Goal: Task Accomplishment & Management: Manage account settings

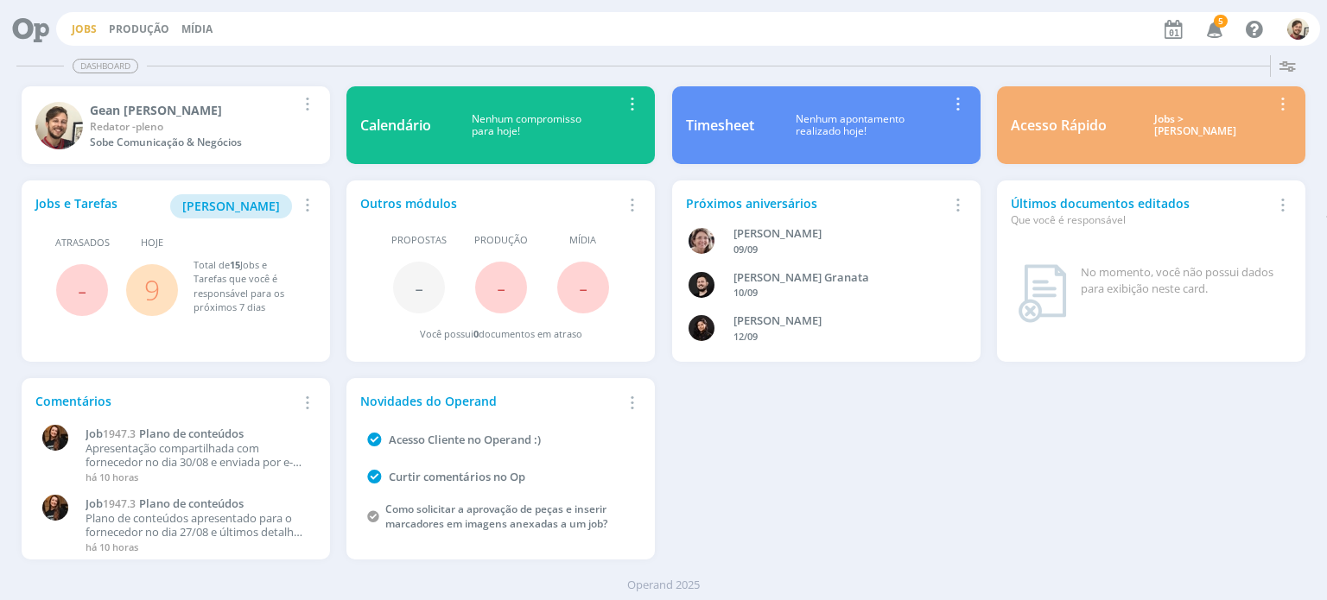
click at [73, 29] on link "Jobs" at bounding box center [84, 29] width 25 height 15
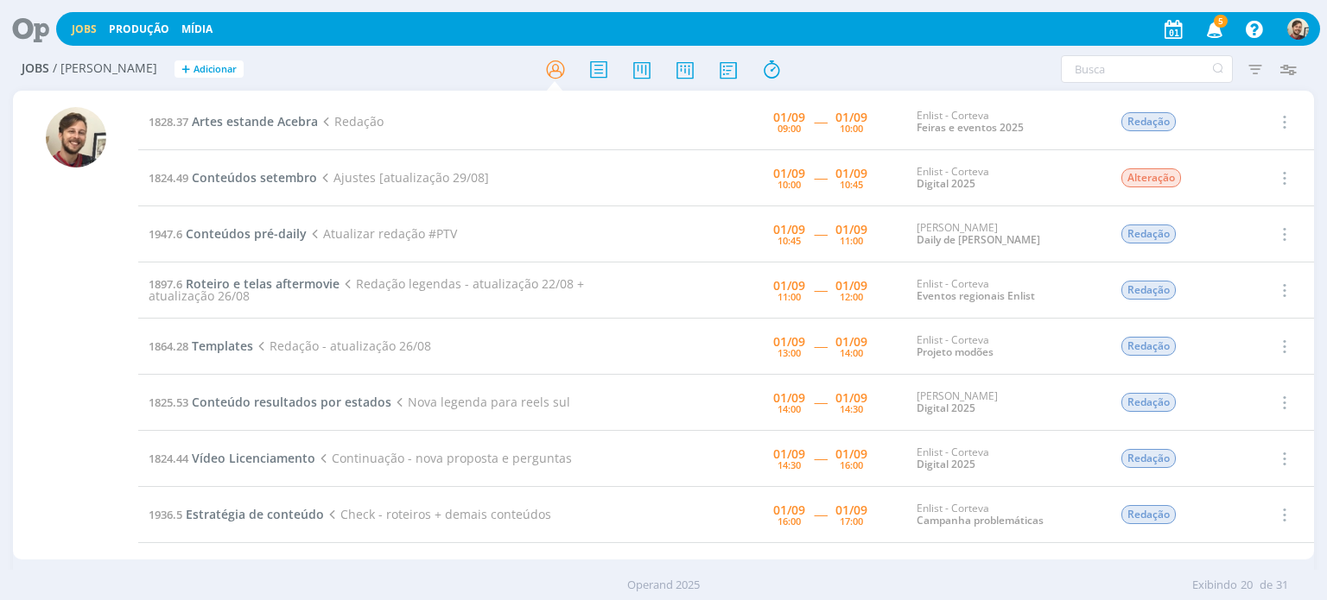
click at [1216, 23] on span "5" at bounding box center [1221, 21] width 14 height 13
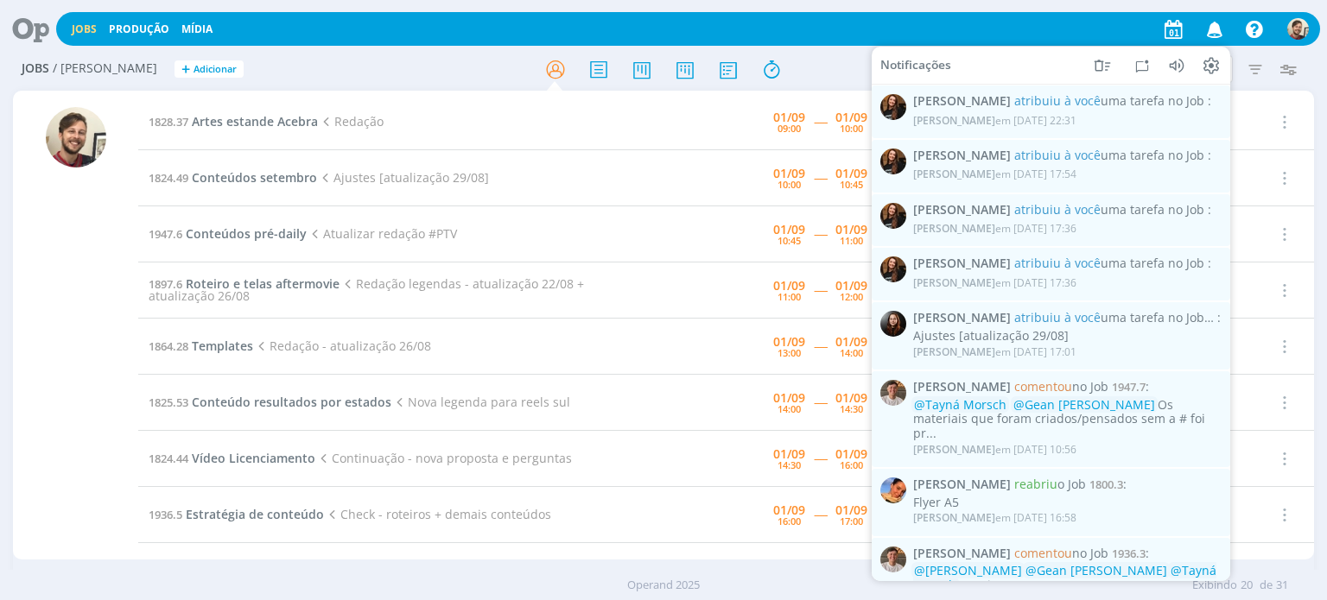
click at [1216, 23] on icon "button" at bounding box center [1215, 28] width 30 height 29
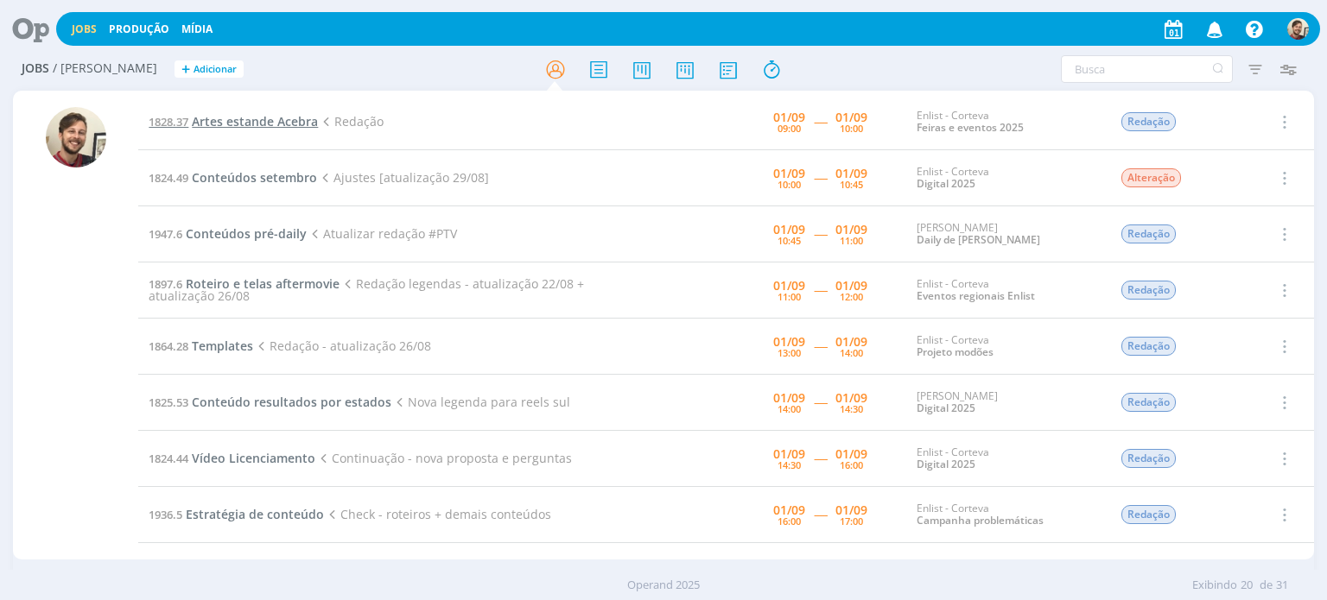
click at [265, 119] on span "Artes estande Acebra" at bounding box center [255, 121] width 126 height 16
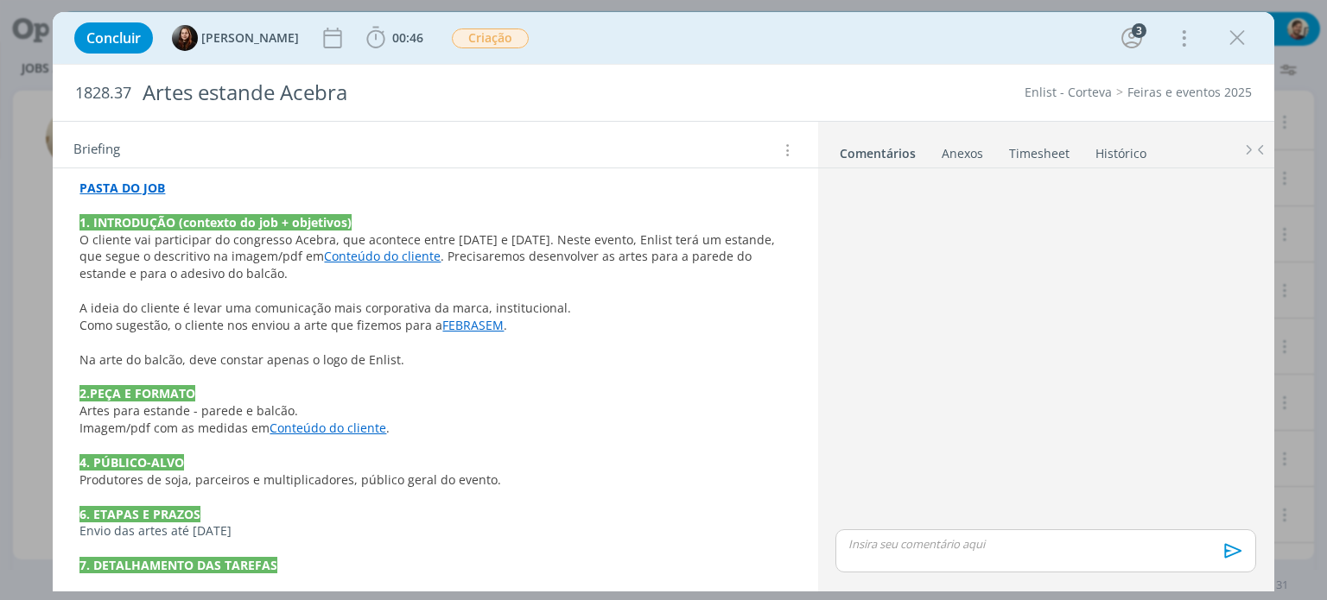
scroll to position [346, 0]
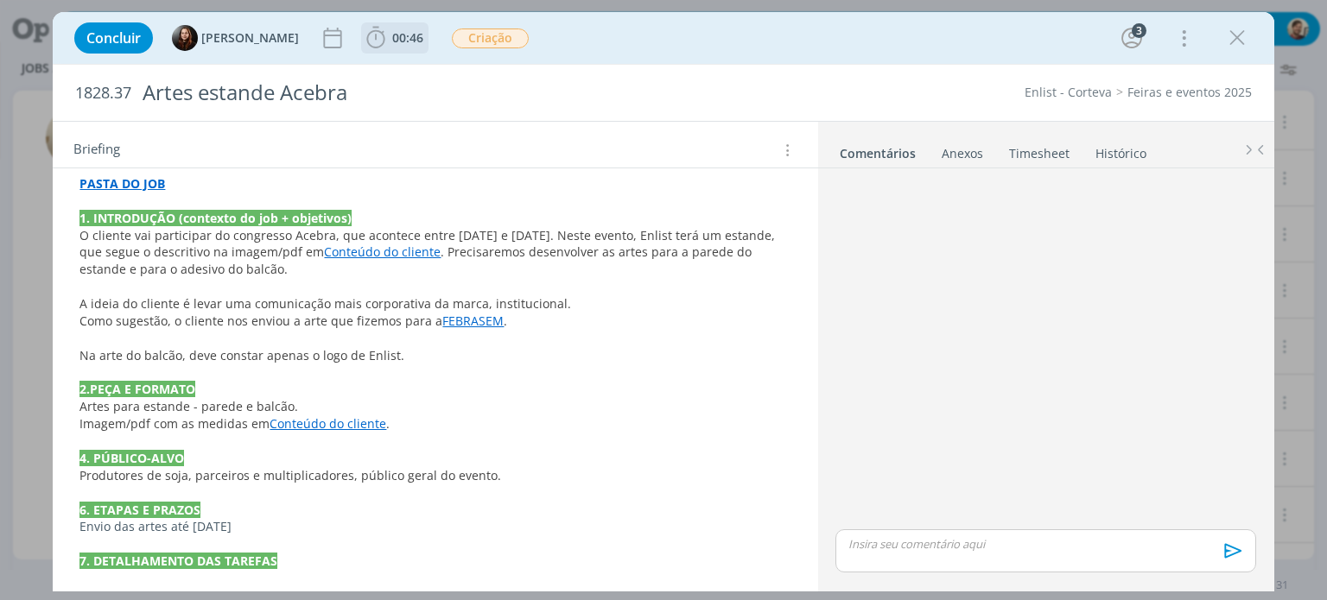
click at [392, 41] on span "00:46" at bounding box center [407, 37] width 31 height 16
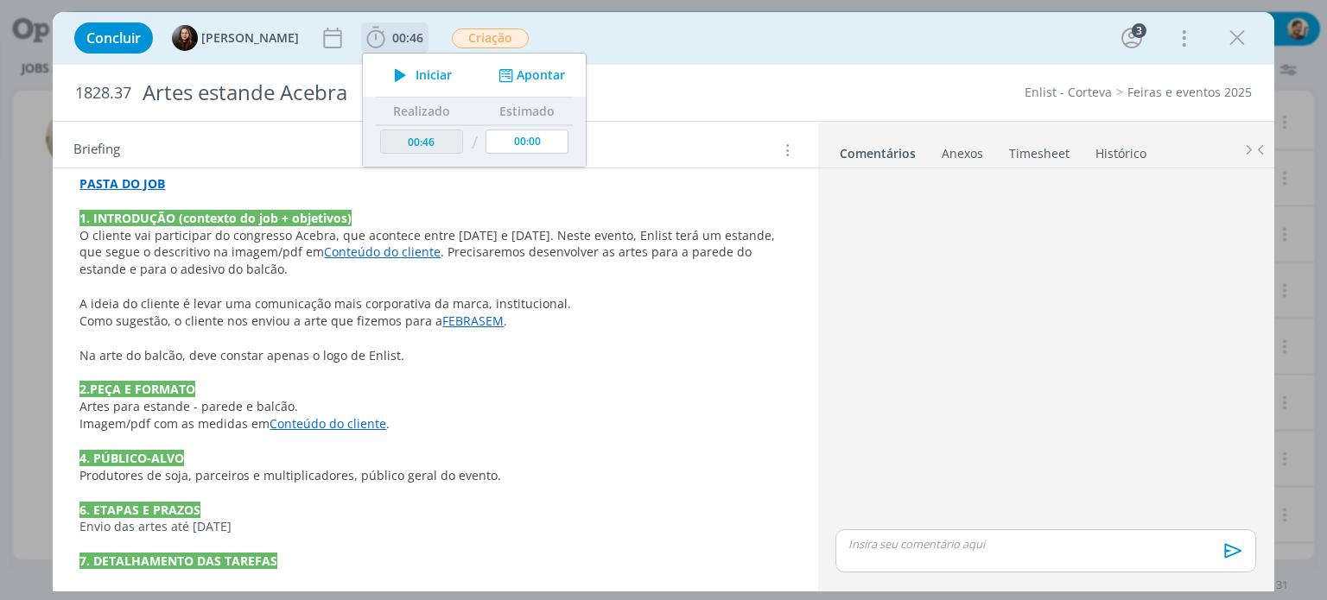
click at [401, 67] on icon "dialog" at bounding box center [400, 75] width 30 height 22
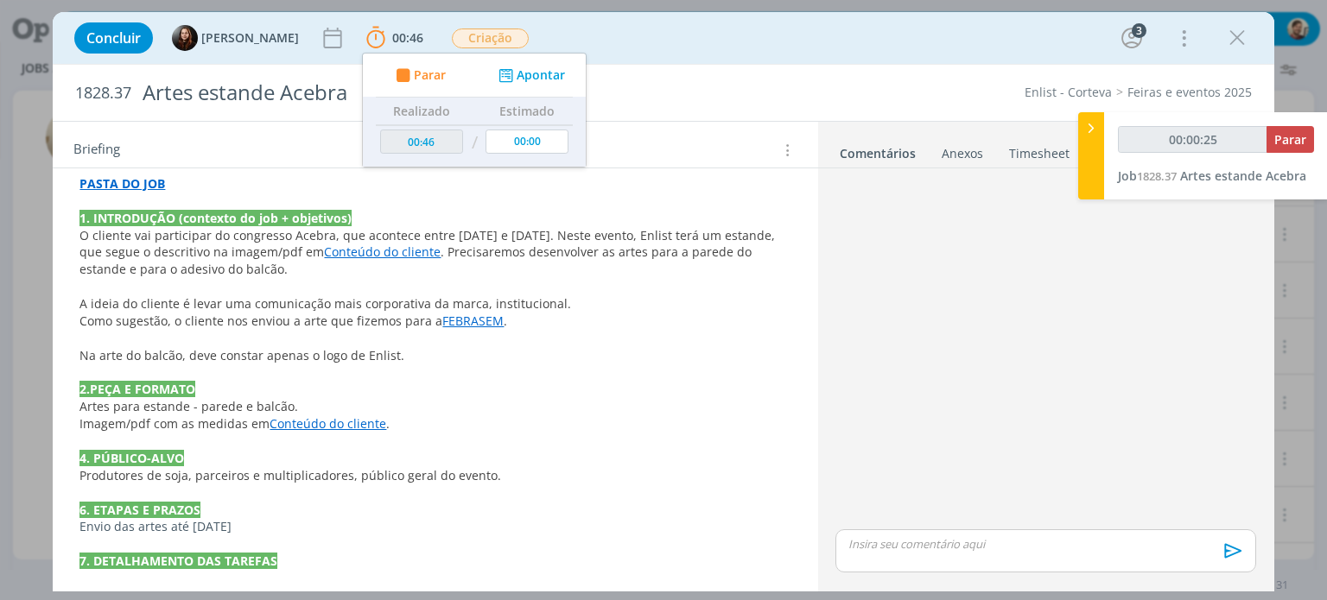
click at [359, 249] on link "Conteúdo do cliente" at bounding box center [382, 252] width 117 height 16
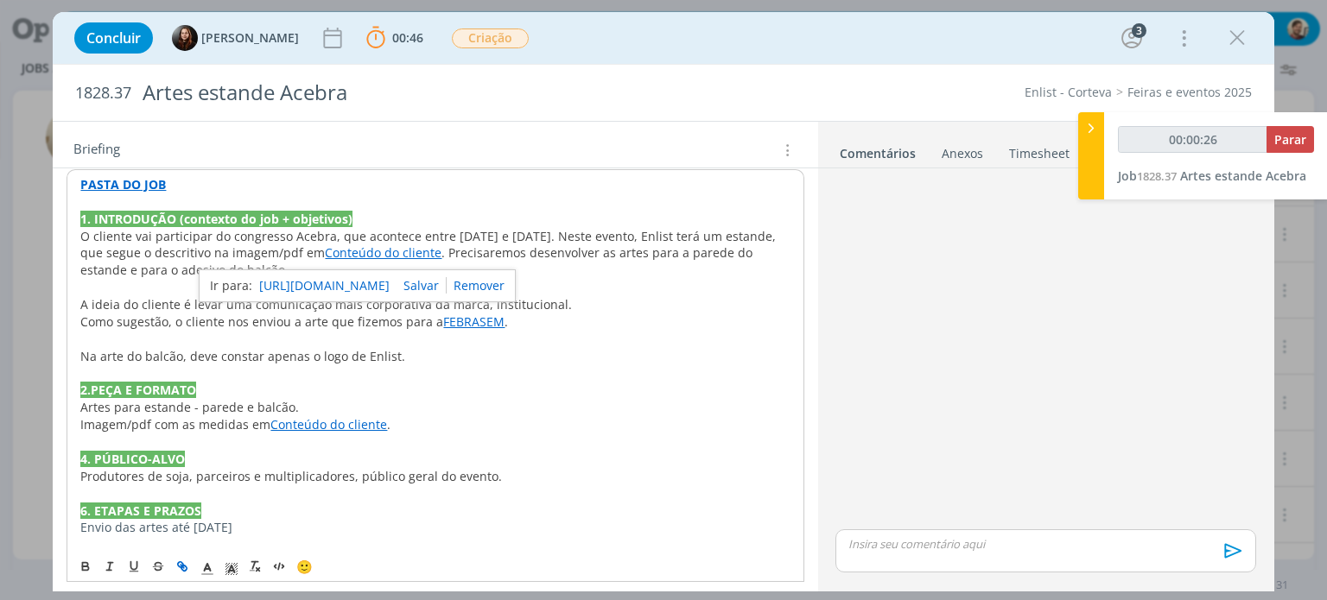
click at [370, 283] on link "https://sobeae.sharepoint.com/:f:/s/SOBEAE/EqZ56icrWb9IhG9BXoCQD2kB7Eh-BXDHGU9L…" at bounding box center [324, 286] width 130 height 22
click at [683, 258] on span ". Precisaremos desenvolver as artes para a parede do estande e para o adesivo d…" at bounding box center [418, 262] width 676 height 34
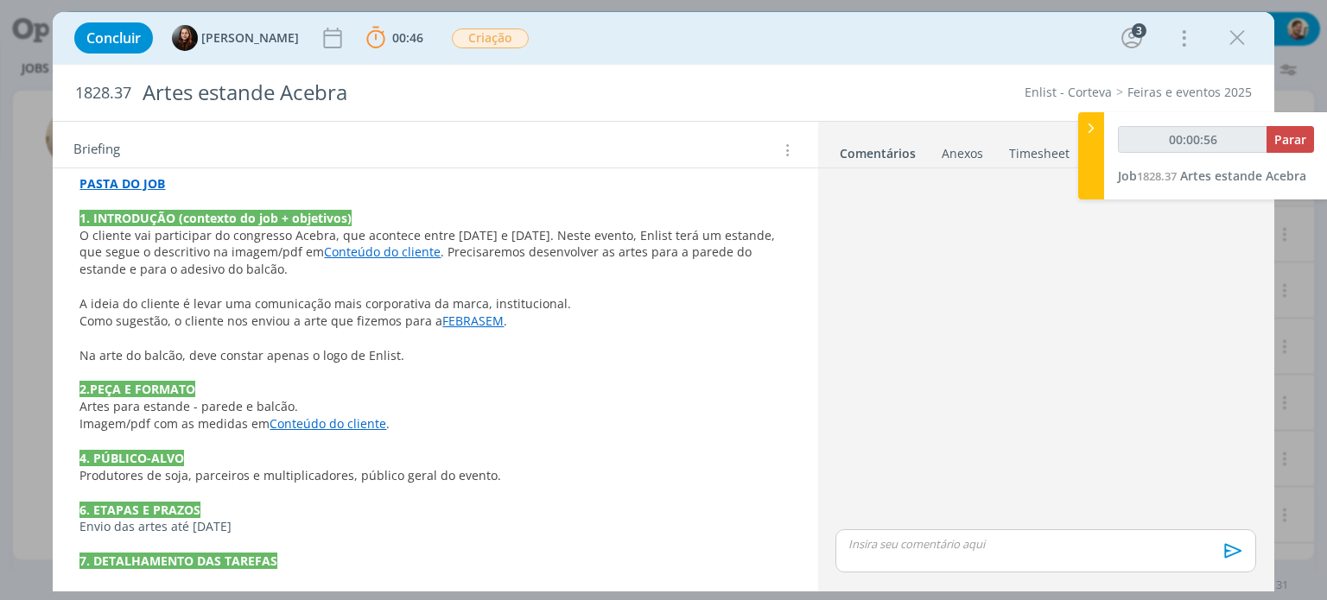
click at [461, 322] on link "FEBRASEM" at bounding box center [472, 321] width 61 height 16
click at [461, 343] on link "https://sobeae.sharepoint.com/:b:/s/SOBEAE/EZYE_HwvjspJsFnieqst7AMBzjacT5-HM0SD…" at bounding box center [413, 354] width 130 height 22
click at [339, 295] on span "A ideia do cliente é levar uma comunicação mais corporativa da marca, instituci…" at bounding box center [325, 303] width 492 height 16
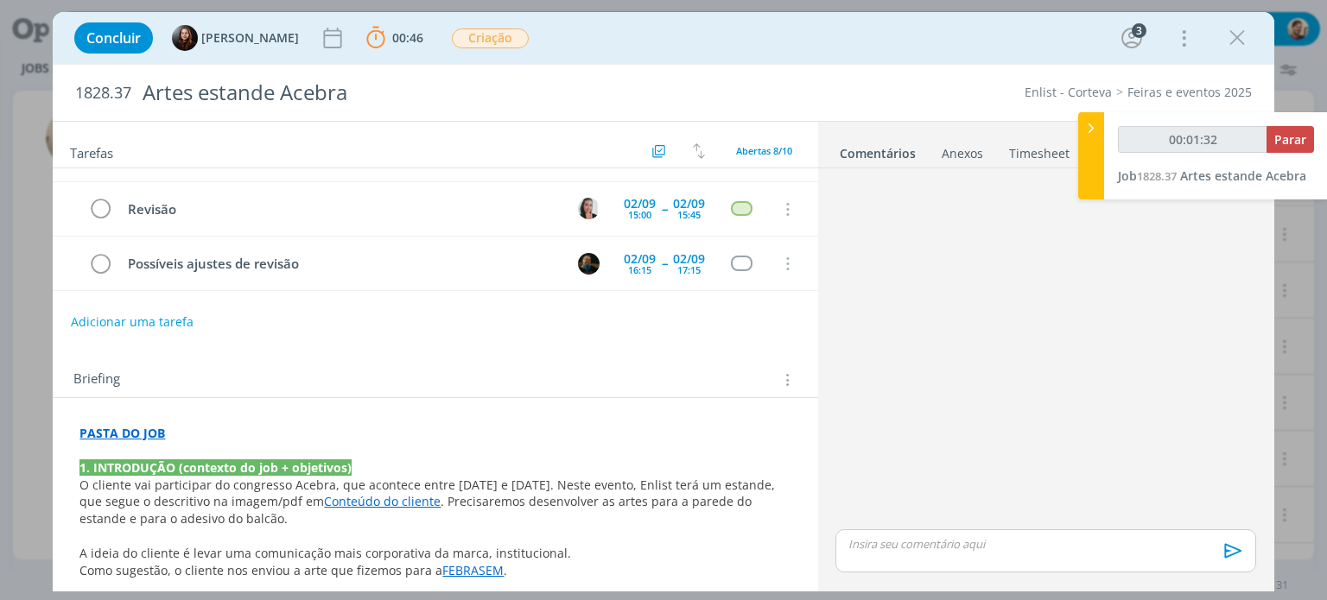
scroll to position [0, 0]
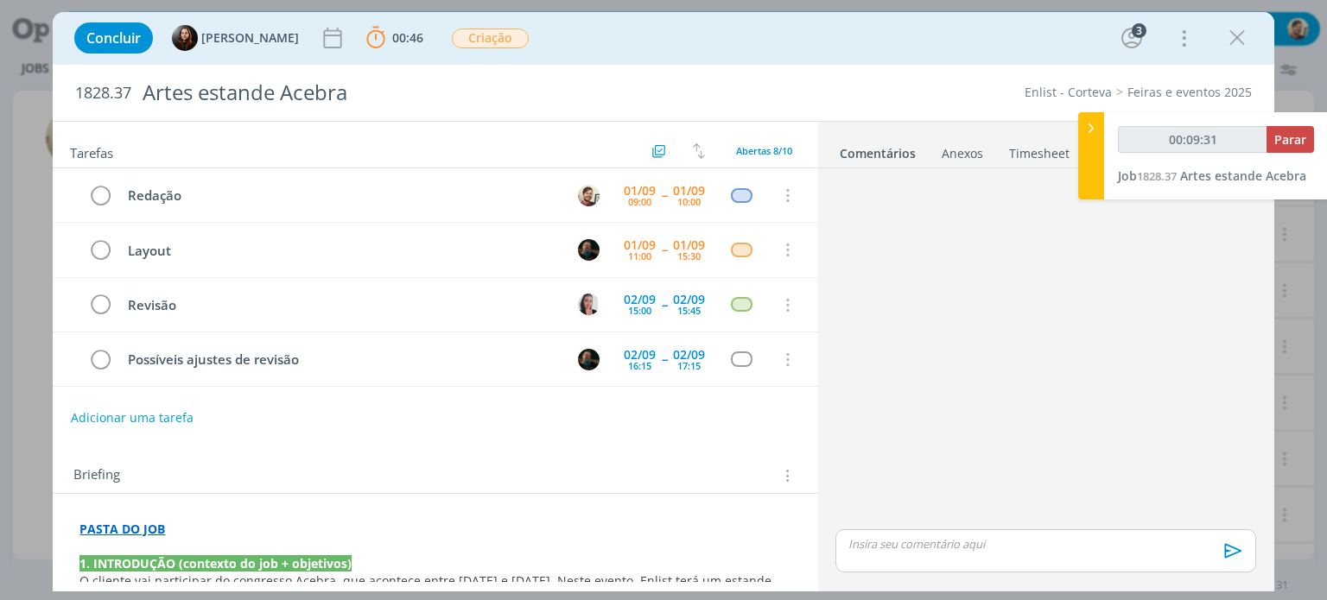
click at [152, 535] on strong "PASTA DO JOB" at bounding box center [122, 529] width 86 height 16
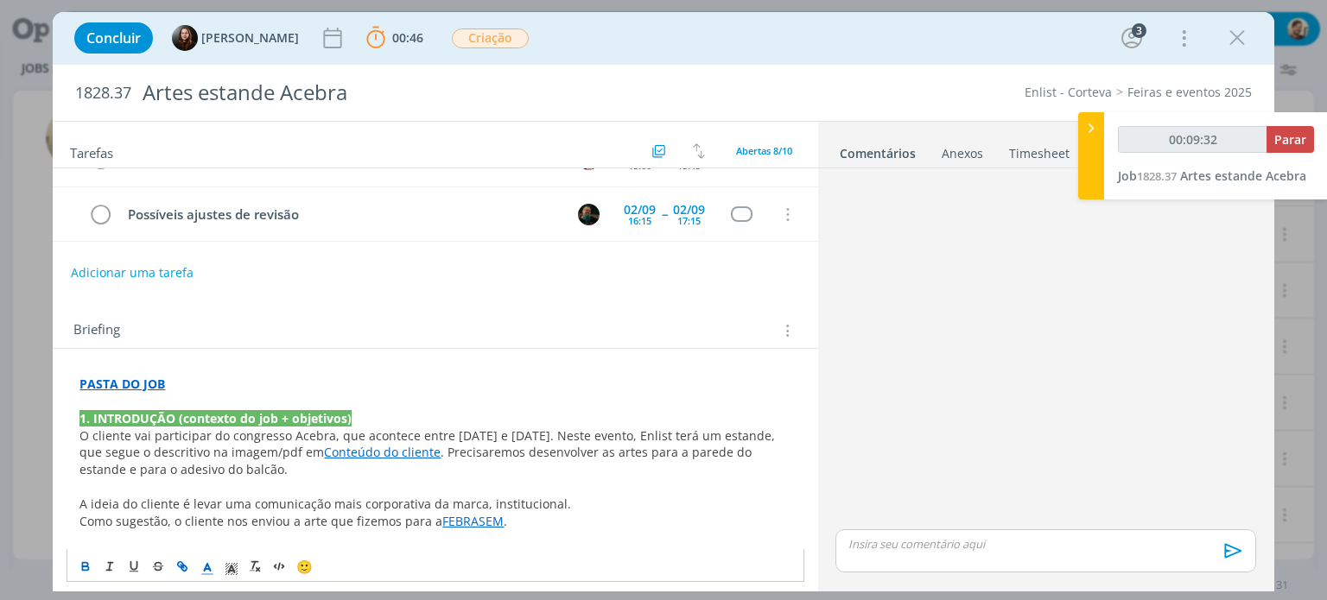
scroll to position [173, 0]
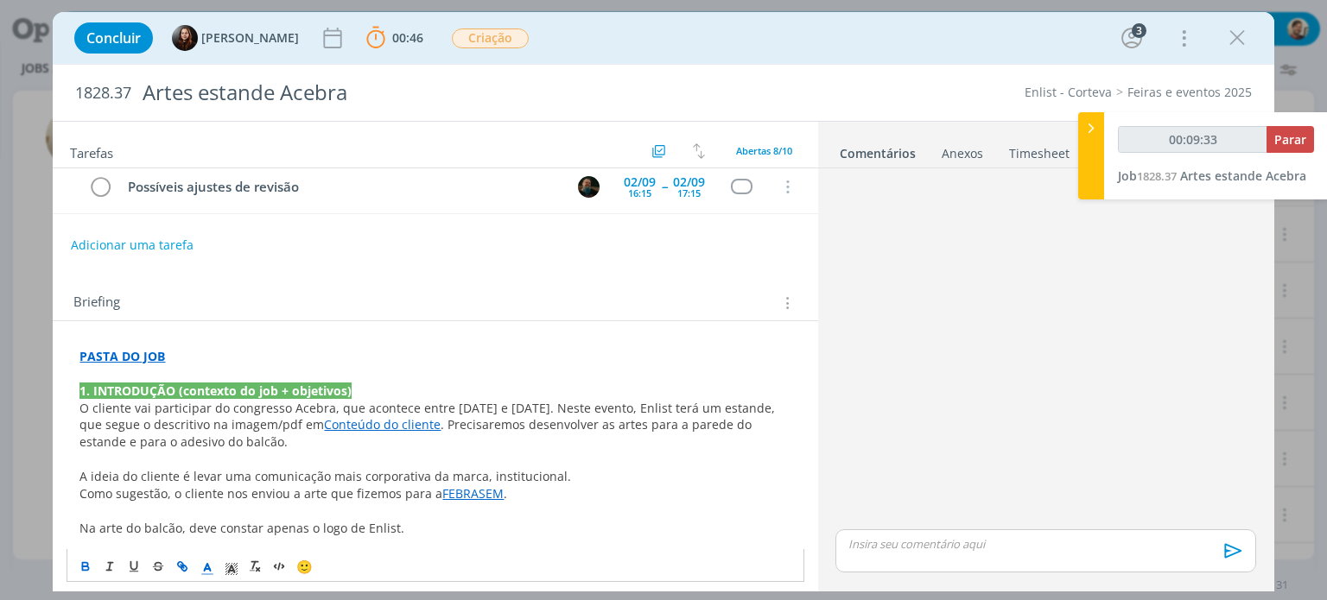
click at [140, 351] on strong "PASTA DO JOB" at bounding box center [122, 356] width 86 height 16
click at [153, 386] on link "https://sobeae.sharepoint.com/:f:/s/SOBEAE/EpNrfgpoaH5BkcfTmHbKGaMBzksqpR3uxNzw…" at bounding box center [192, 389] width 130 height 22
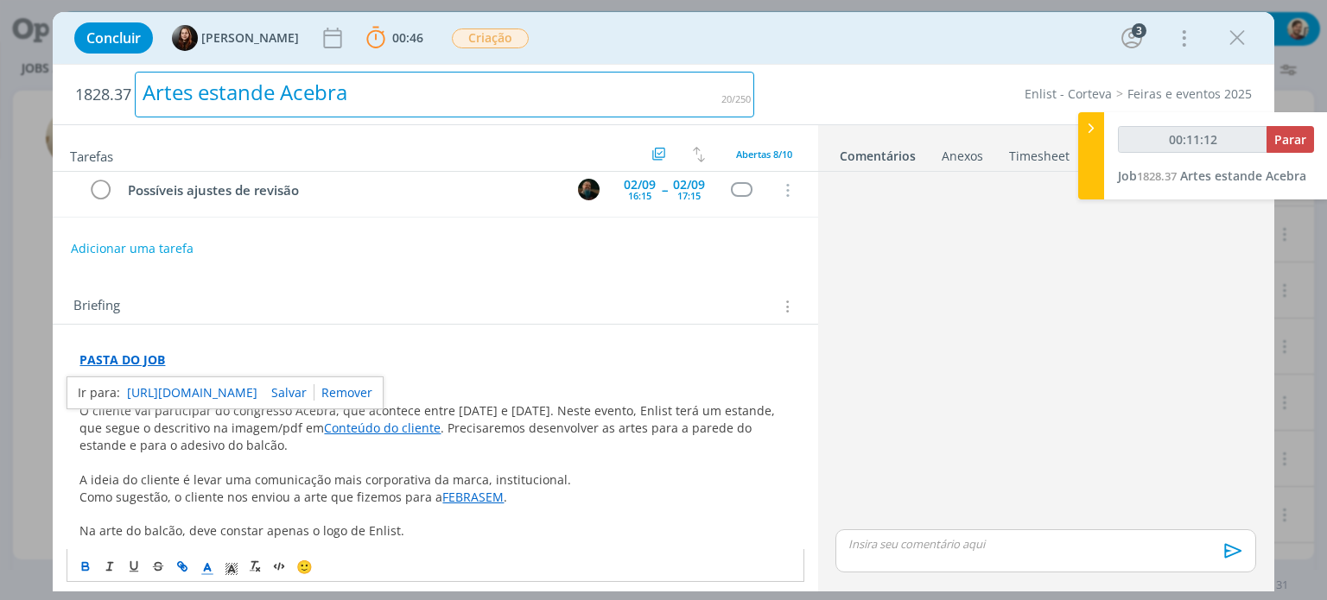
click at [257, 99] on div "Artes estande Acebra" at bounding box center [445, 95] width 620 height 46
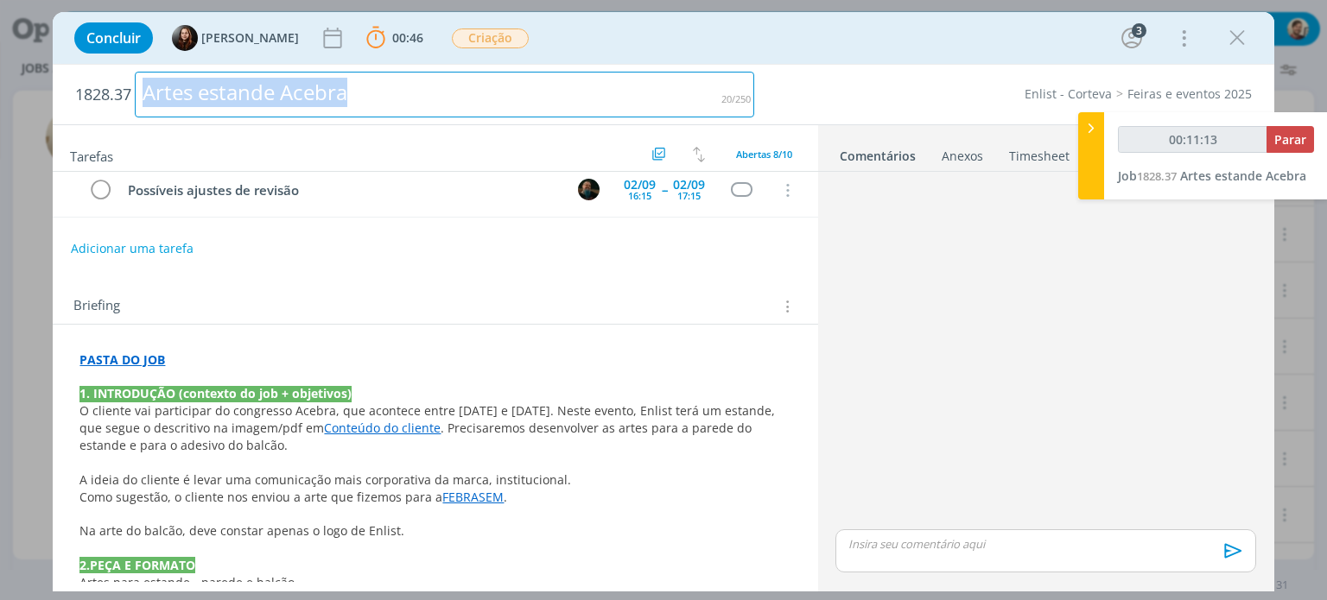
drag, startPoint x: 366, startPoint y: 99, endPoint x: 103, endPoint y: 92, distance: 263.6
click at [103, 92] on h2 "1828.37 Artes estande Acebra" at bounding box center [414, 95] width 679 height 60
copy div "Artes estande Acebra"
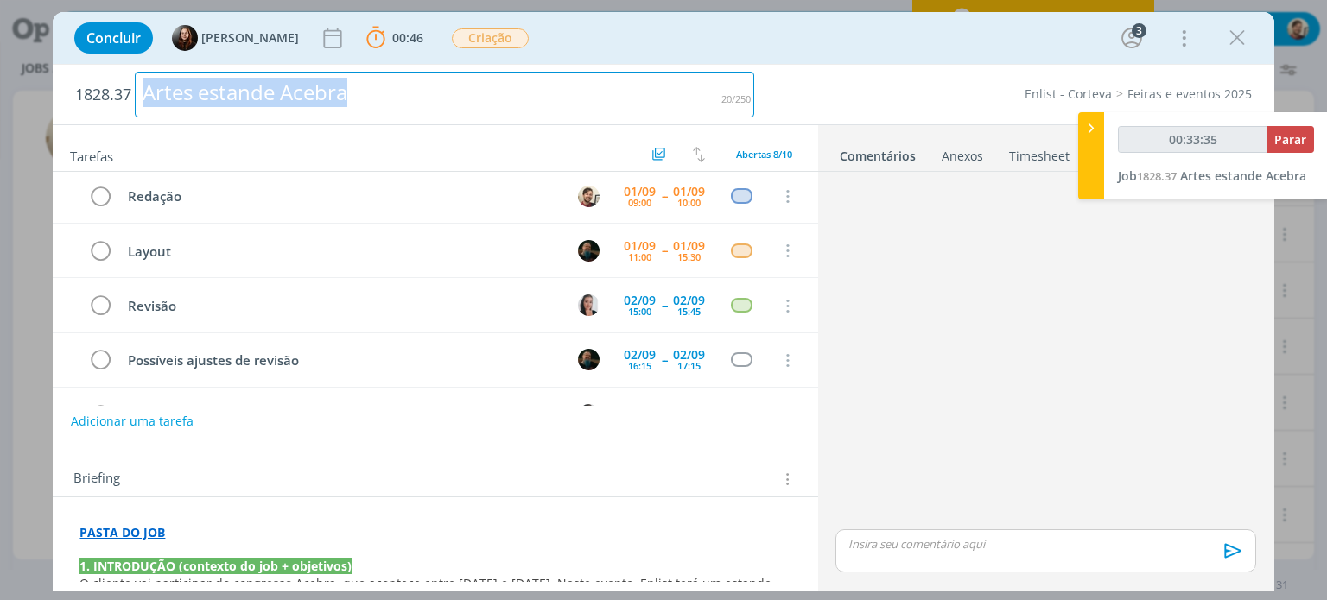
scroll to position [0, 0]
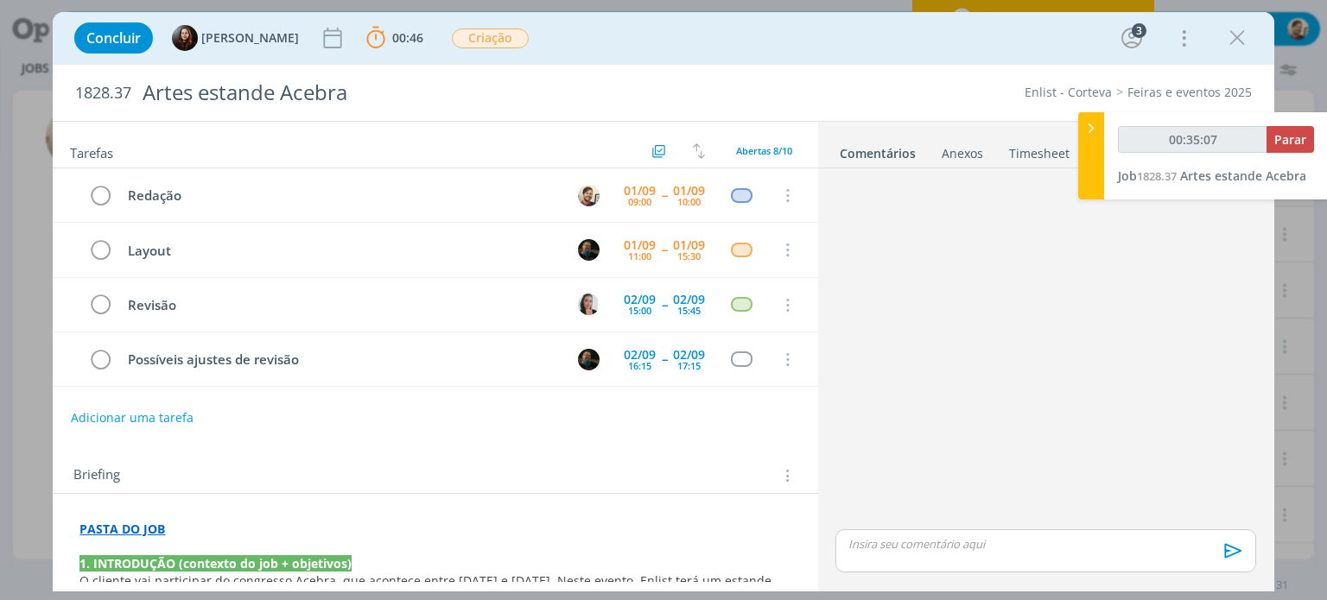
click at [878, 545] on p "dialog" at bounding box center [1045, 545] width 392 height 16
type input "00:35:08"
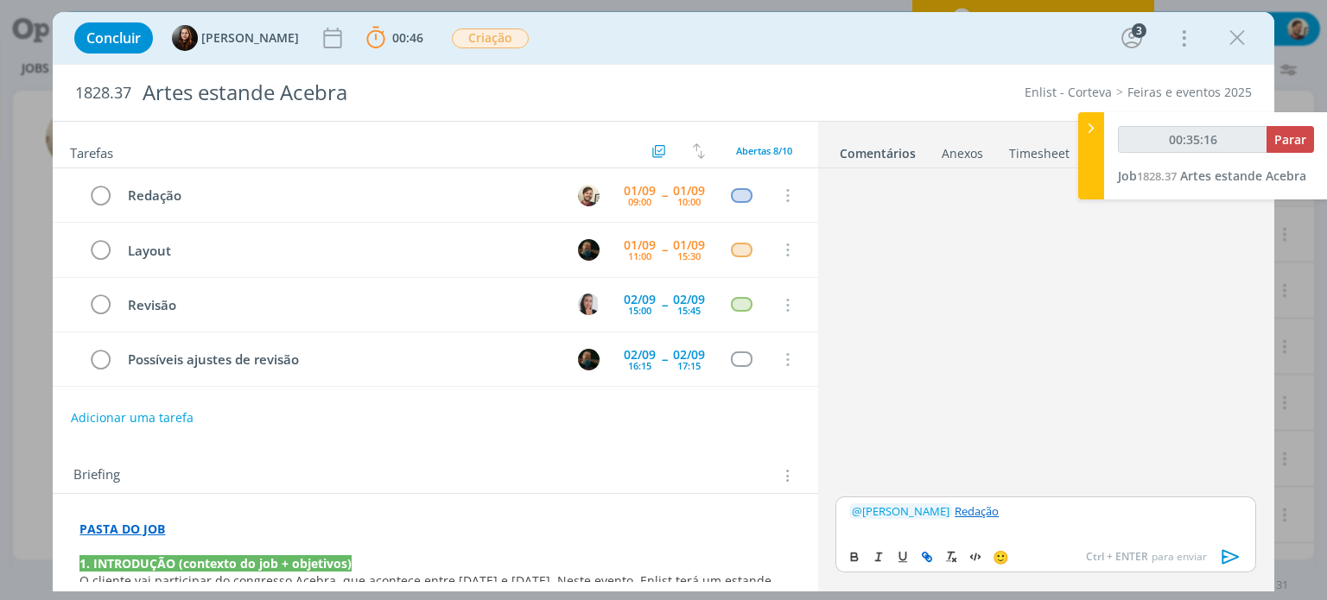
click at [1223, 552] on icon "dialog" at bounding box center [1230, 557] width 17 height 15
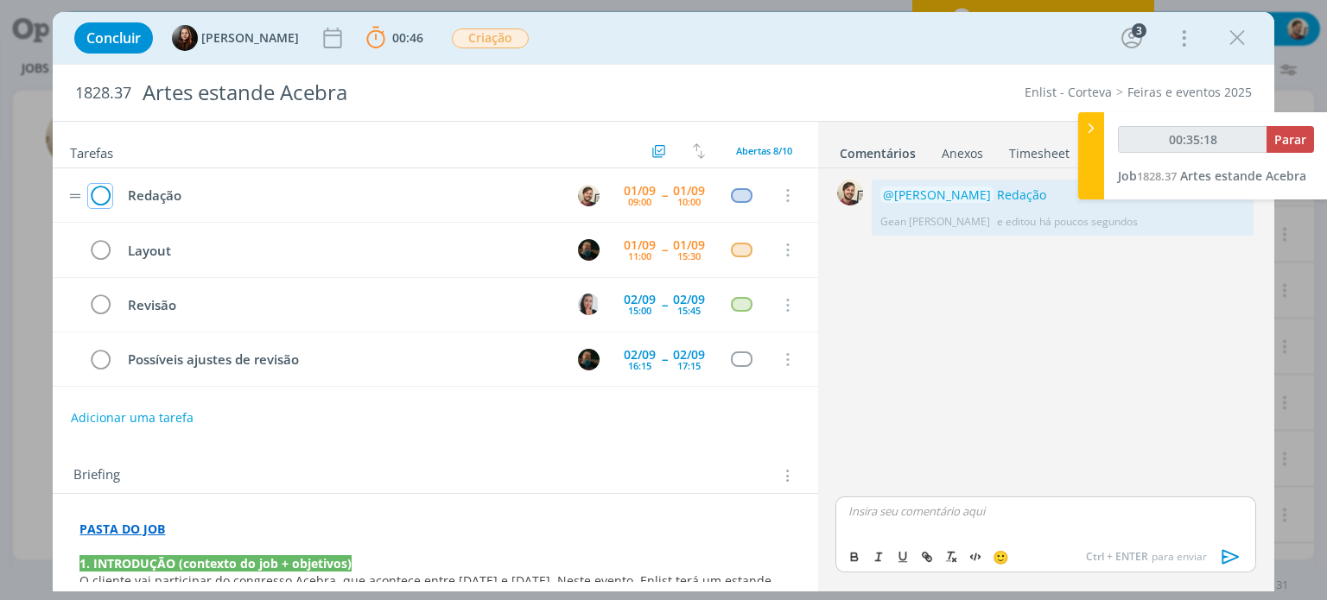
click at [101, 191] on icon "dialog" at bounding box center [100, 196] width 24 height 26
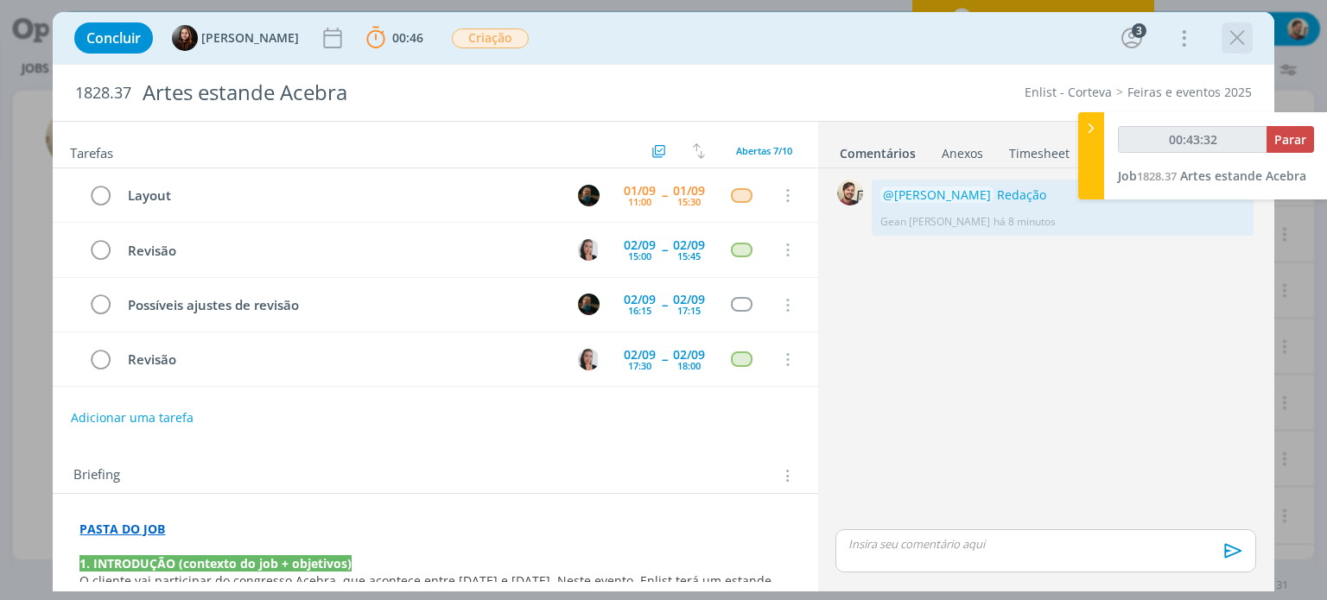
click at [1233, 40] on icon "dialog" at bounding box center [1237, 38] width 26 height 26
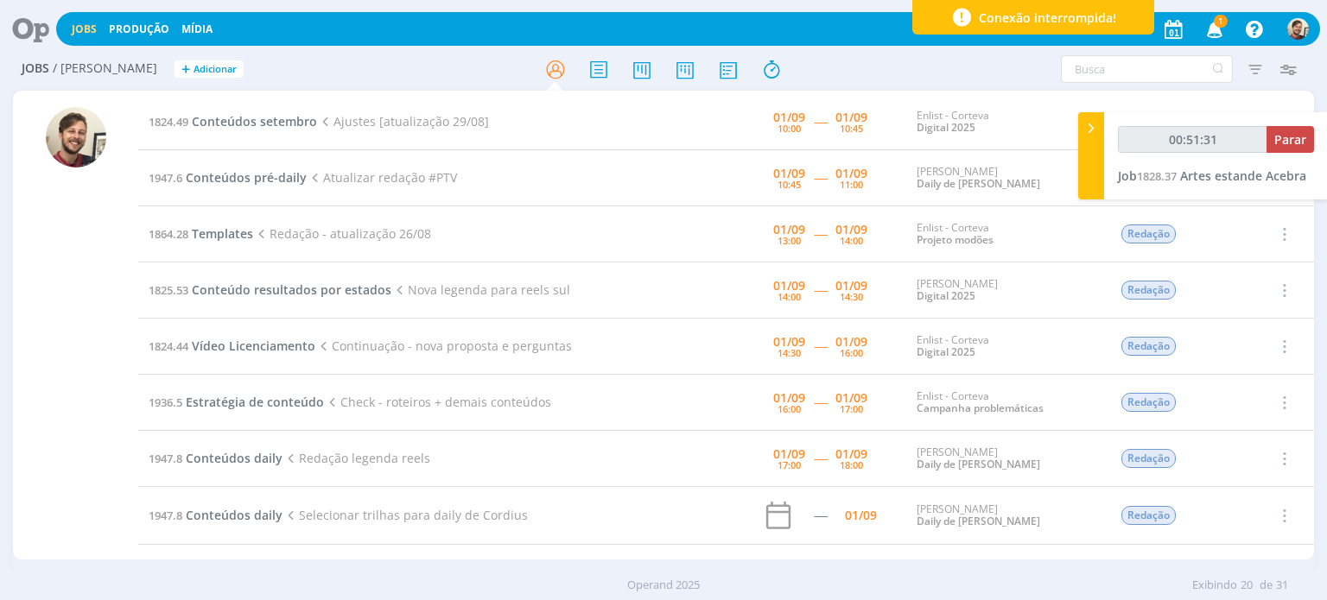
type input "00:52:31"
type input "00:12:07"
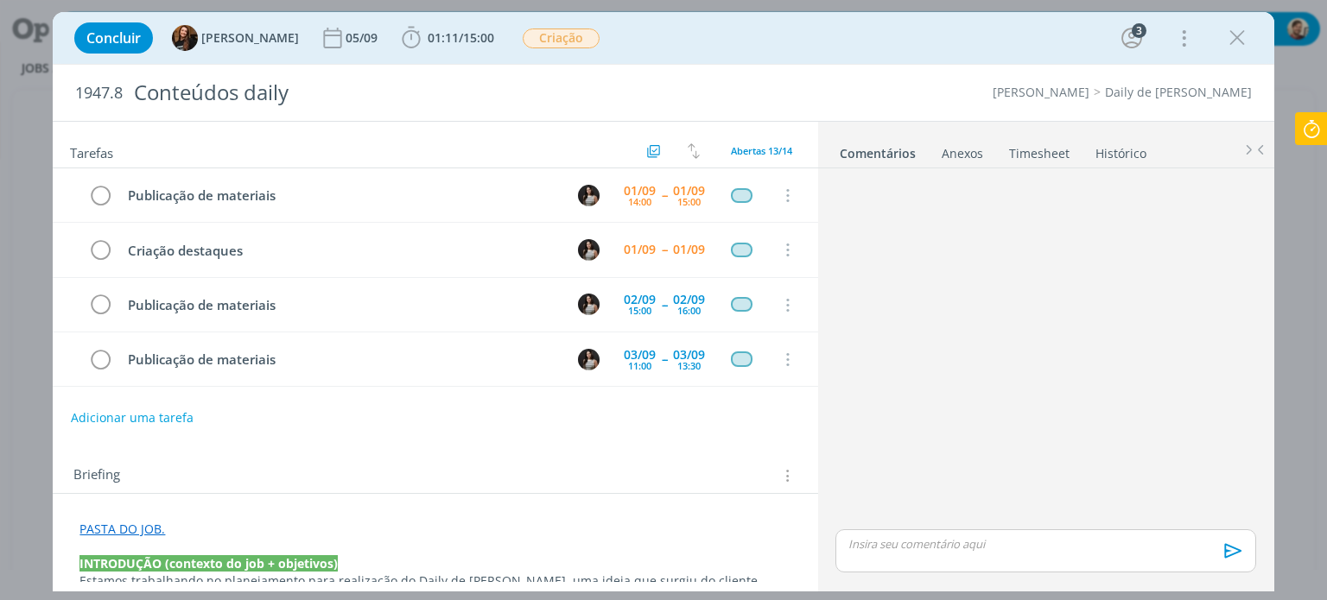
click at [1313, 126] on icon at bounding box center [1311, 129] width 31 height 34
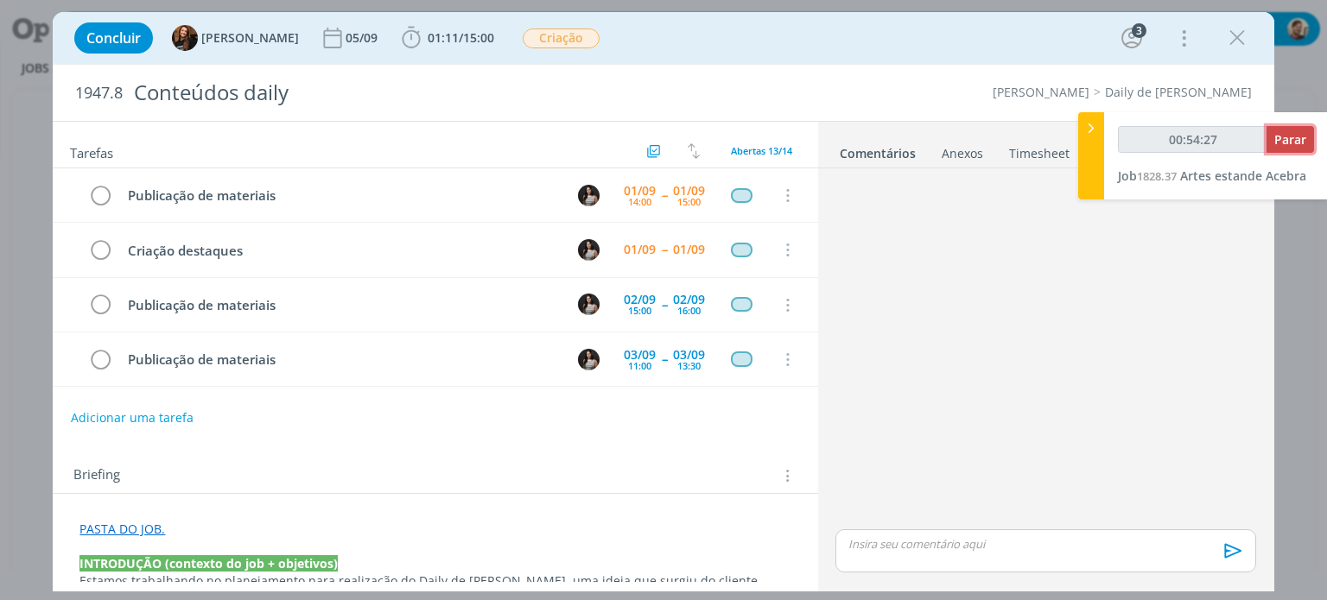
click at [1279, 141] on span "Parar" at bounding box center [1290, 139] width 32 height 16
type input "00:55:00"
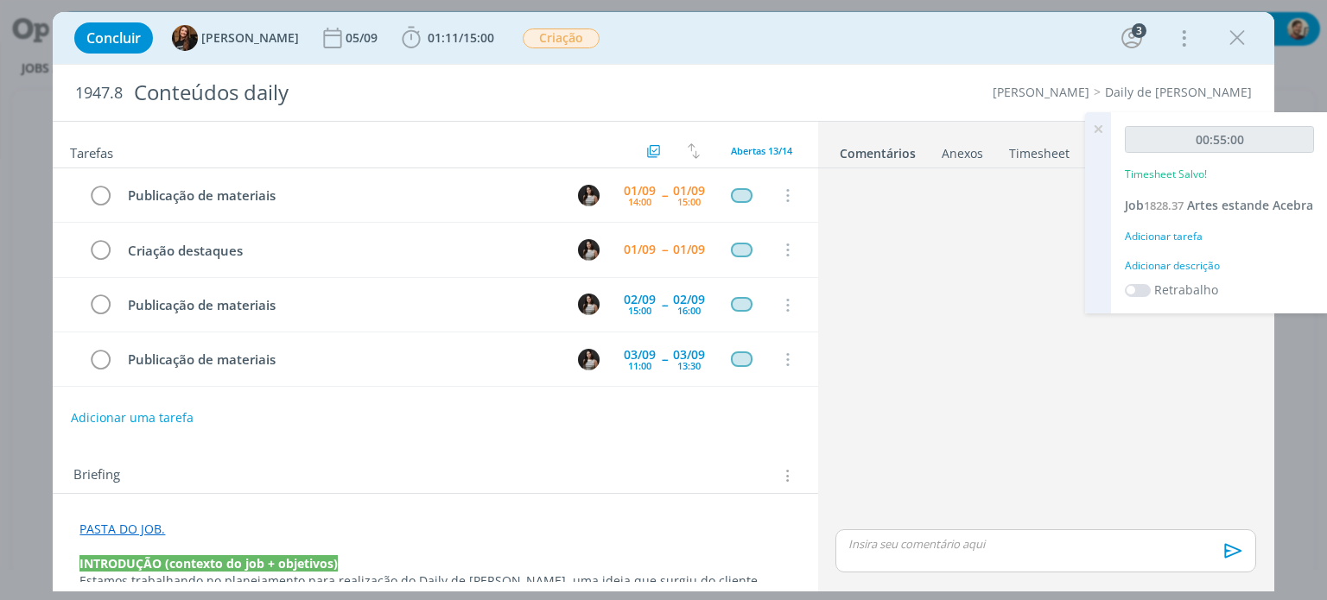
click at [1197, 274] on div "Adicionar descrição" at bounding box center [1219, 266] width 189 height 16
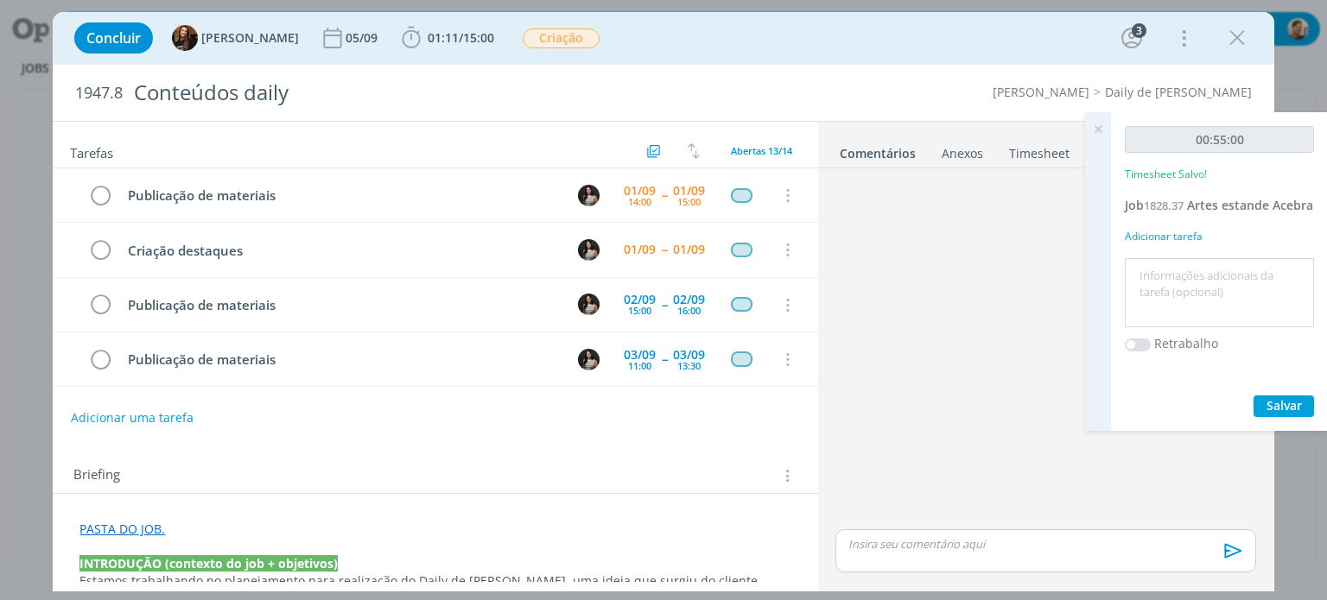
click at [1197, 292] on textarea at bounding box center [1219, 293] width 181 height 61
type textarea "redação"
drag, startPoint x: 1269, startPoint y: 424, endPoint x: 1257, endPoint y: 410, distance: 18.4
click at [1268, 414] on span "Salvar" at bounding box center [1284, 405] width 35 height 16
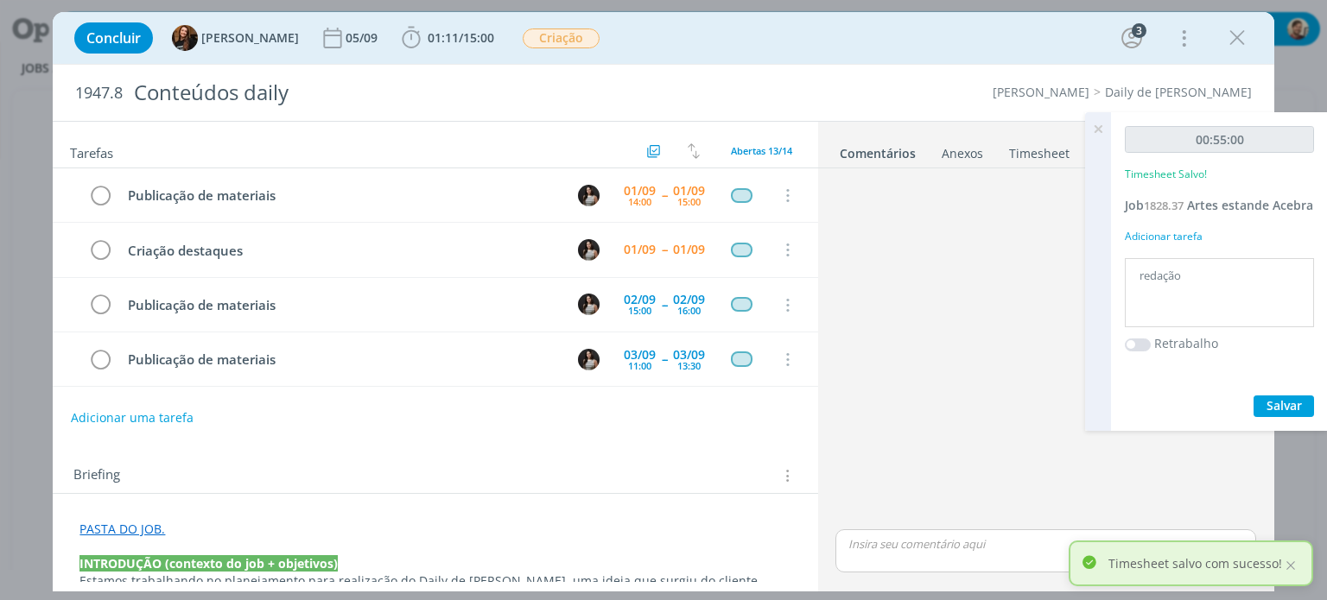
click at [1090, 133] on icon at bounding box center [1098, 129] width 31 height 34
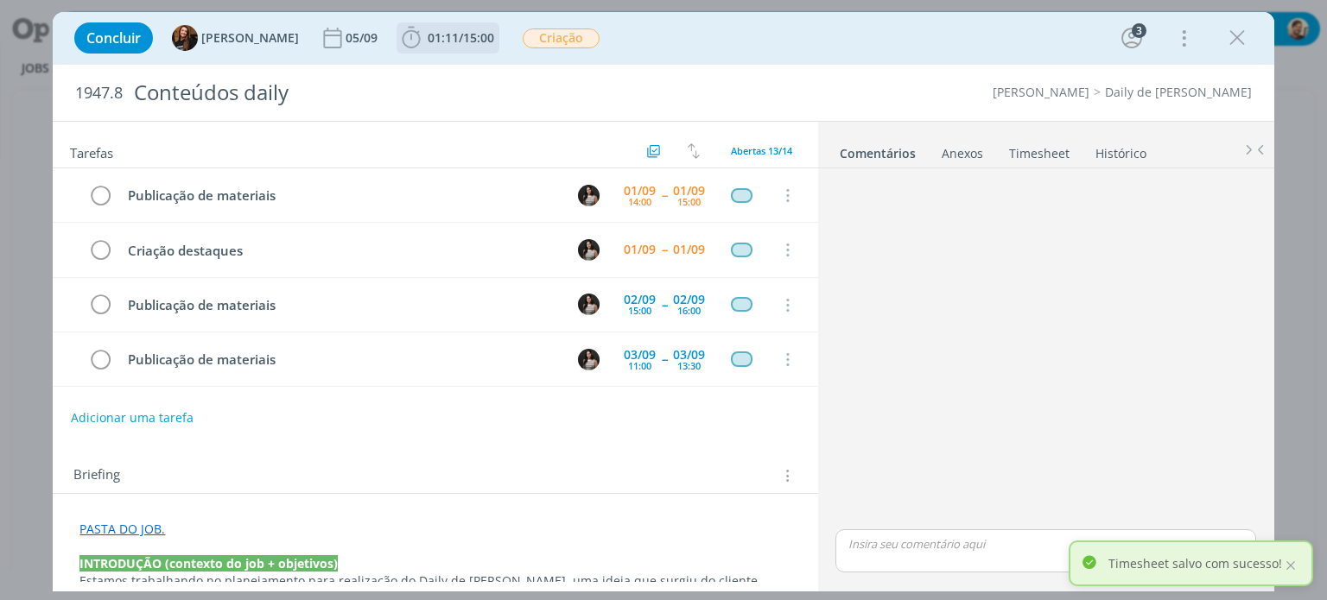
click at [473, 36] on span "15:00" at bounding box center [478, 37] width 31 height 16
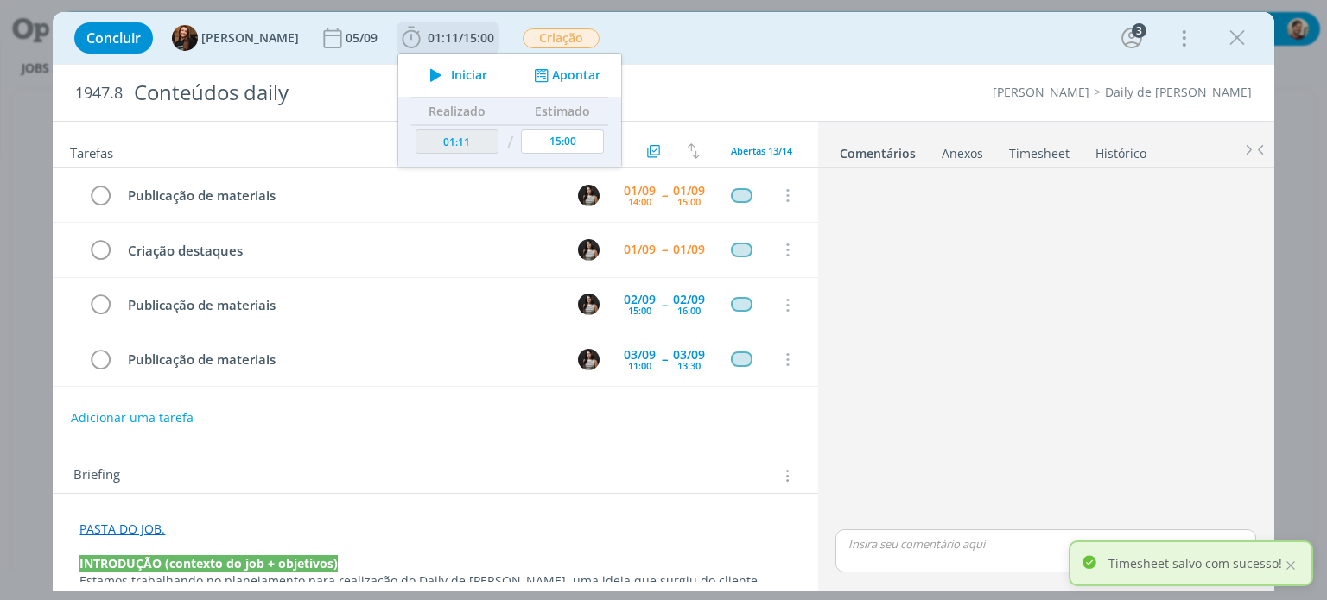
click at [562, 75] on button "Apontar" at bounding box center [566, 76] width 72 height 18
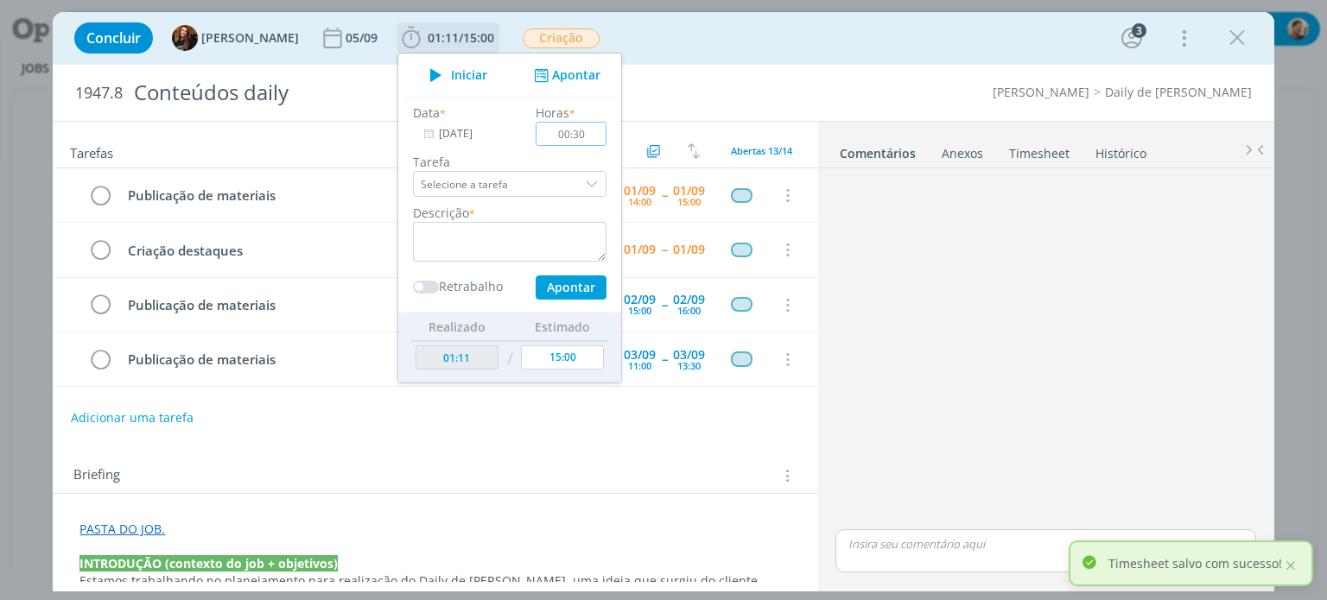
type input "00:30"
click at [498, 248] on textarea "dialog" at bounding box center [510, 242] width 194 height 40
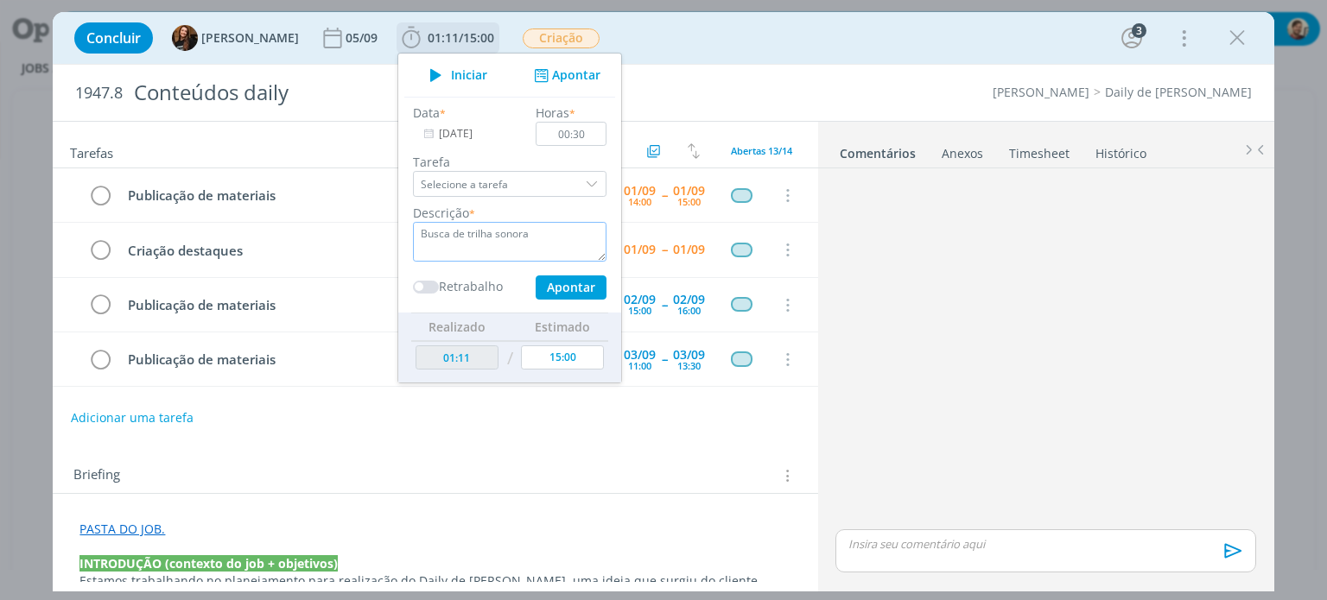
type textarea "Busca de trilha sonora"
click at [547, 289] on button "Apontar" at bounding box center [571, 288] width 71 height 24
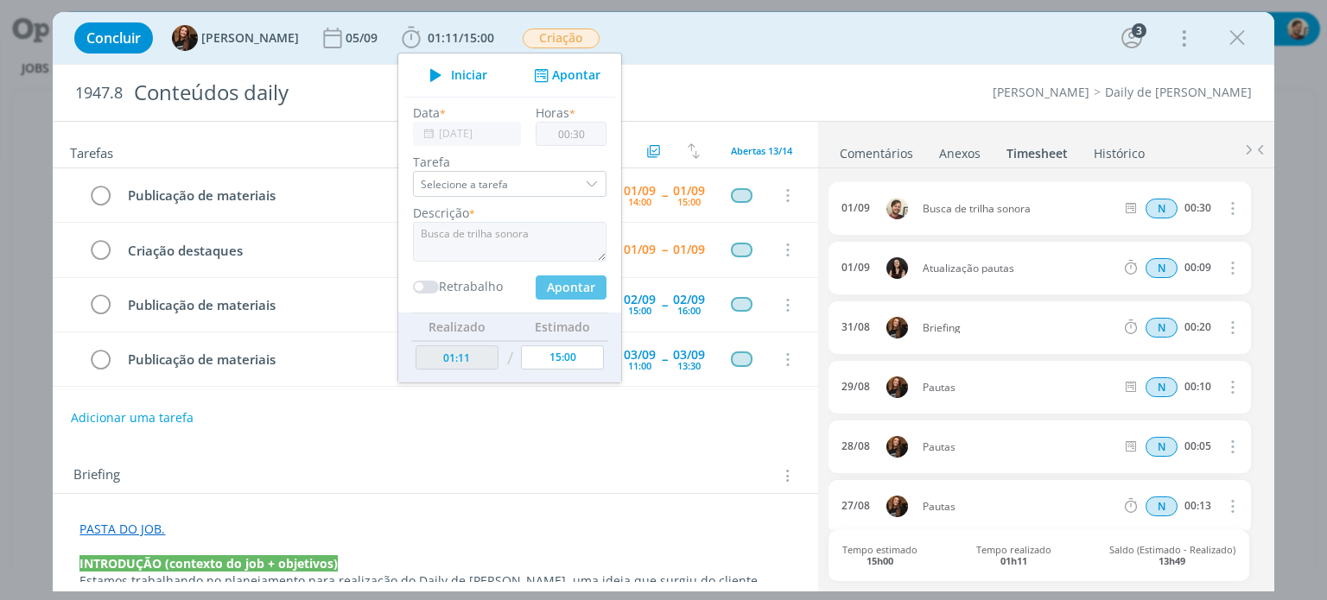
type input "01:41"
type input "00:00"
click at [889, 142] on link "Comentários" at bounding box center [876, 149] width 75 height 25
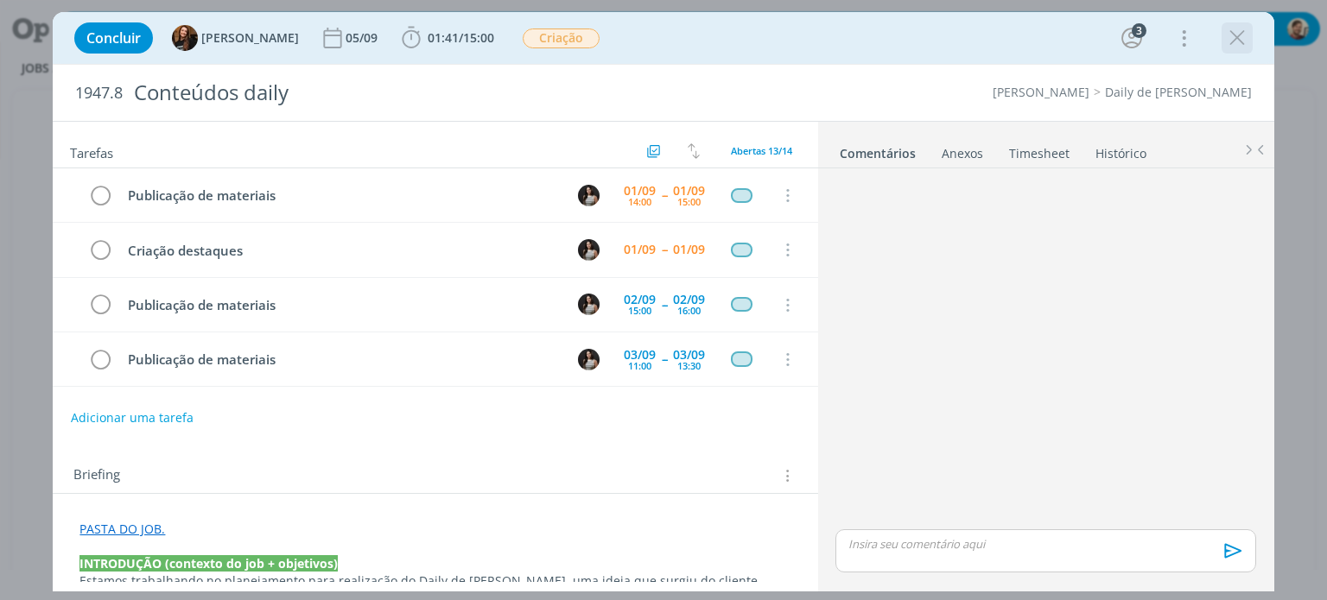
click at [1248, 41] on icon "dialog" at bounding box center [1237, 38] width 26 height 26
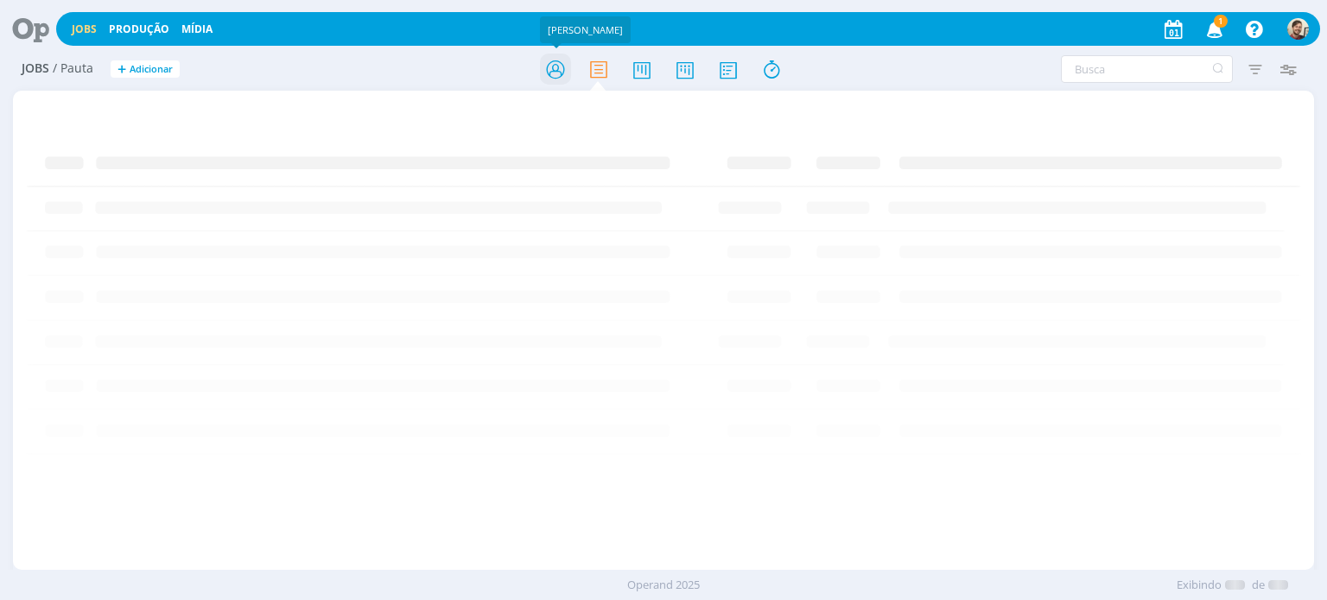
click at [559, 74] on icon at bounding box center [555, 70] width 31 height 34
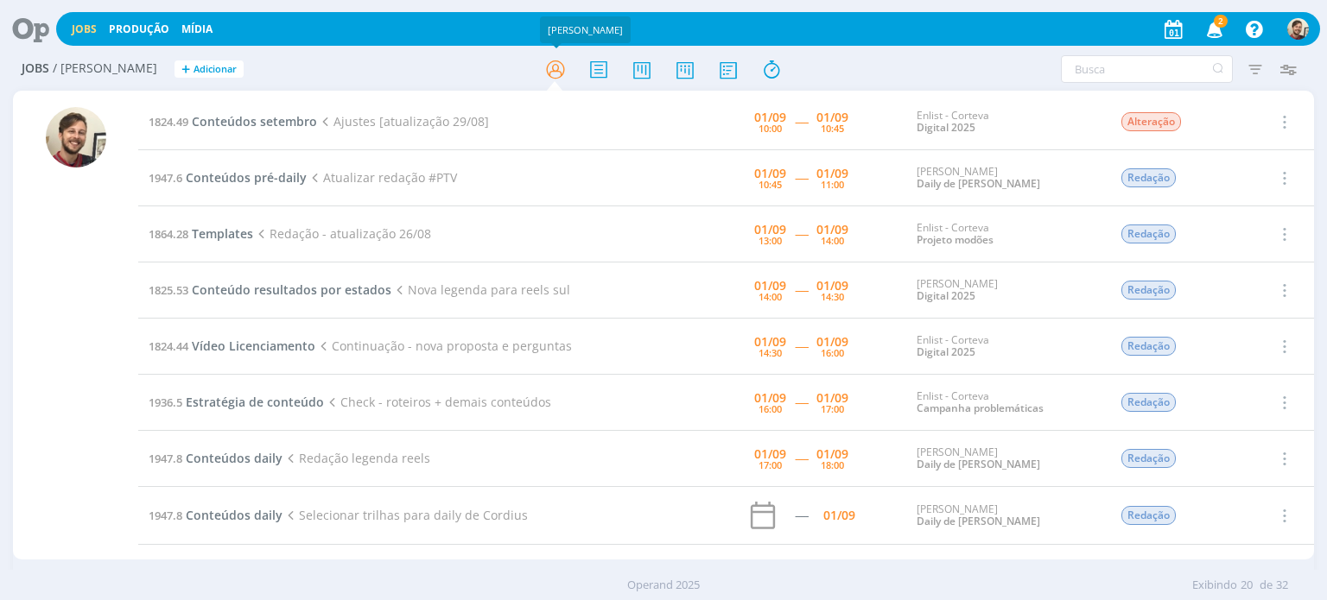
click at [1223, 34] on icon "button" at bounding box center [1215, 28] width 30 height 29
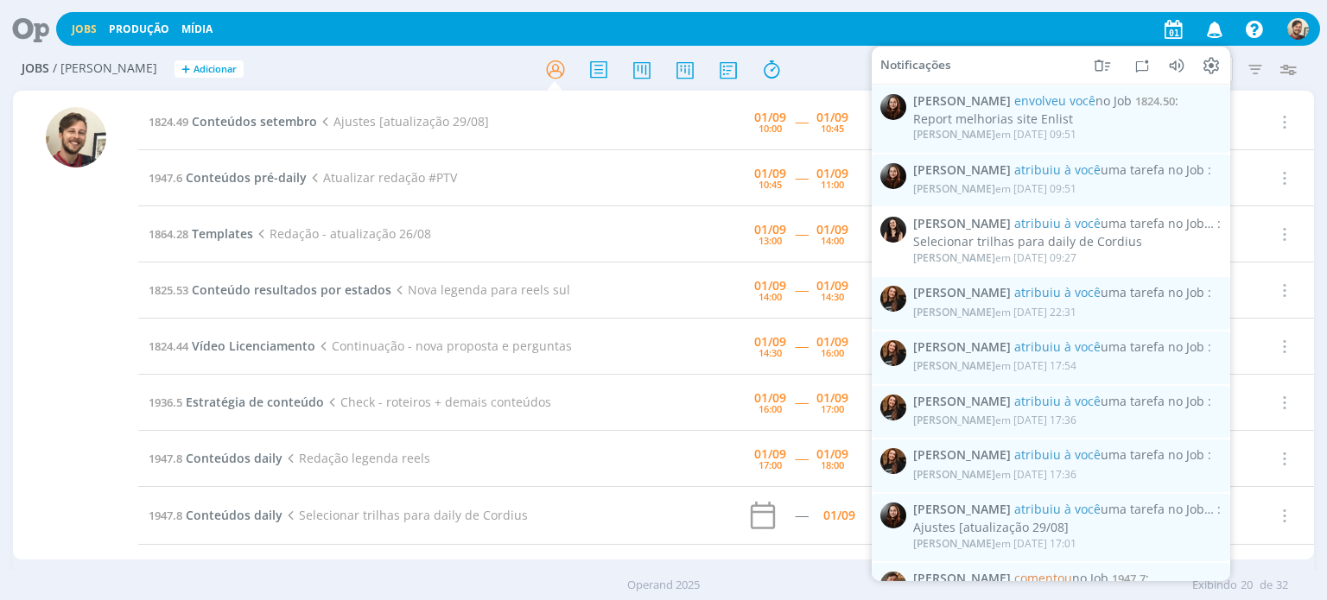
click at [1221, 29] on icon "button" at bounding box center [1215, 28] width 30 height 29
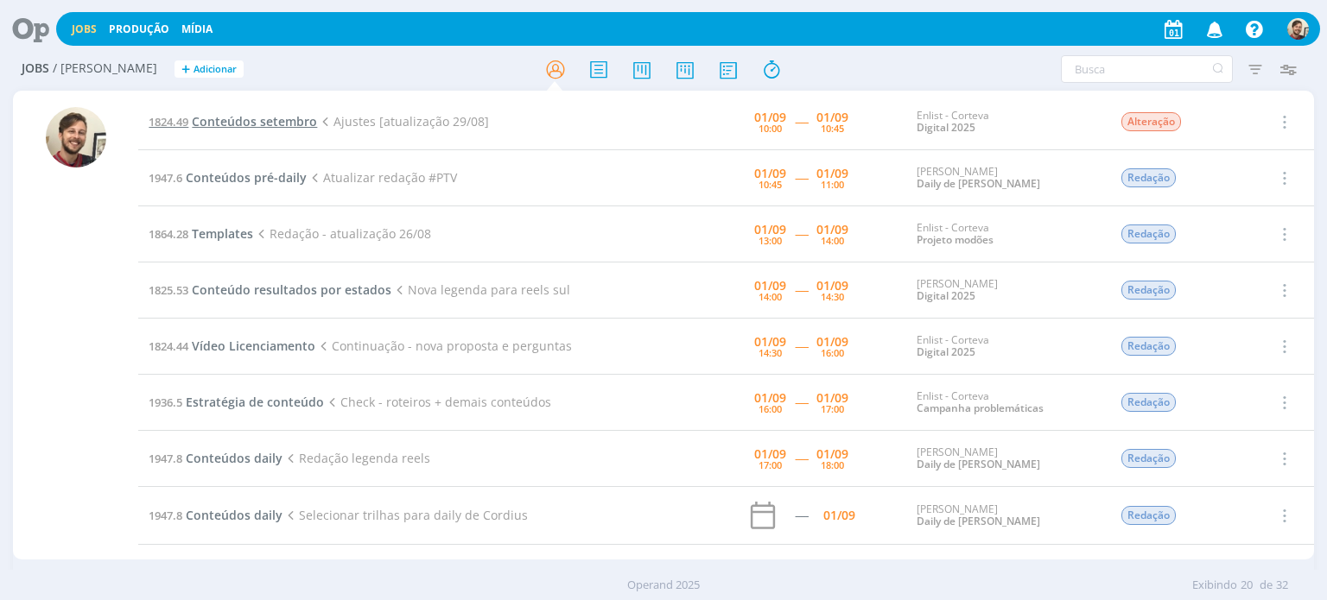
click at [281, 116] on span "Conteúdos setembro" at bounding box center [254, 121] width 125 height 16
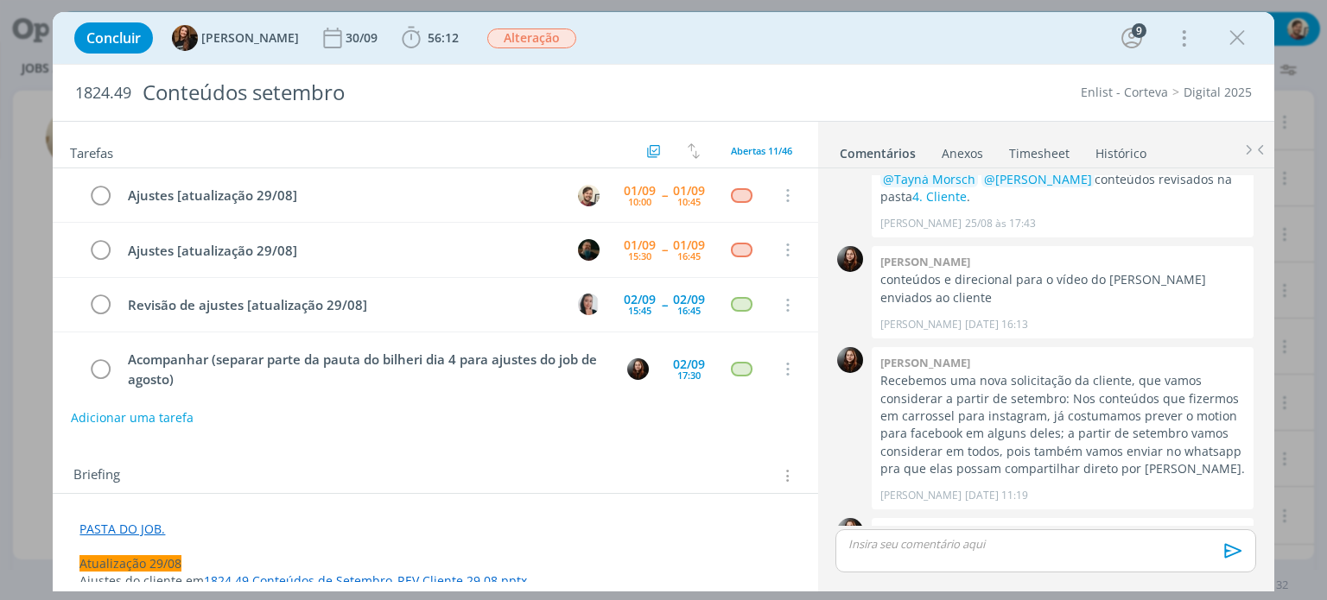
scroll to position [346, 0]
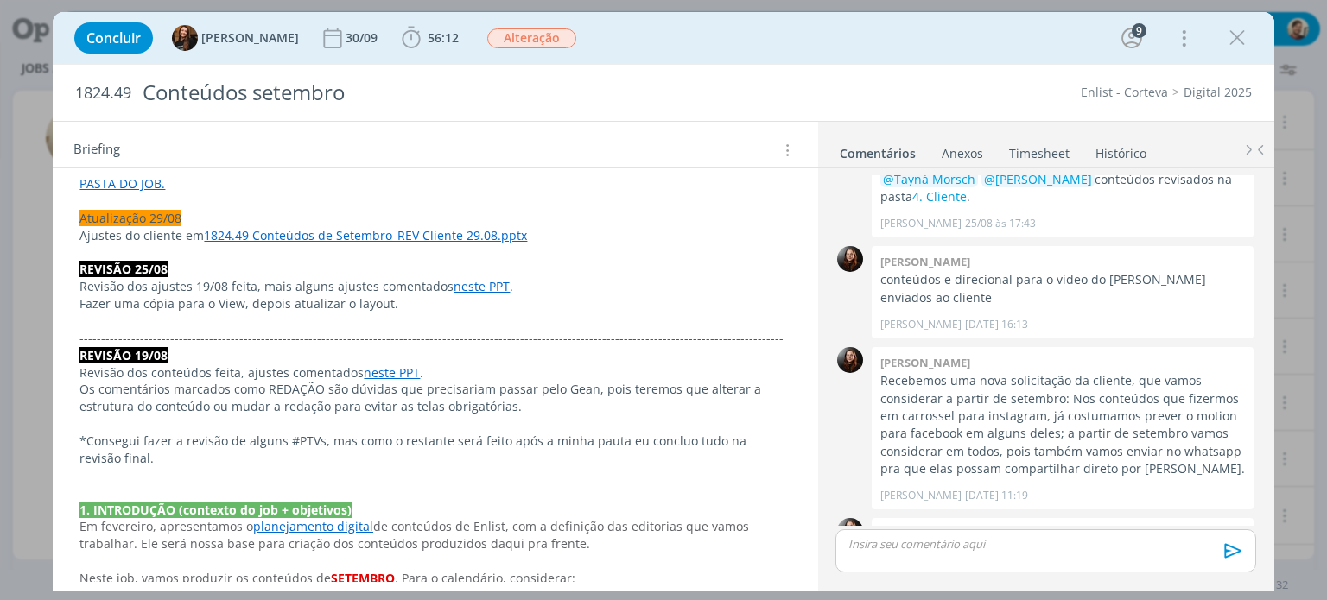
click at [488, 232] on link "1824.49 Conteúdos de Setembro_REV Cliente 29.08.pptx" at bounding box center [365, 235] width 323 height 16
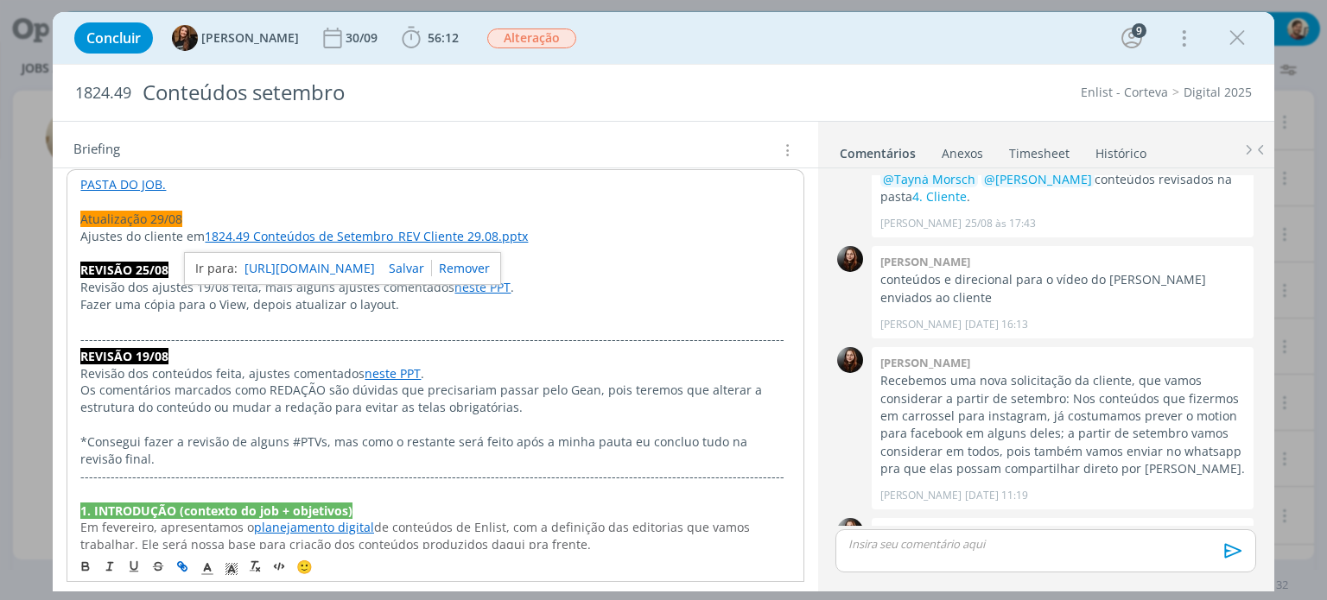
click at [375, 271] on link "https://sobeae.sharepoint.com/:p:/s/SOBEAE/ET5_jZqBDAZMjIWV9sIx9aIBcS1hhW-QcYtC…" at bounding box center [310, 268] width 130 height 22
click at [428, 41] on span "56:12" at bounding box center [443, 37] width 31 height 16
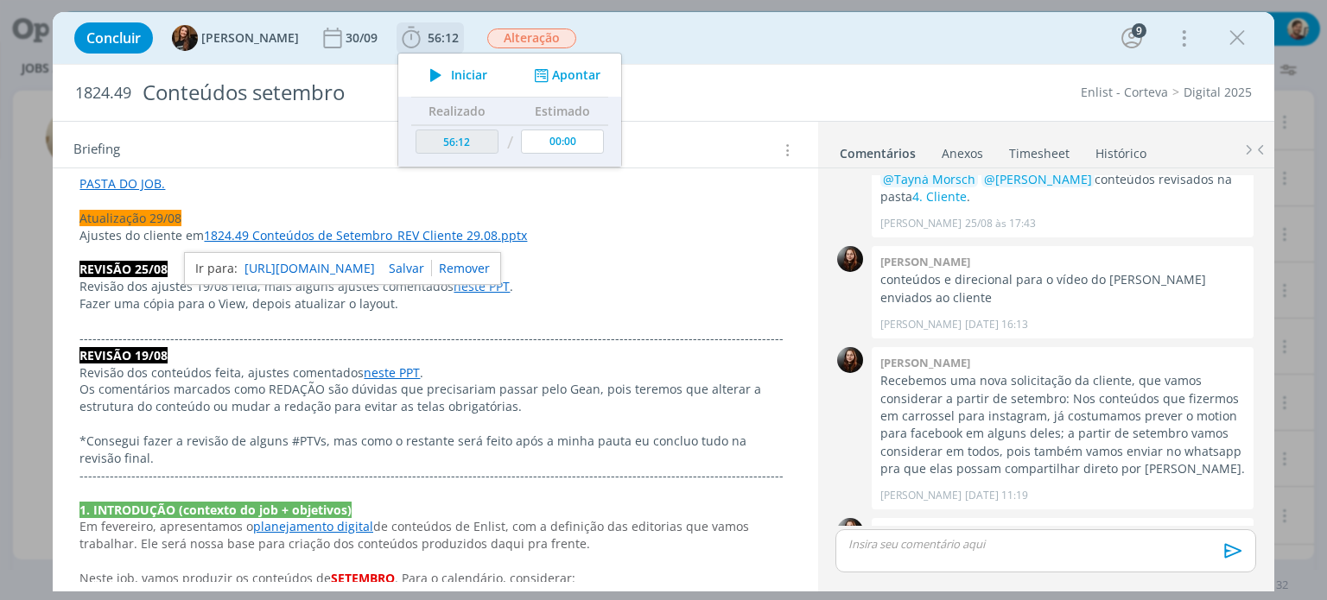
click at [452, 83] on button "Iniciar" at bounding box center [454, 75] width 68 height 24
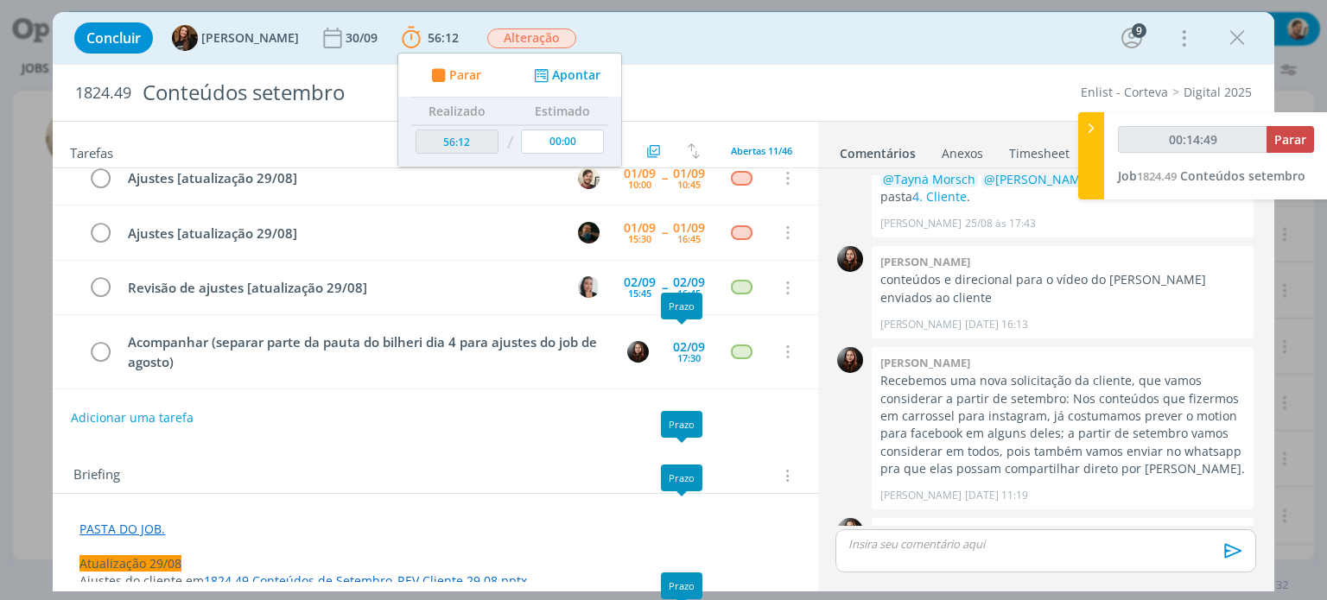
scroll to position [0, 0]
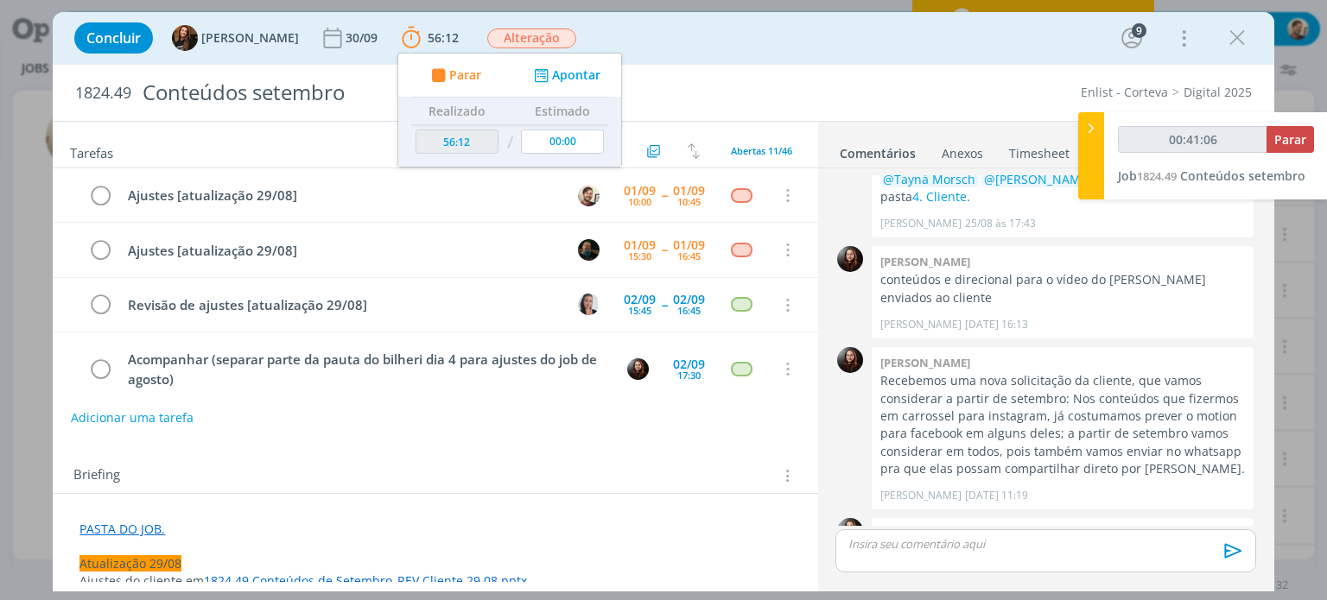
click at [121, 531] on link "PASTA DO JOB." at bounding box center [122, 529] width 86 height 16
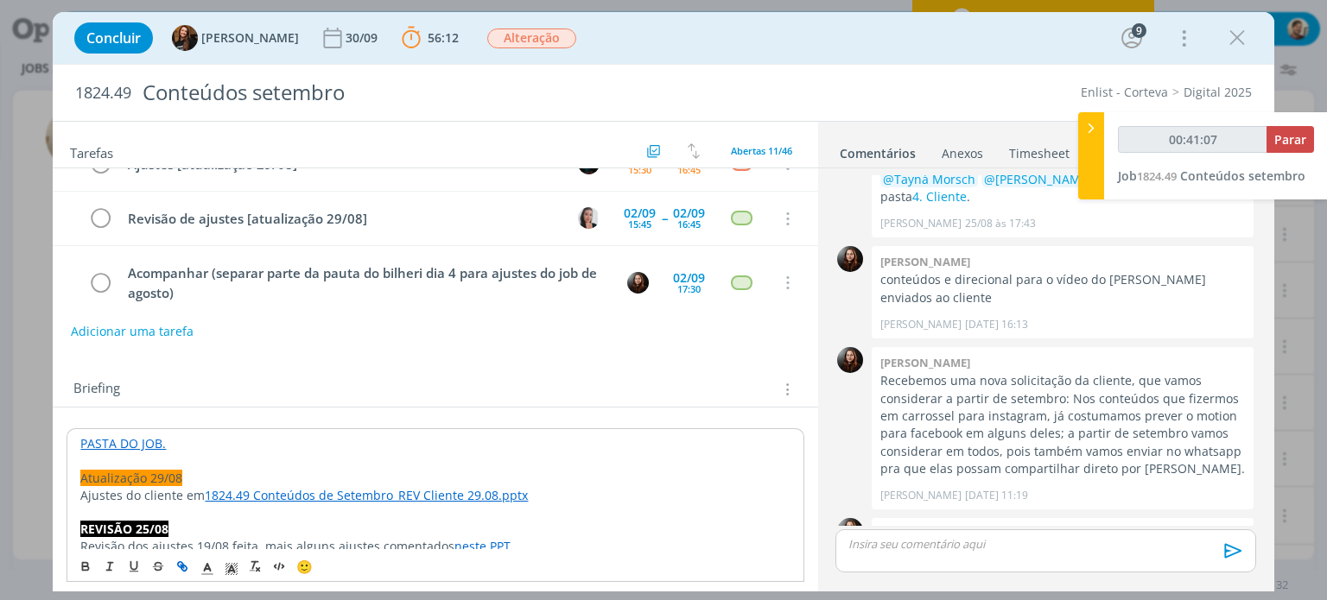
scroll to position [173, 0]
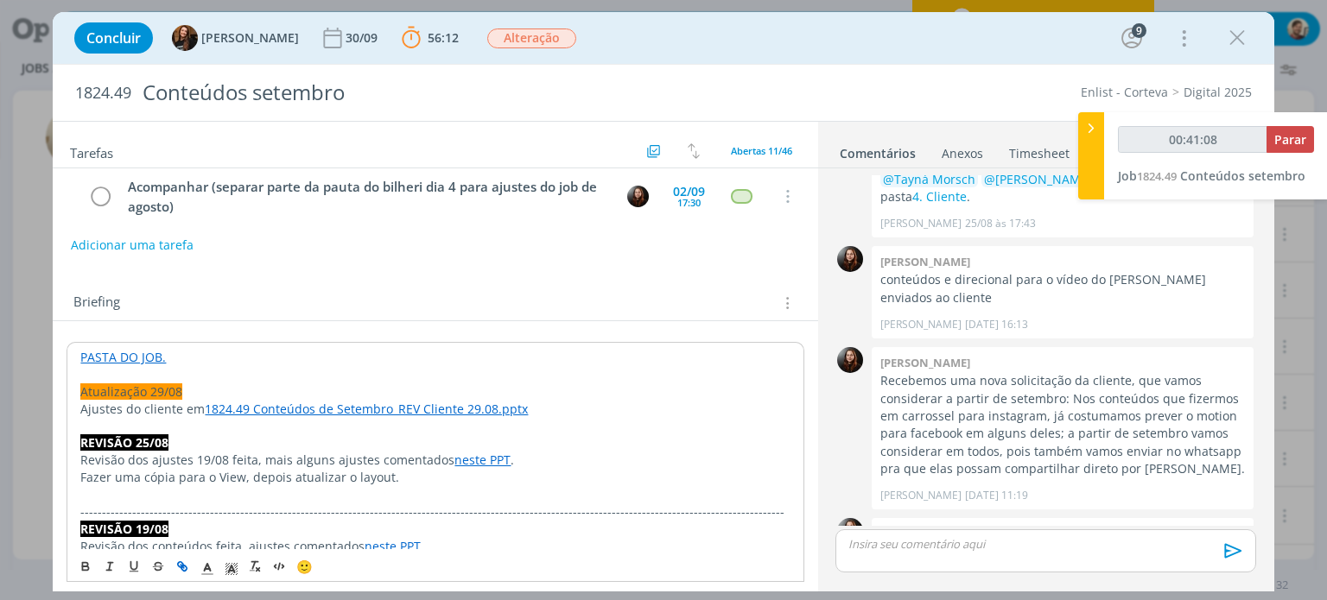
click at [143, 360] on link "PASTA DO JOB." at bounding box center [123, 357] width 86 height 16
click at [157, 385] on link "https://sobeae.sharepoint.com/:f:/s/SOBEAE/EuKMwhTm8kNNvMuE6lxPstsB-B74OjIRpFMM…" at bounding box center [192, 390] width 130 height 22
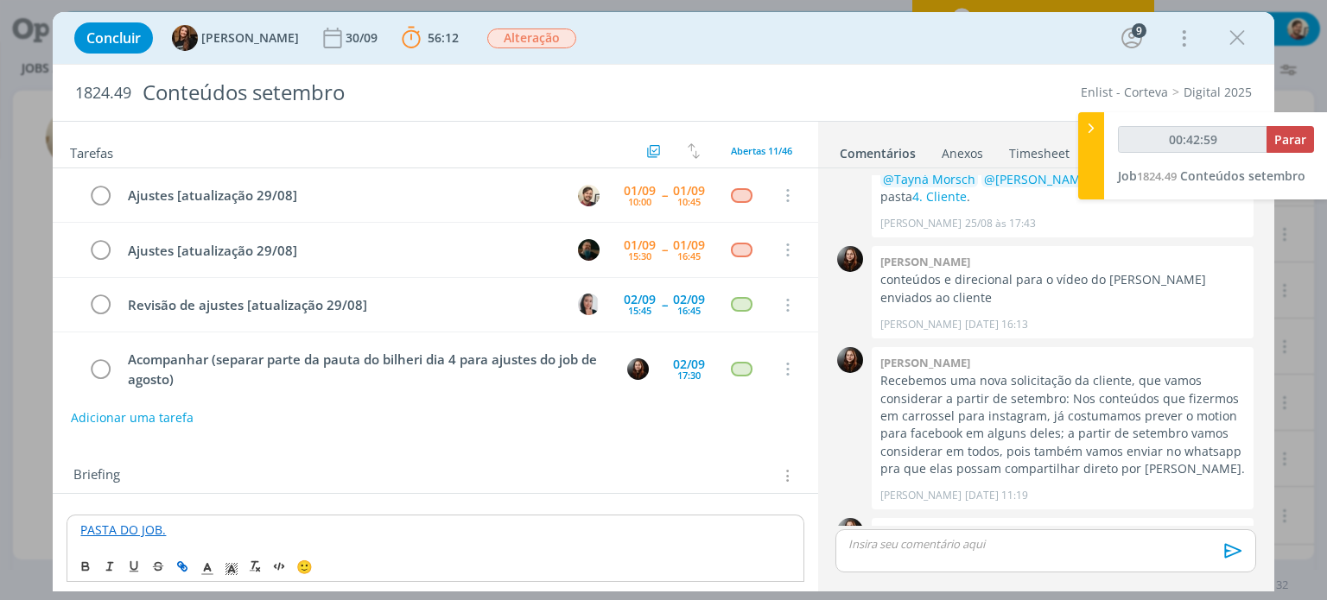
click at [902, 541] on p "dialog" at bounding box center [1045, 545] width 392 height 16
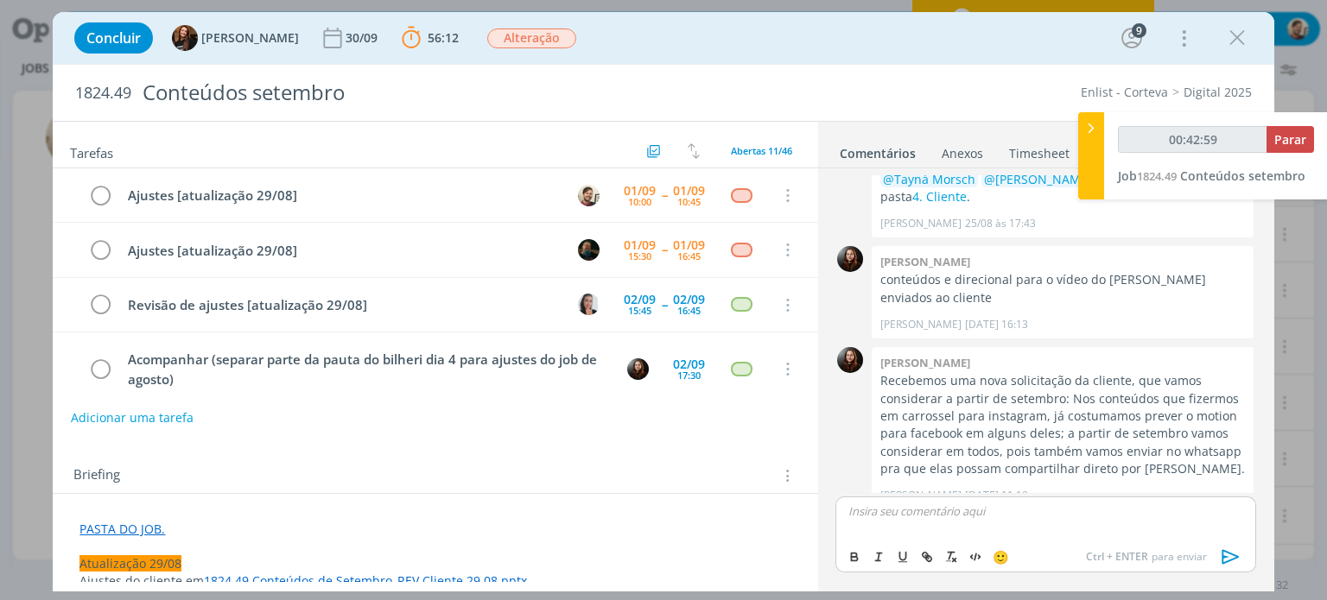
type input "00:43:00"
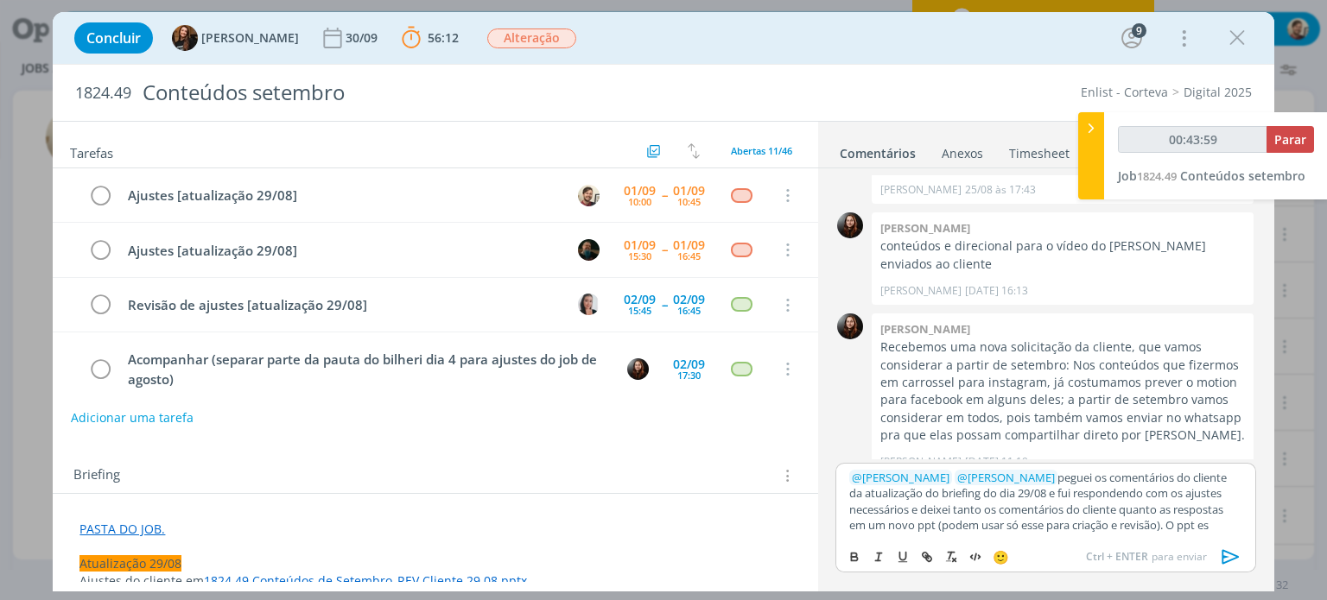
scroll to position [2839, 0]
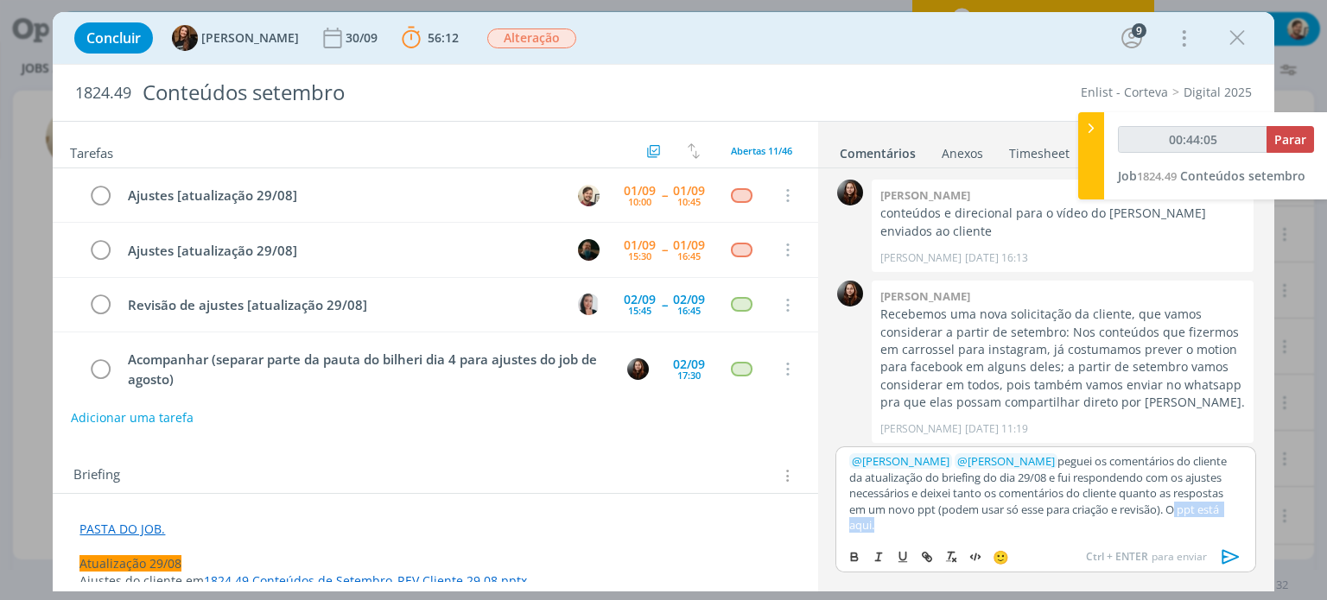
drag, startPoint x: 1172, startPoint y: 507, endPoint x: 871, endPoint y: 529, distance: 302.3
click at [871, 529] on p "﻿ @ Murillo Rocha ﻿ ﻿ @ Caroline Pieczarka ﻿ peguei os comentários do cliente d…" at bounding box center [1045, 493] width 392 height 79
type input "00:44:06"
click at [928, 554] on icon "dialog" at bounding box center [925, 554] width 5 height 5
type input "O ppt está aqui"
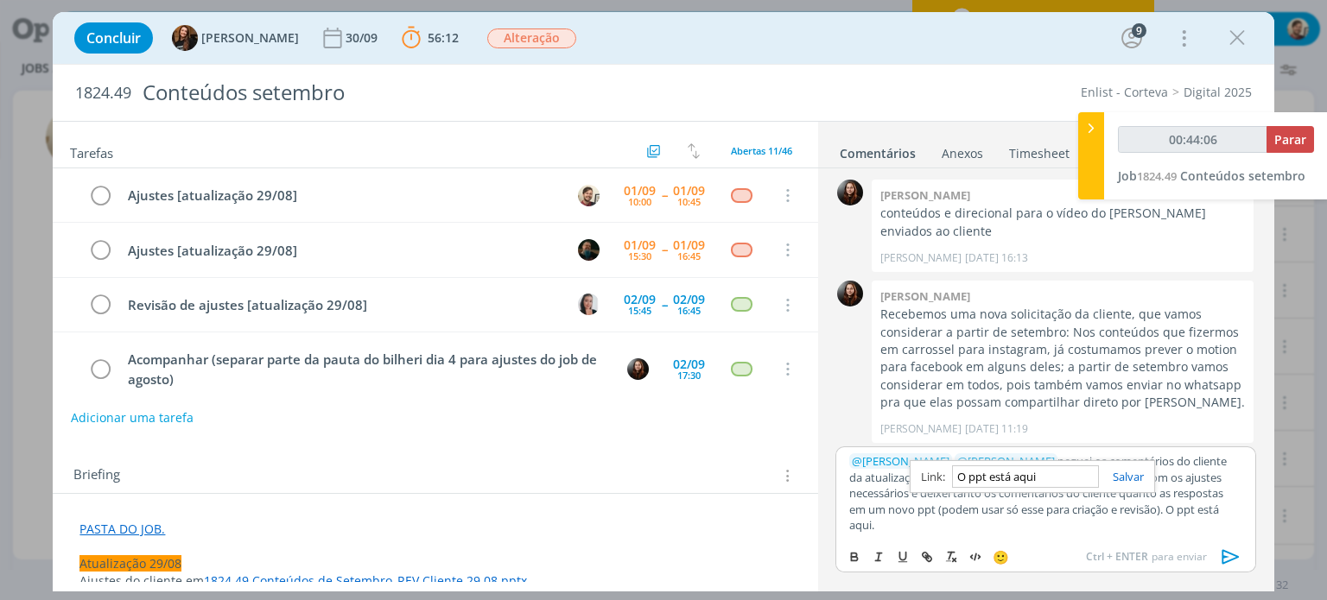
type input "00:44:07"
paste input "Como vamos mudar a tela 14, a descriçao do #PTV tambem muda. Nesse ppt a descri…"
type input "Como vamos mudar a tela 14, a descriçao do #PTV tambem muda. Nesse ppt a descri…"
type input "00:44:09"
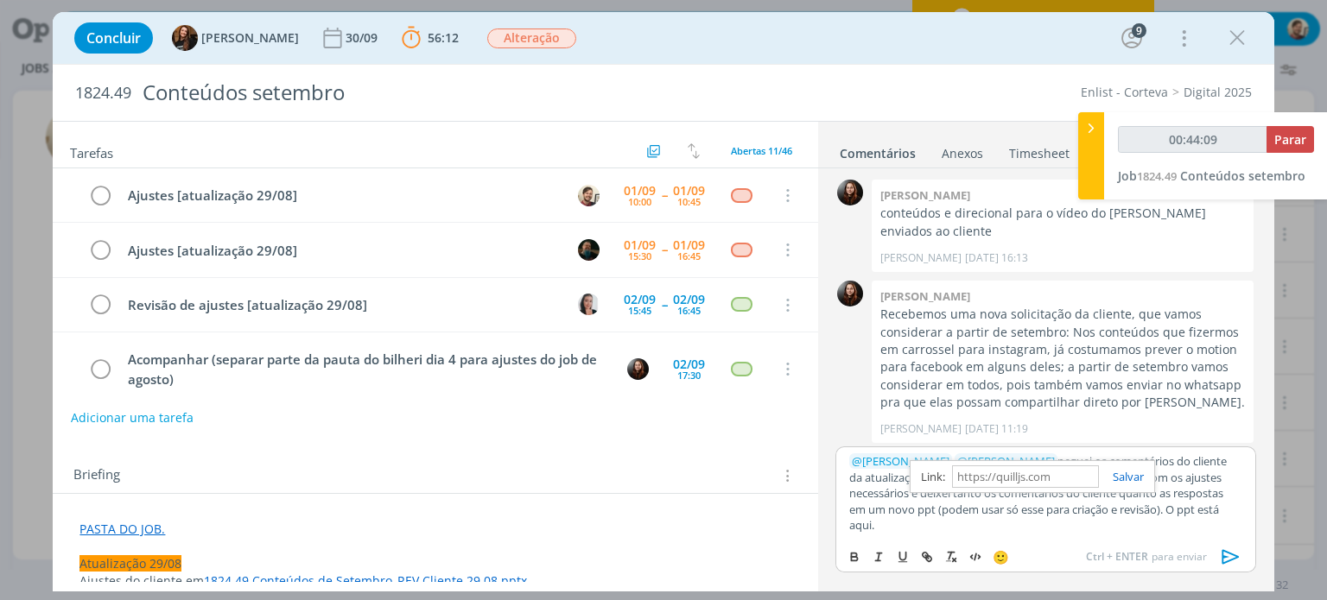
scroll to position [0, 0]
type input "00:44:10"
type input "00:44:15"
click at [1025, 475] on input "dialog" at bounding box center [1025, 477] width 147 height 22
paste input "https://sobeae.sharepoint.com/:f:/s/SOBEAE/EgANaxV6jX9FhOYzPQflox0BFc3ScQVGCdA6…"
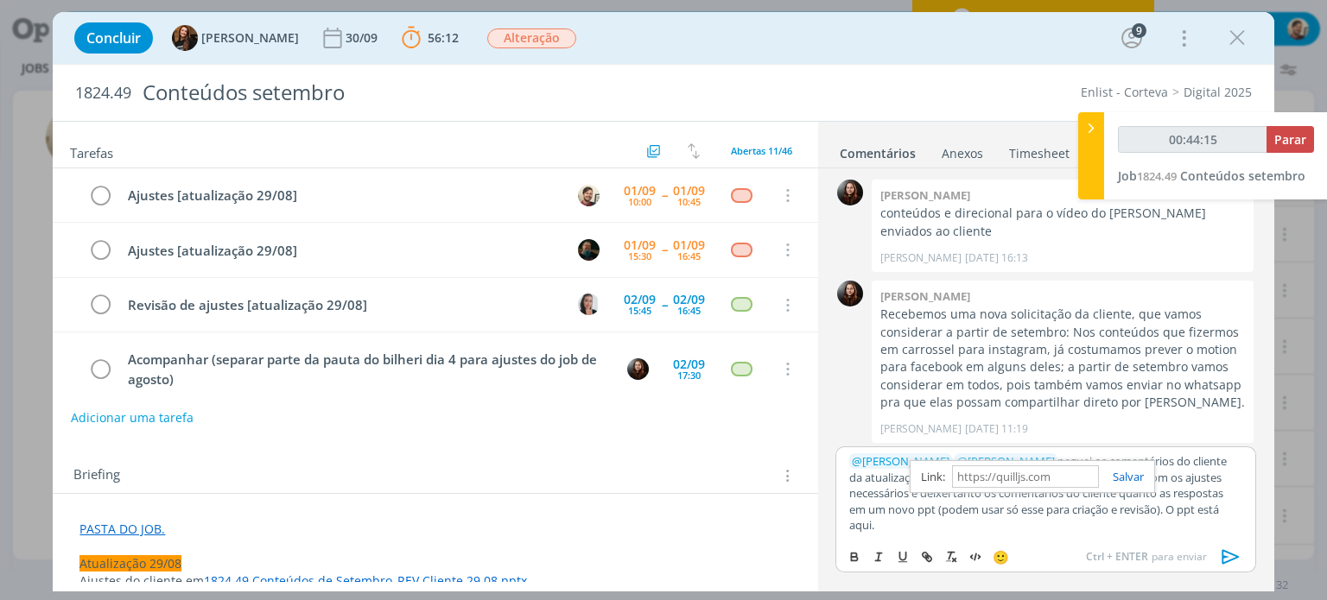
type input "https://sobeae.sharepoint.com/:f:/s/SOBEAE/EgANaxV6jX9FhOYzPQflox0BFc3ScQVGCdA6…"
type input "00:44:16"
type input "https://sobeae.sharepoint.com/:f:/s/SOBEAE/EgANaxV6jX9FhOYzPQflox0BFc3ScQVGCdA6…"
click at [1144, 471] on link "dialog" at bounding box center [1121, 477] width 45 height 16
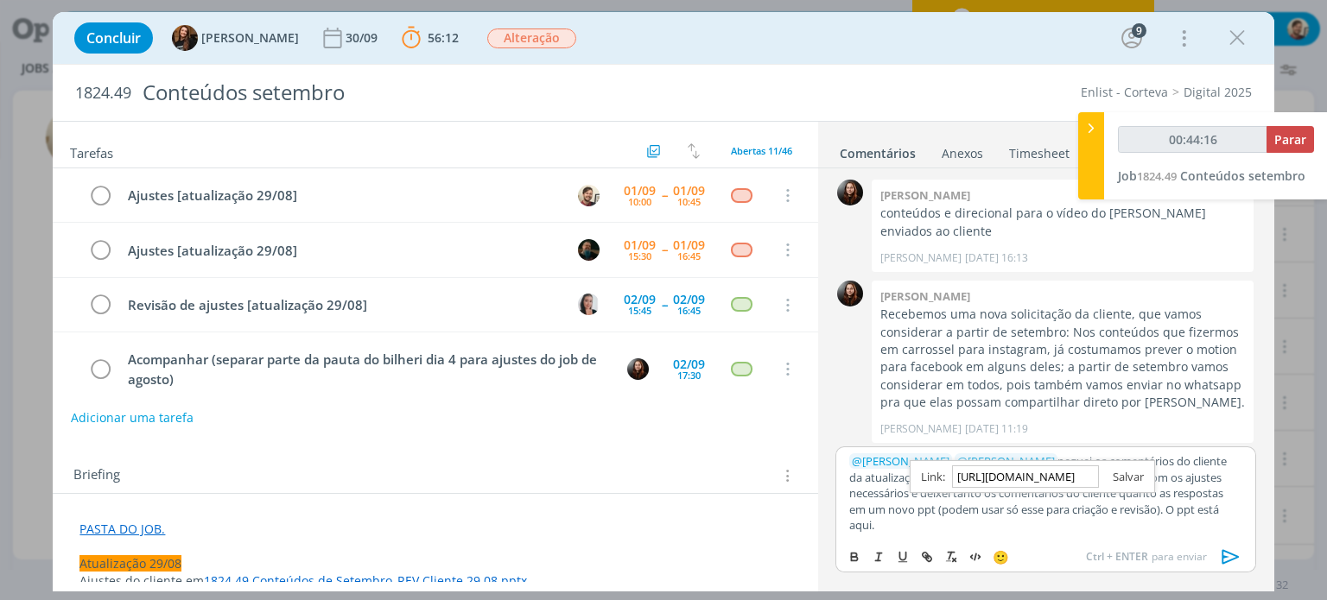
scroll to position [0, 0]
click at [1024, 531] on p "﻿ @ Murillo Rocha ﻿ ﻿ @ Caroline Pieczarka ﻿ peguei os comentários do cliente d…" at bounding box center [1045, 493] width 392 height 79
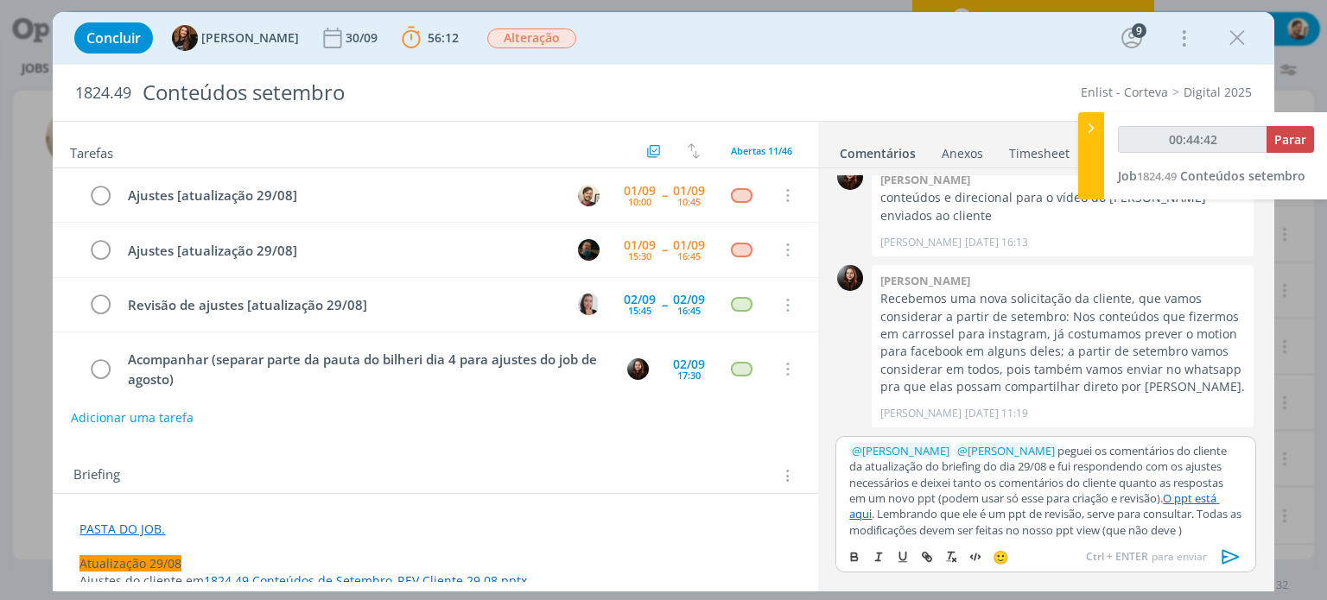
scroll to position [14, 0]
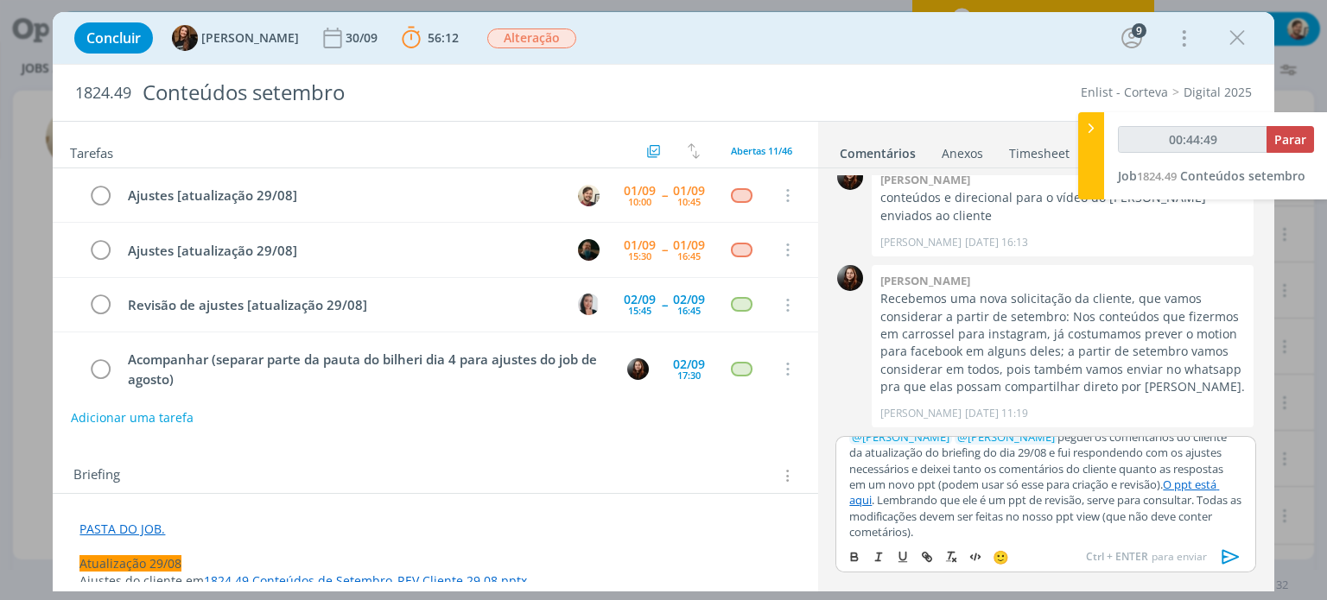
click at [930, 529] on p "﻿ @ Murillo Rocha ﻿ ﻿ @ Caroline Pieczarka ﻿ peguei os comentários do cliente d…" at bounding box center [1045, 484] width 392 height 111
click at [1014, 537] on p "﻿ @ Murillo Rocha ﻿ ﻿ @ Caroline Pieczarka ﻿ peguei os comentários do cliente d…" at bounding box center [1045, 484] width 392 height 111
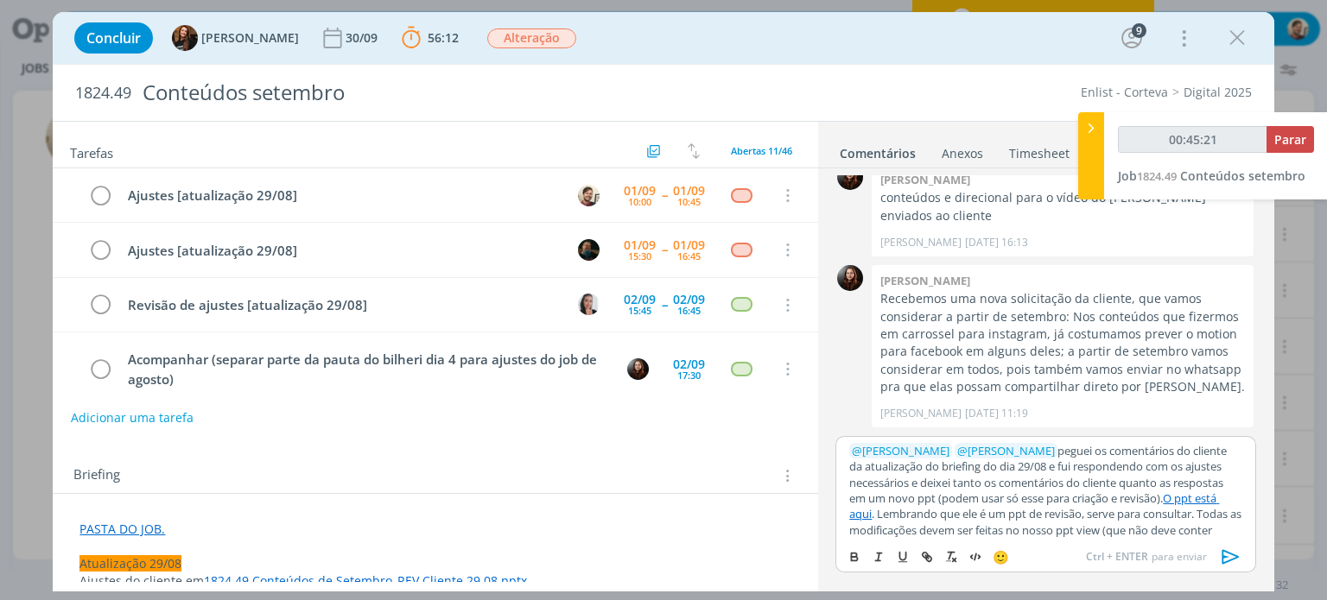
scroll to position [2866, 0]
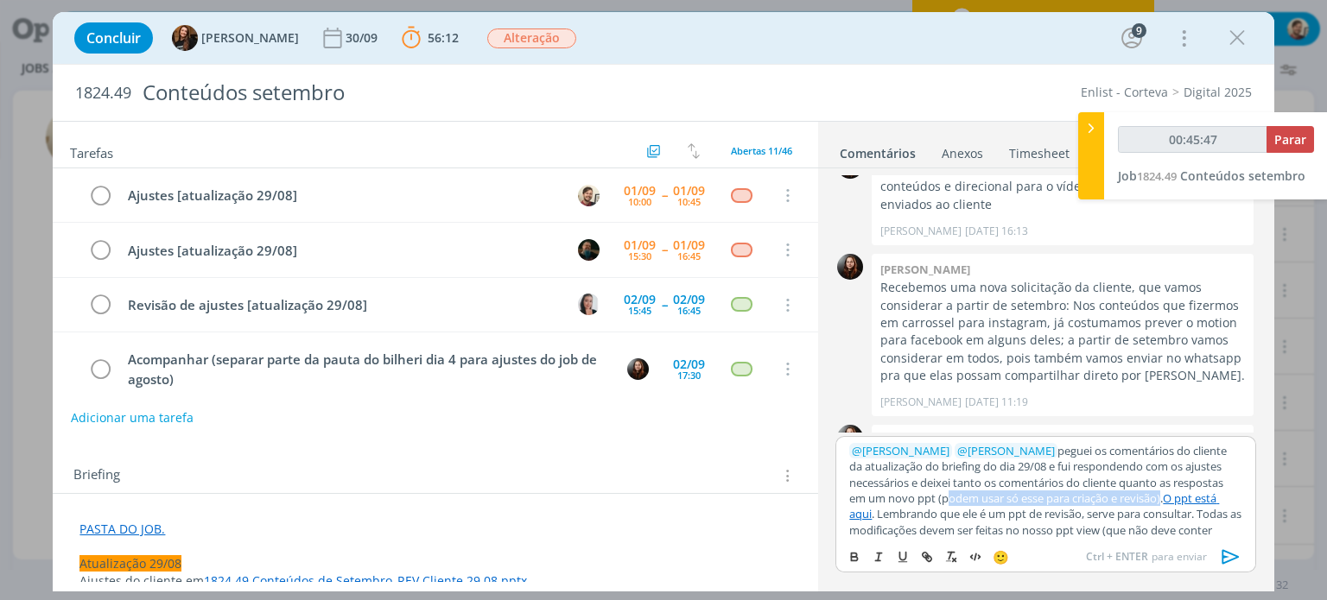
drag, startPoint x: 940, startPoint y: 497, endPoint x: 1161, endPoint y: 500, distance: 221.2
click at [1161, 500] on p "﻿ @ Murillo Rocha ﻿ ﻿ @ Caroline Pieczarka ﻿ peguei os comentários do cliente d…" at bounding box center [1045, 507] width 392 height 128
click at [856, 559] on icon "dialog" at bounding box center [855, 557] width 14 height 14
click at [1053, 498] on strong "podem usar só esse para criação e revisão" at bounding box center [1058, 499] width 233 height 16
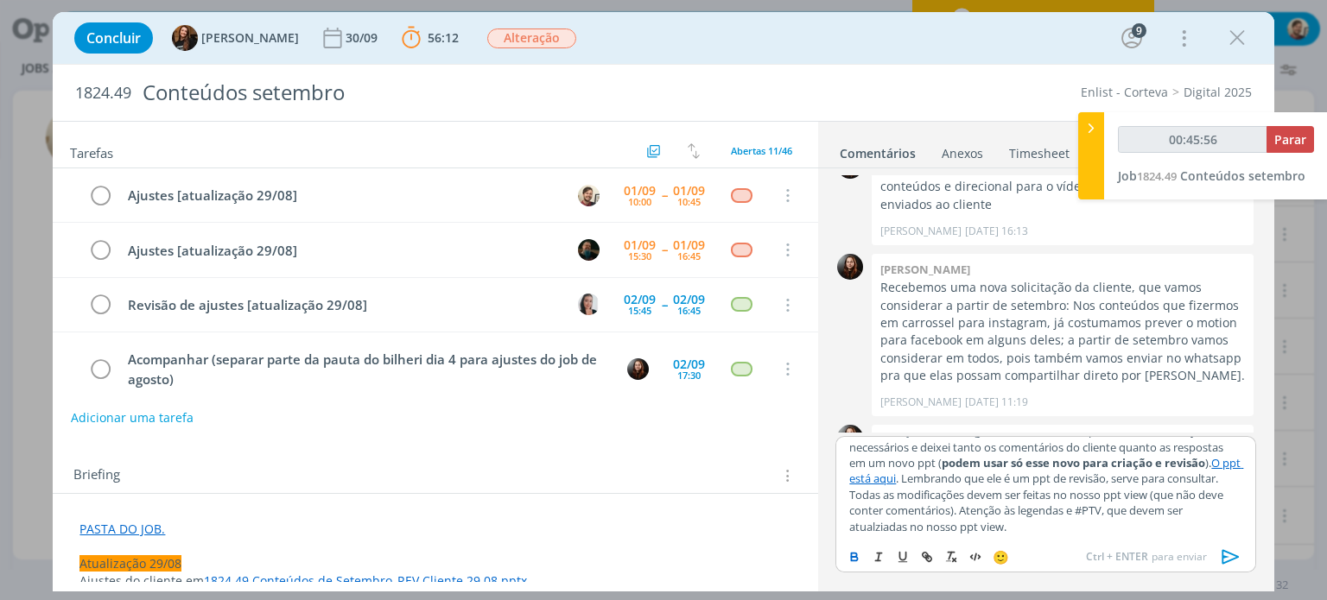
scroll to position [36, 0]
click at [863, 494] on p "﻿ @ Murillo Rocha ﻿ ﻿ @ Caroline Pieczarka ﻿ peguei os comentários do cliente d…" at bounding box center [1045, 471] width 392 height 128
click at [1114, 522] on p "﻿ @ Murillo Rocha ﻿ ﻿ @ Caroline Pieczarka ﻿ peguei os comentários do cliente d…" at bounding box center [1045, 471] width 392 height 128
click at [919, 531] on p "﻿ @ Murillo Rocha ﻿ ﻿ @ Caroline Pieczarka ﻿ peguei os comentários do cliente d…" at bounding box center [1045, 471] width 392 height 128
click at [1075, 524] on p "﻿ @ Murillo Rocha ﻿ ﻿ @ Caroline Pieczarka ﻿ peguei os comentários do cliente d…" at bounding box center [1045, 471] width 392 height 128
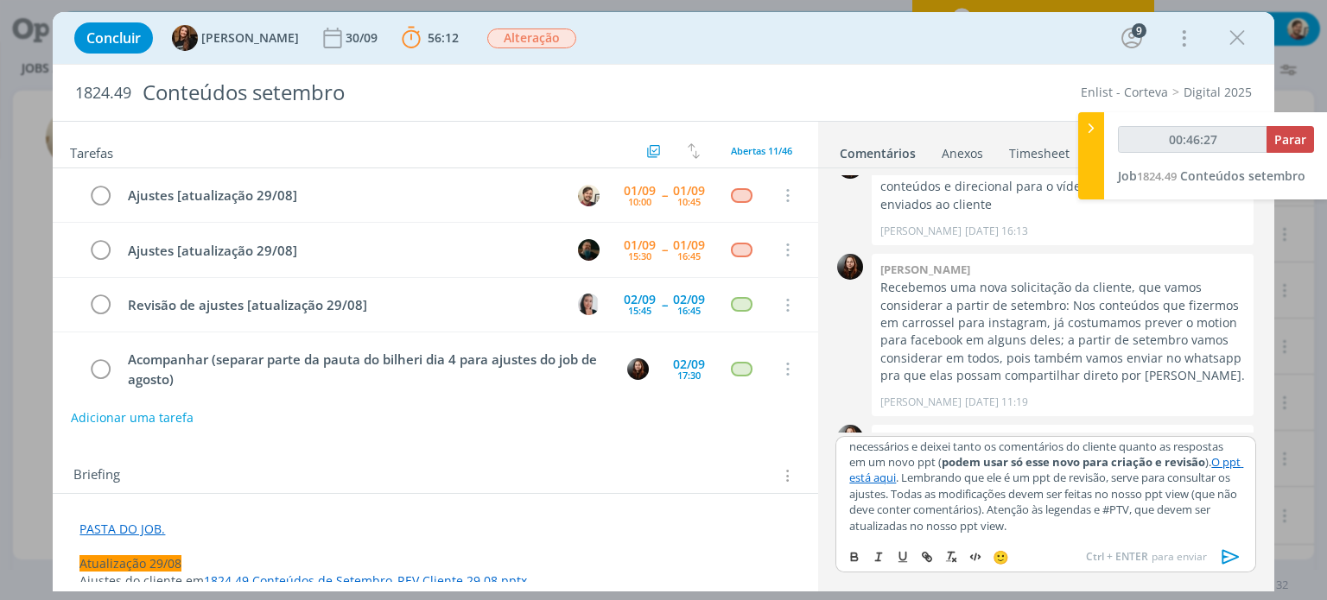
click at [1220, 556] on icon "dialog" at bounding box center [1231, 557] width 26 height 26
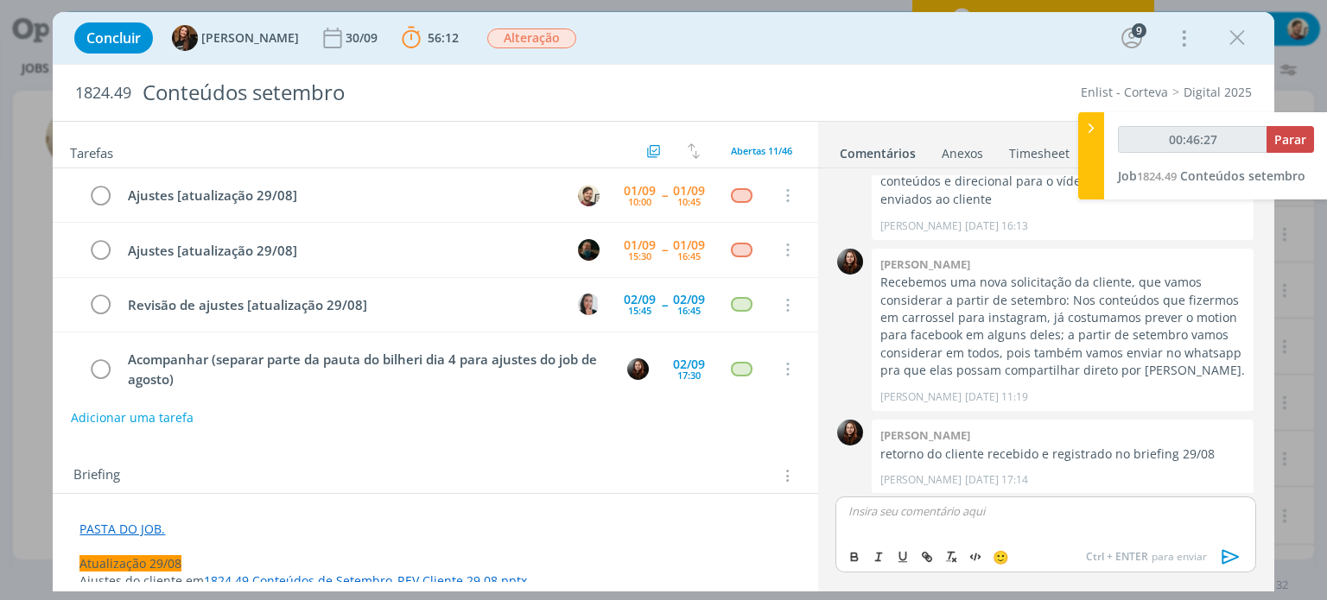
scroll to position [3013, 0]
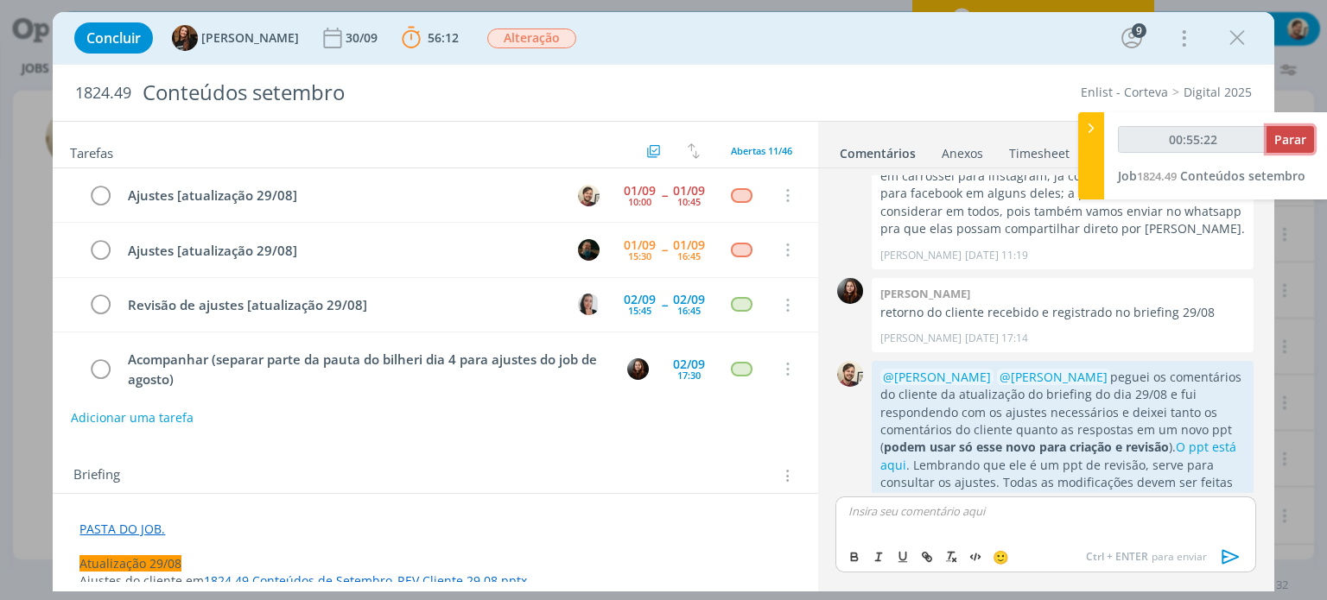
click at [1290, 141] on span "Parar" at bounding box center [1290, 139] width 32 height 16
type input "00:55:23"
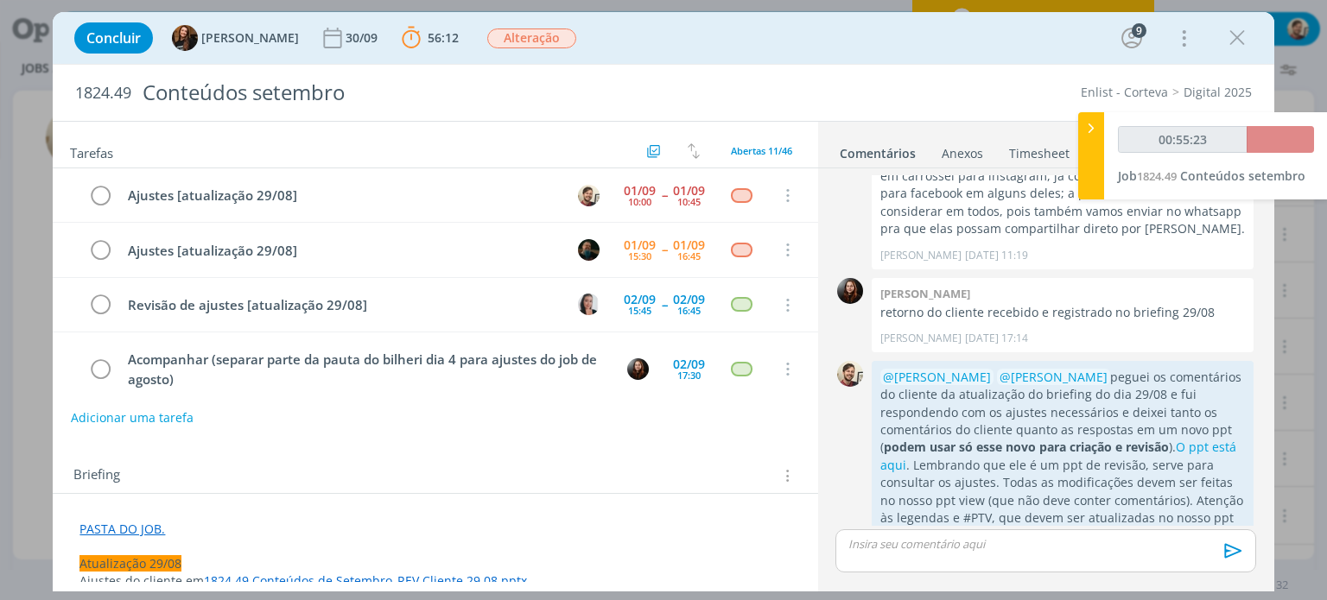
scroll to position [2979, 0]
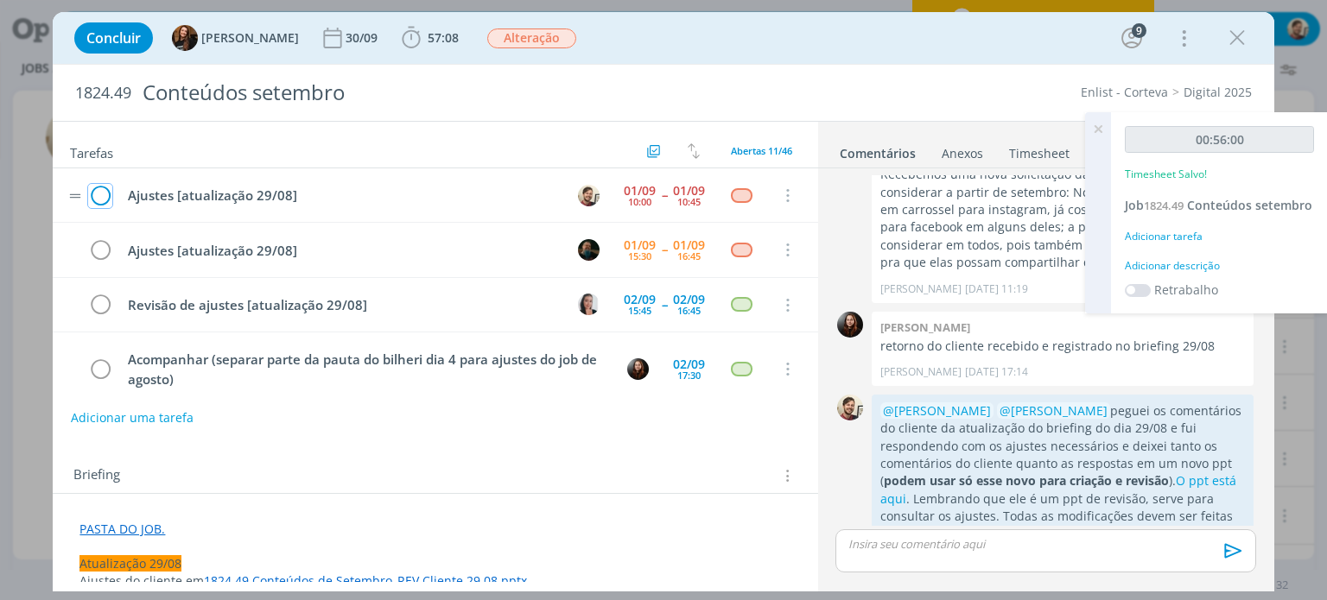
click at [97, 193] on icon "dialog" at bounding box center [100, 196] width 24 height 26
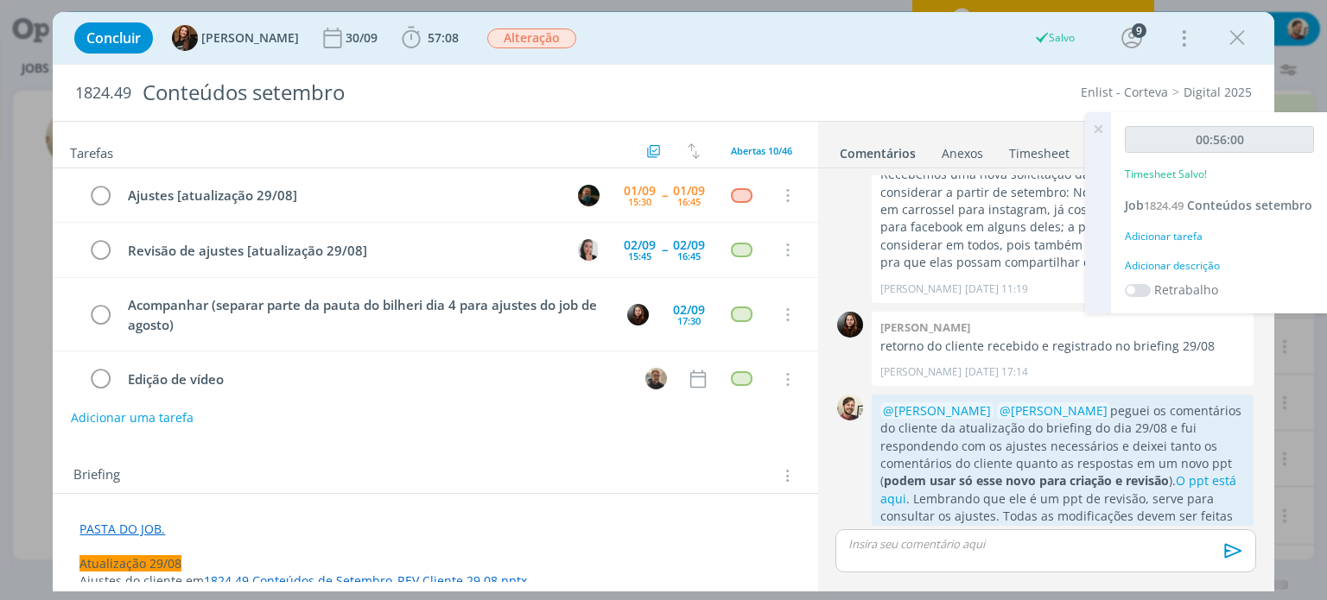
click at [1203, 271] on div "Adicionar descrição" at bounding box center [1219, 266] width 189 height 16
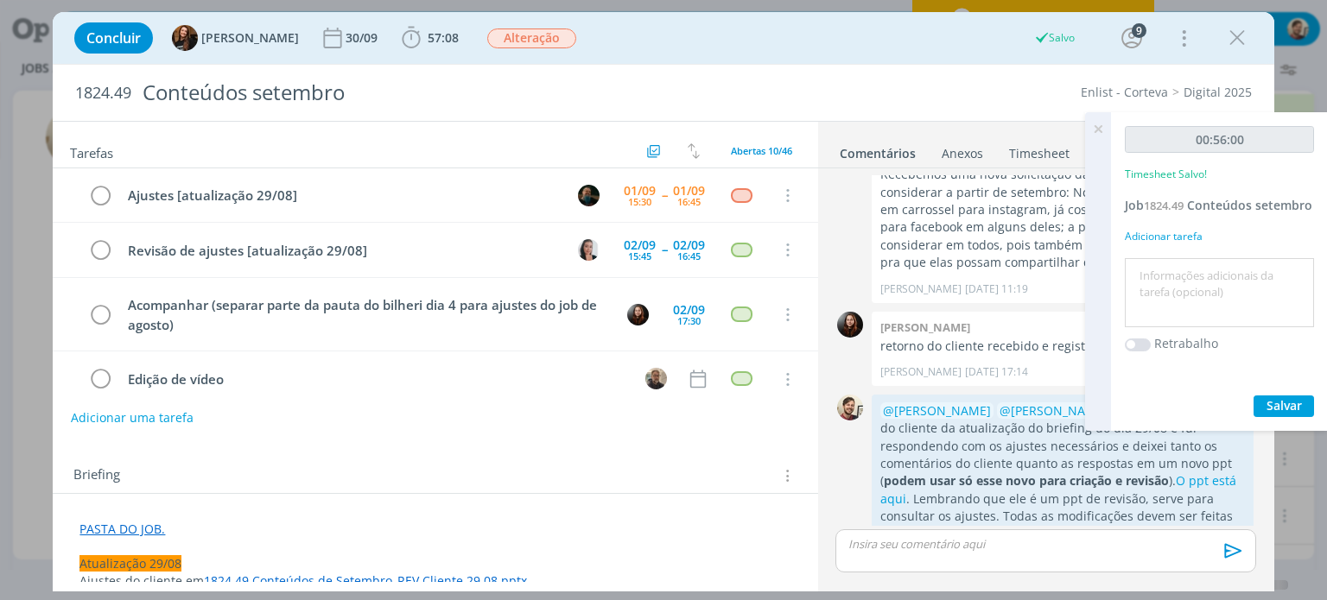
click at [1210, 279] on textarea at bounding box center [1219, 293] width 181 height 61
type textarea "redação"
click at [1291, 411] on span "Salvar" at bounding box center [1284, 405] width 35 height 16
click at [1097, 130] on icon at bounding box center [1098, 129] width 31 height 34
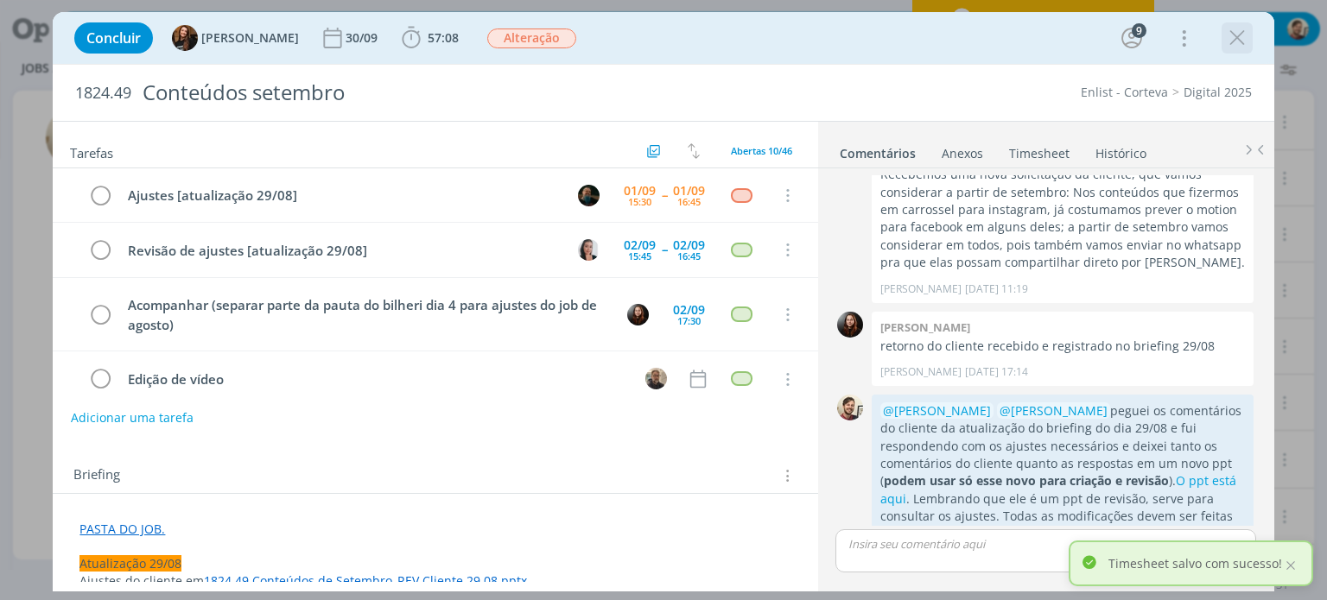
click at [1233, 35] on icon "dialog" at bounding box center [1237, 38] width 26 height 26
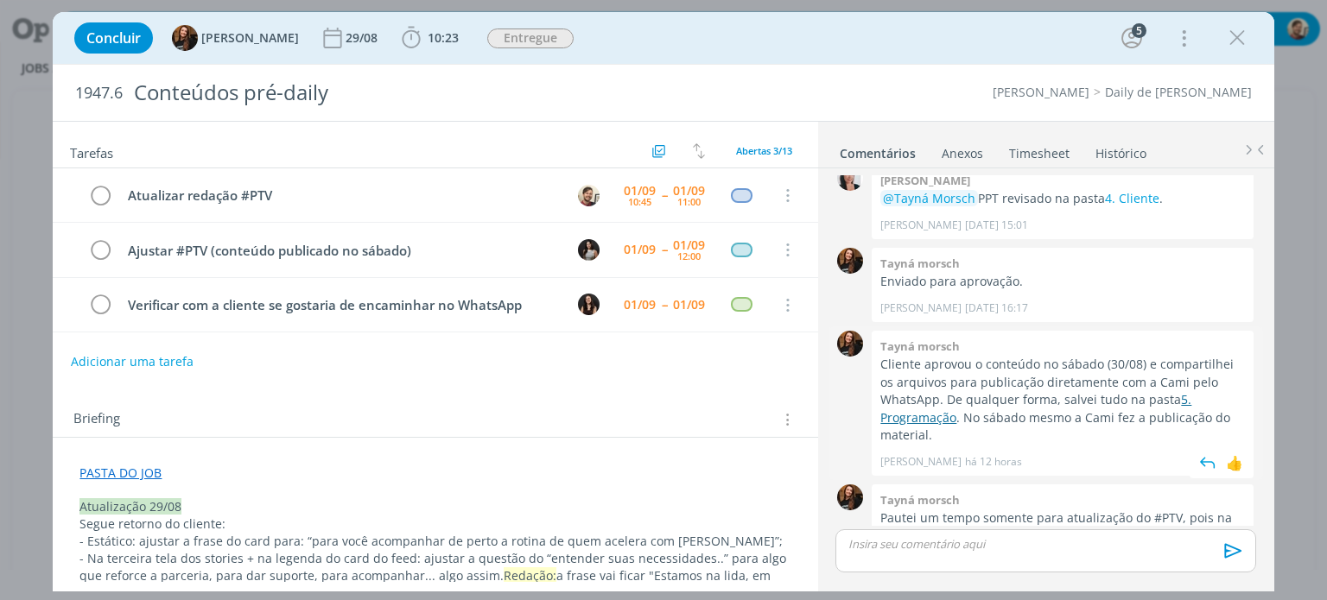
click at [899, 391] on link "5. Programação" at bounding box center [1035, 408] width 311 height 34
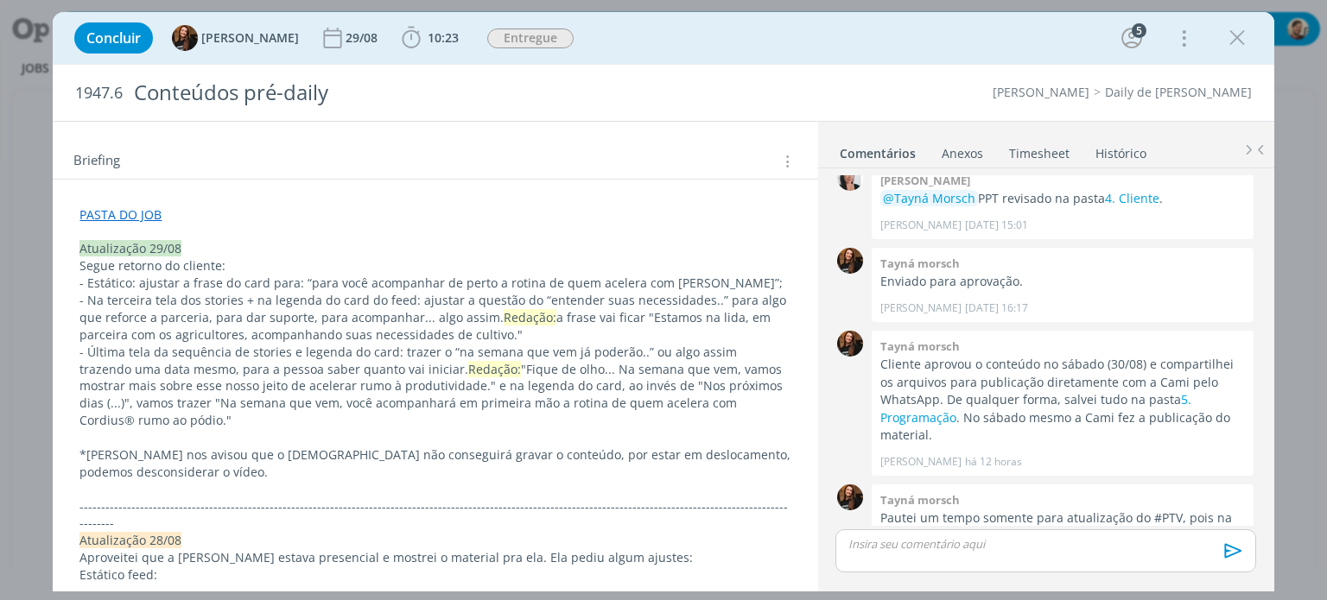
scroll to position [259, 0]
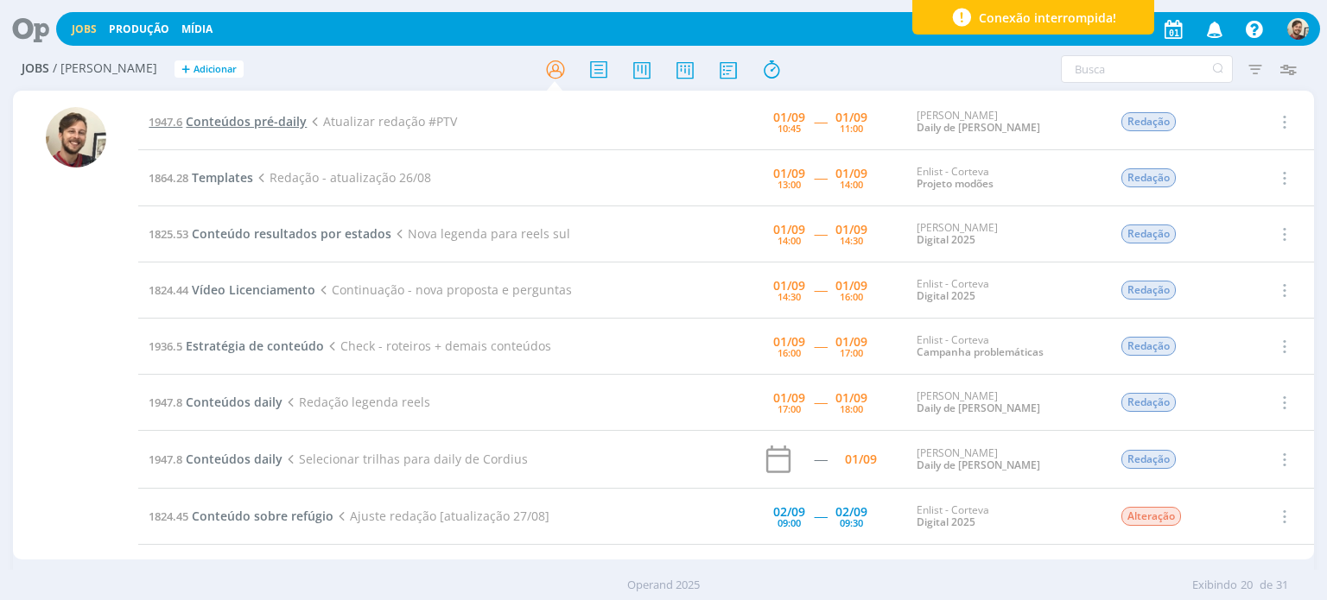
click at [257, 128] on span "Conteúdos pré-daily" at bounding box center [246, 121] width 121 height 16
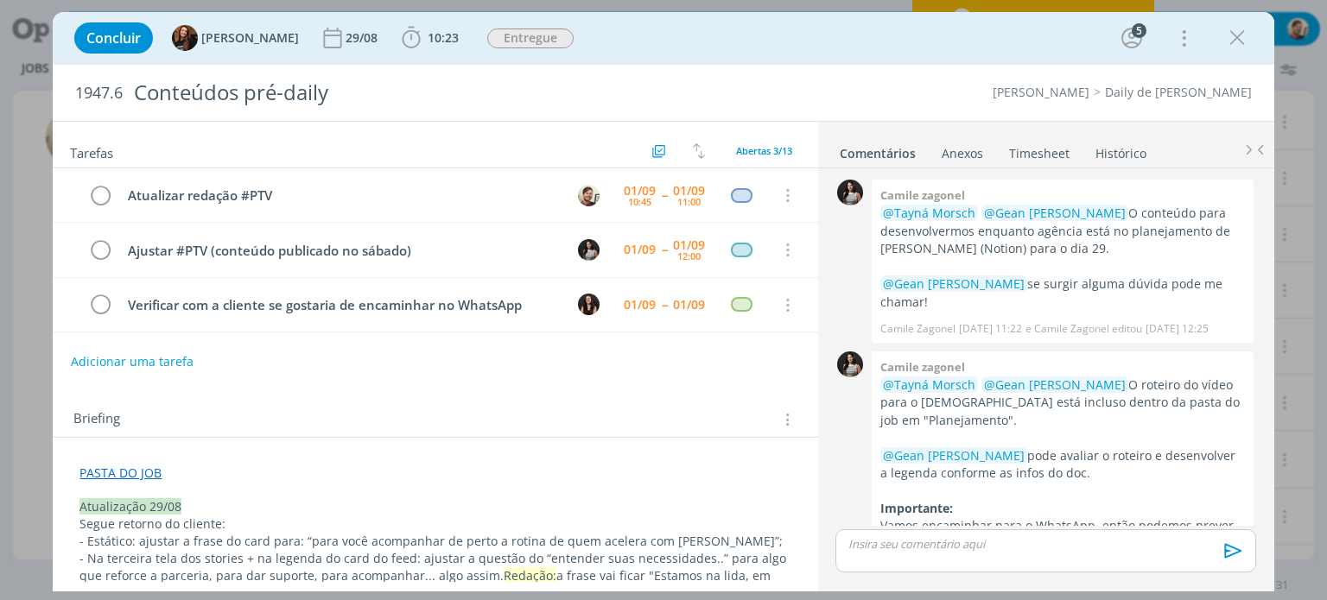
scroll to position [1441, 0]
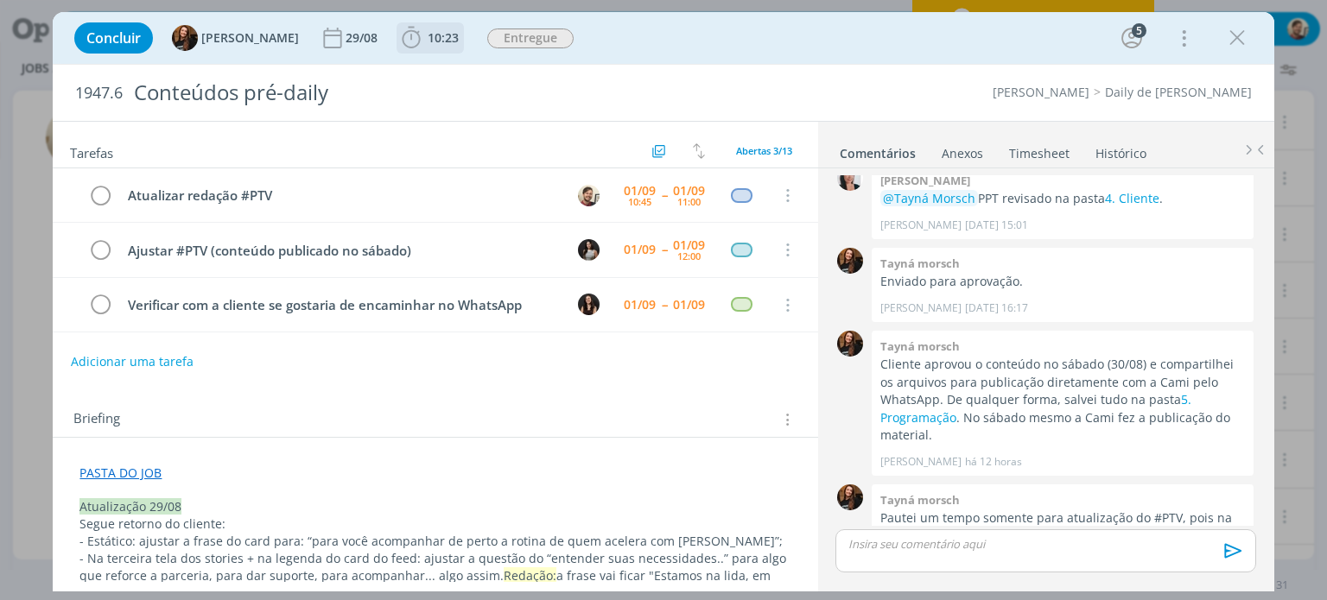
click at [428, 45] on span "10:23" at bounding box center [443, 37] width 31 height 16
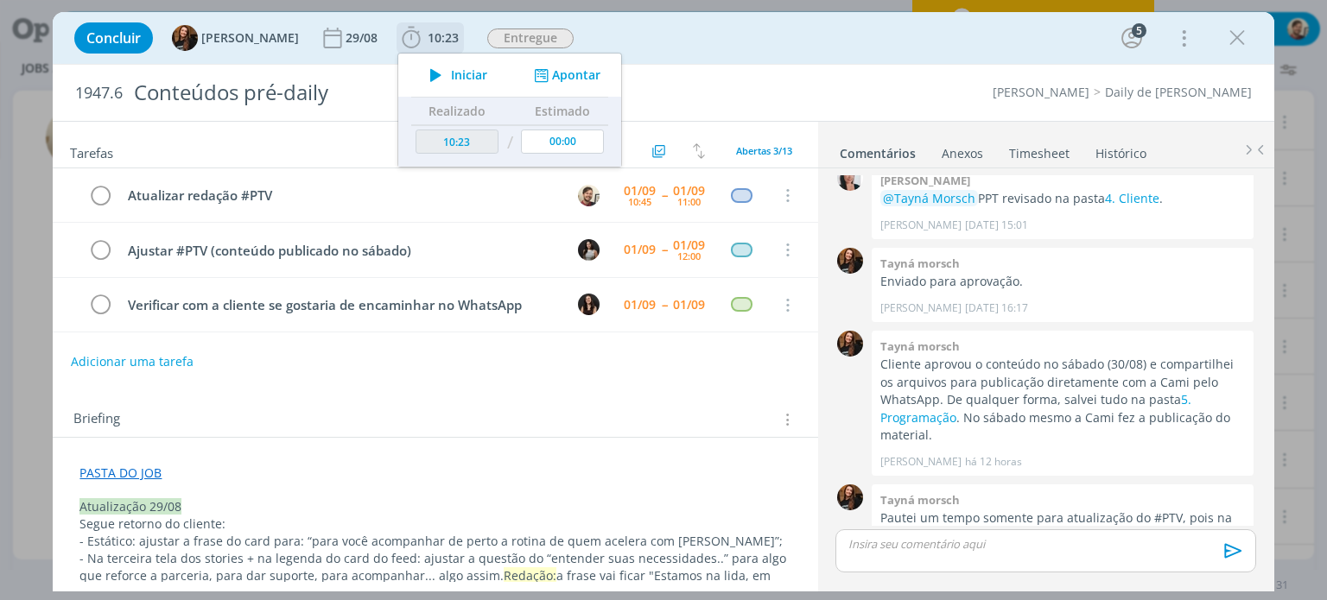
click at [424, 66] on icon "dialog" at bounding box center [436, 75] width 30 height 22
click at [1321, 129] on icon at bounding box center [1311, 129] width 31 height 34
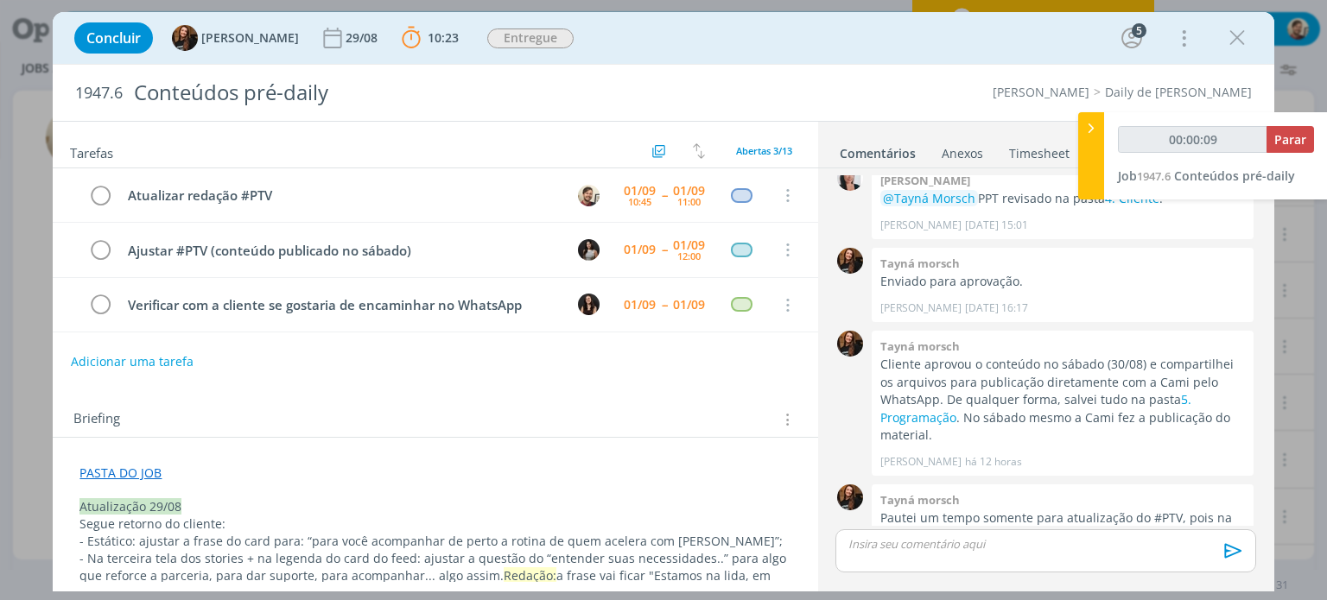
type input "00:00:10"
click at [1092, 161] on div at bounding box center [1091, 155] width 26 height 87
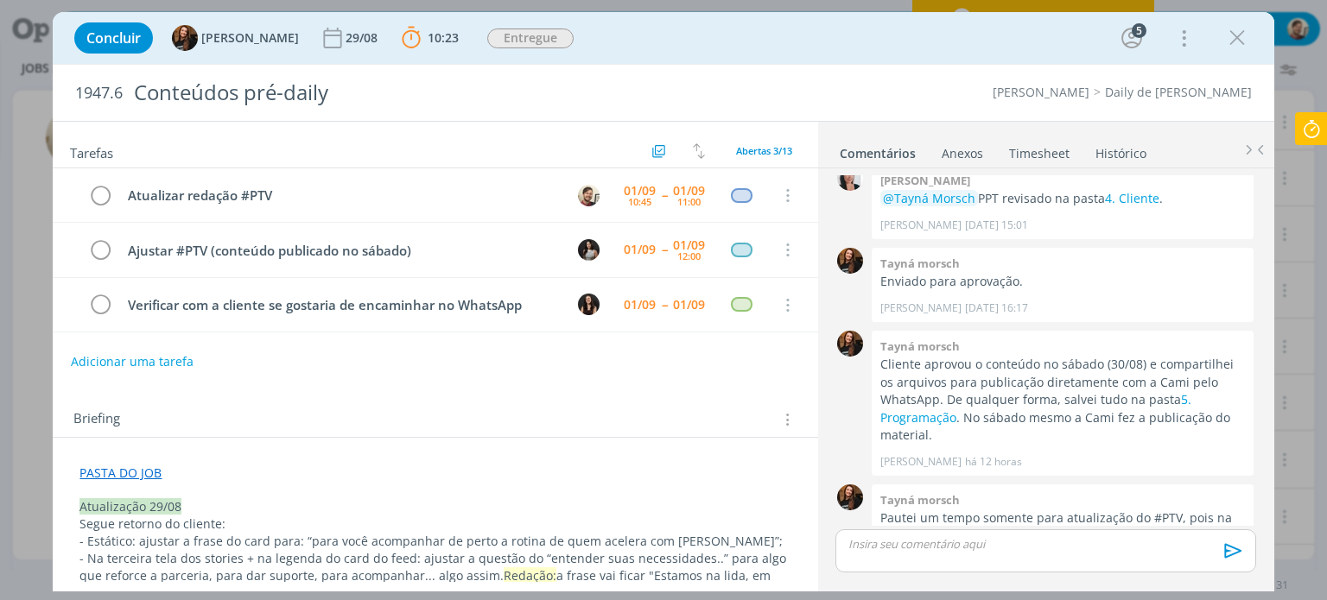
click at [938, 552] on div "dialog" at bounding box center [1046, 551] width 420 height 43
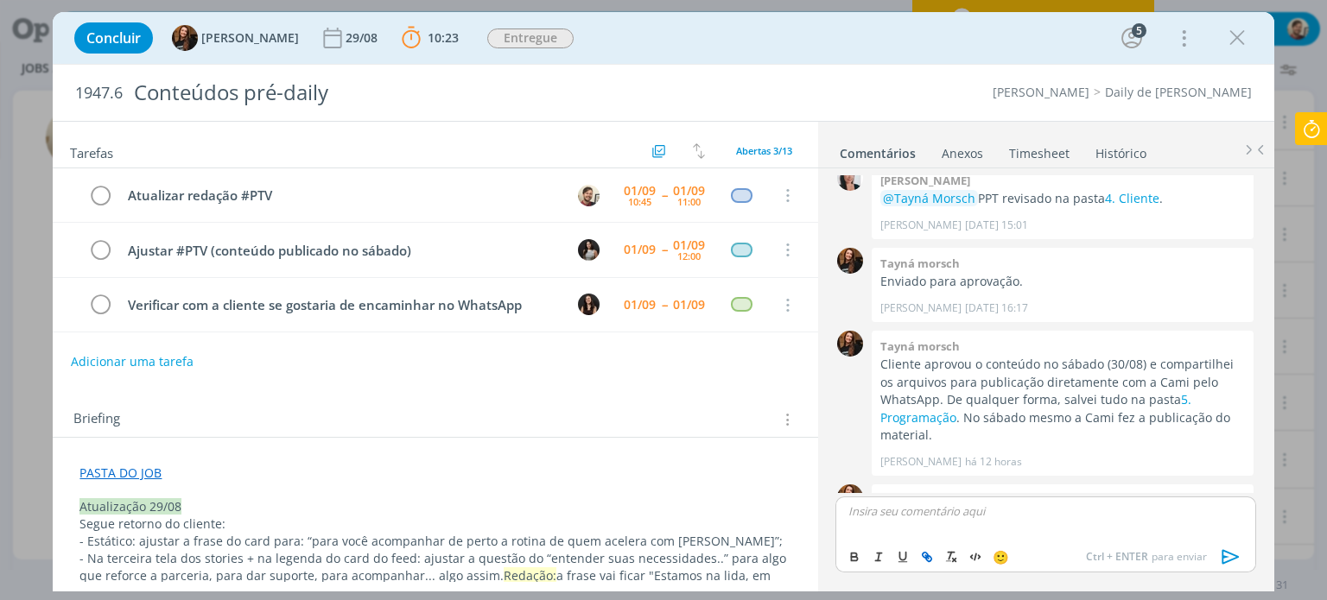
scroll to position [1475, 0]
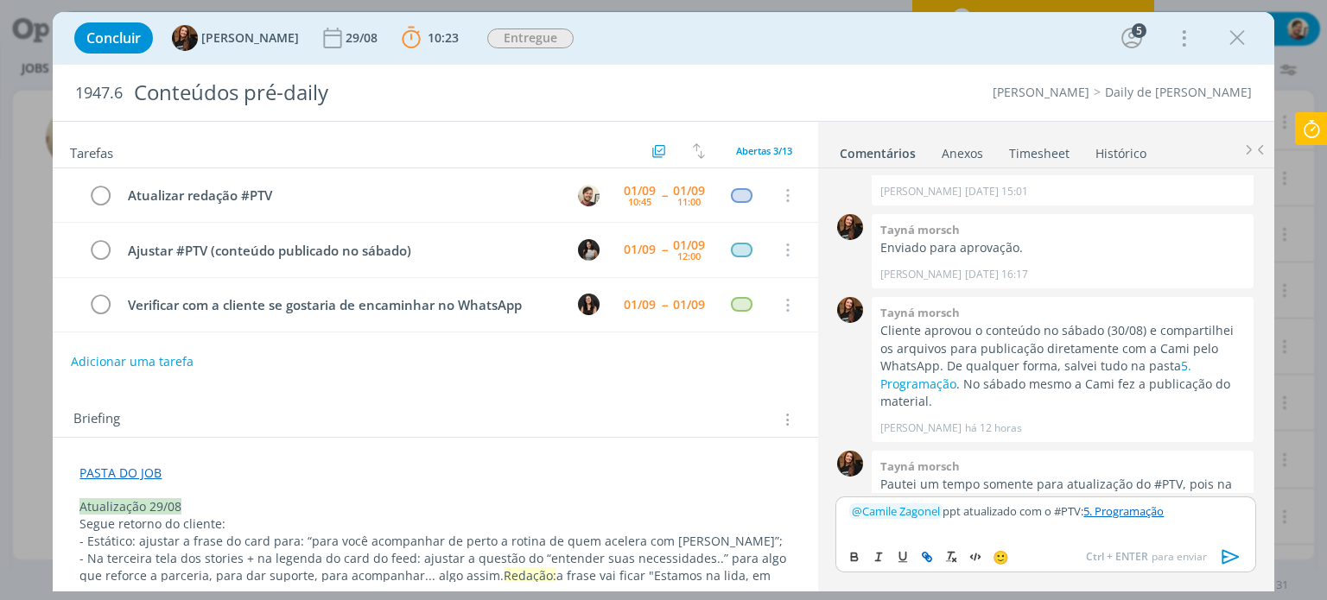
click at [1223, 562] on icon "dialog" at bounding box center [1231, 557] width 26 height 26
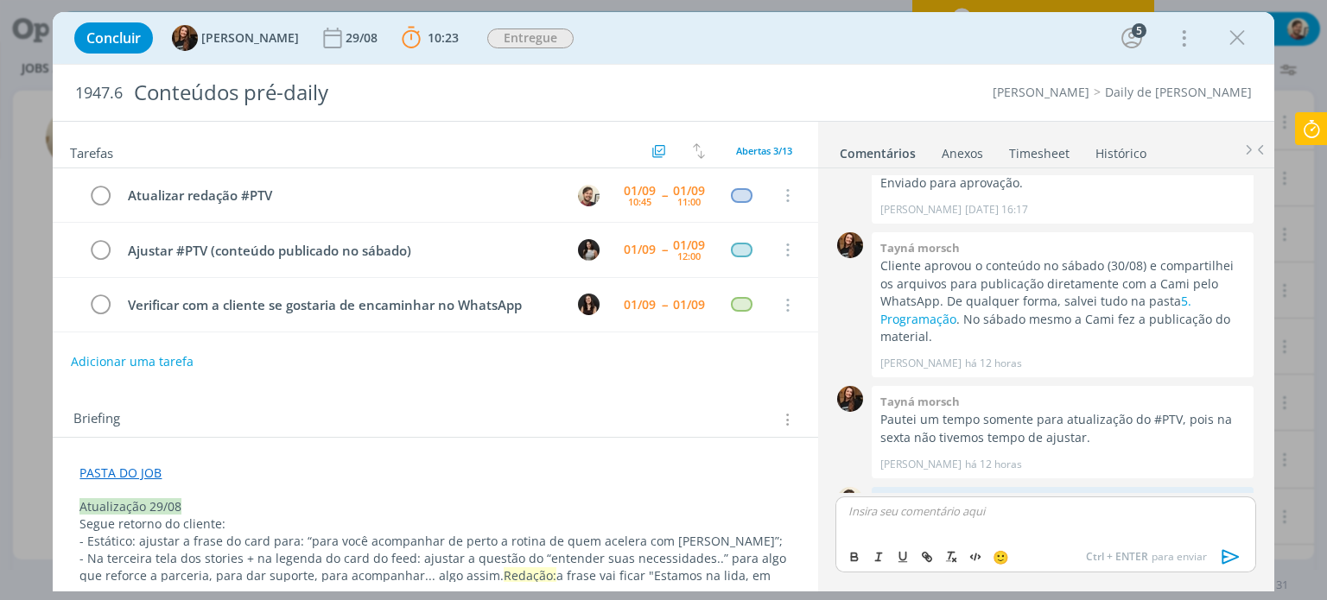
click at [899, 528] on div "dialog" at bounding box center [1046, 518] width 420 height 43
drag, startPoint x: 943, startPoint y: 514, endPoint x: 950, endPoint y: 480, distance: 35.2
click at [944, 514] on p "dialog" at bounding box center [1045, 512] width 392 height 16
click at [98, 191] on icon "dialog" at bounding box center [100, 196] width 24 height 26
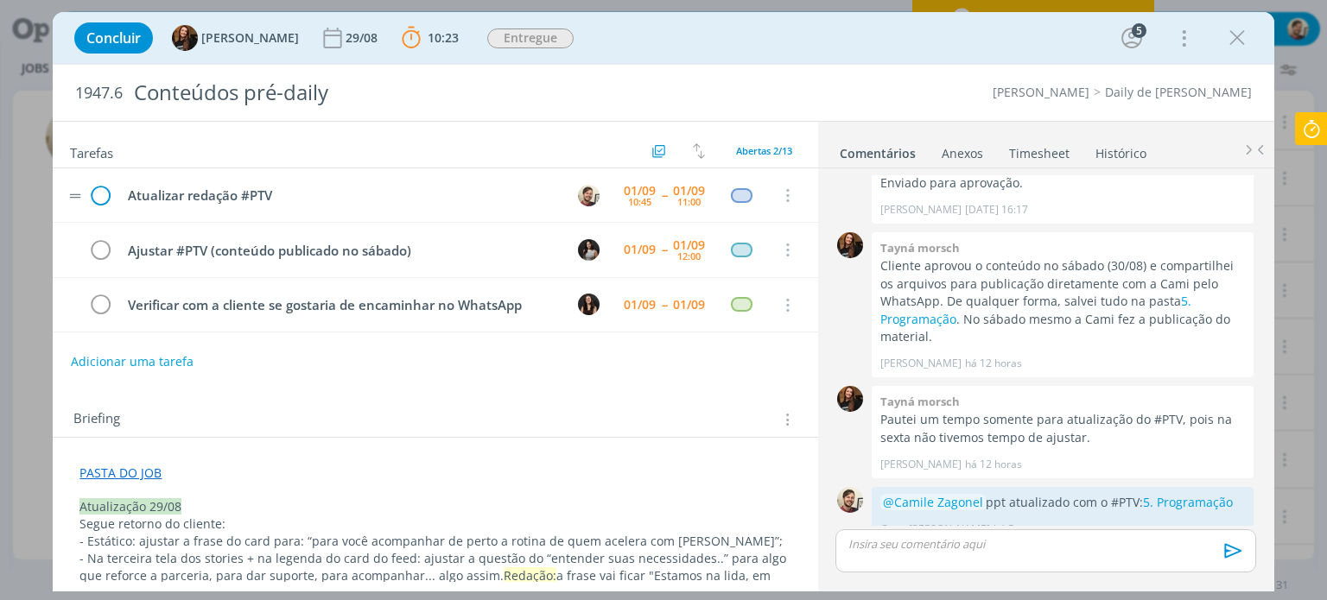
scroll to position [1507, 0]
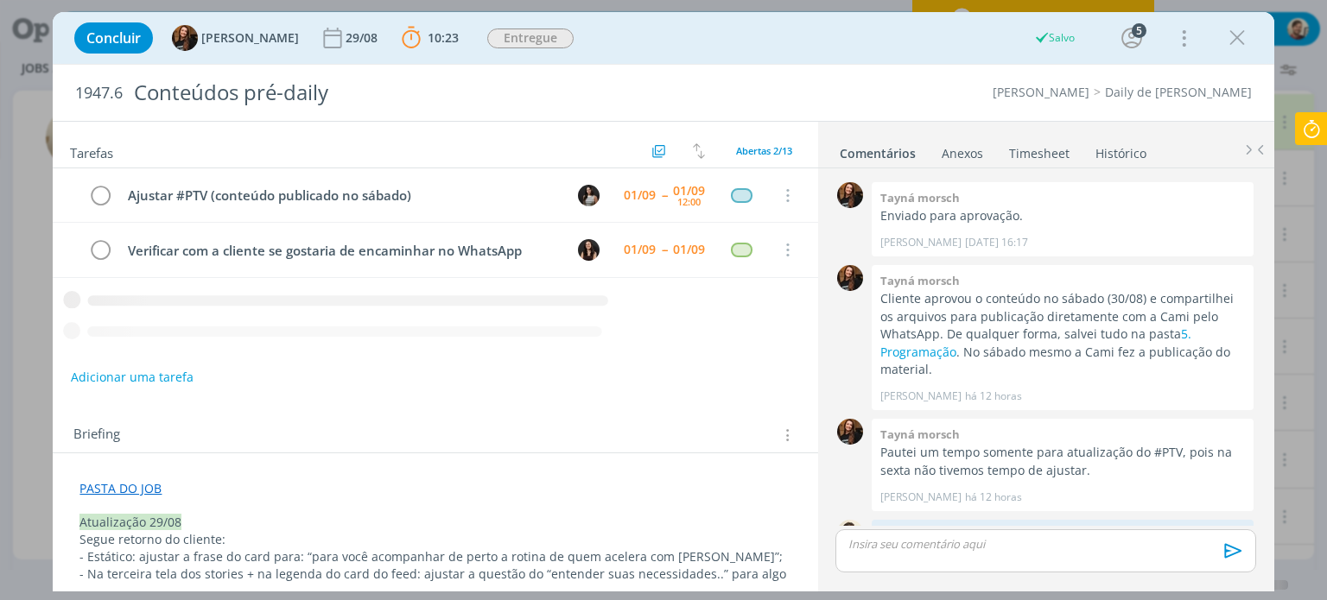
click at [1296, 118] on icon at bounding box center [1311, 129] width 31 height 34
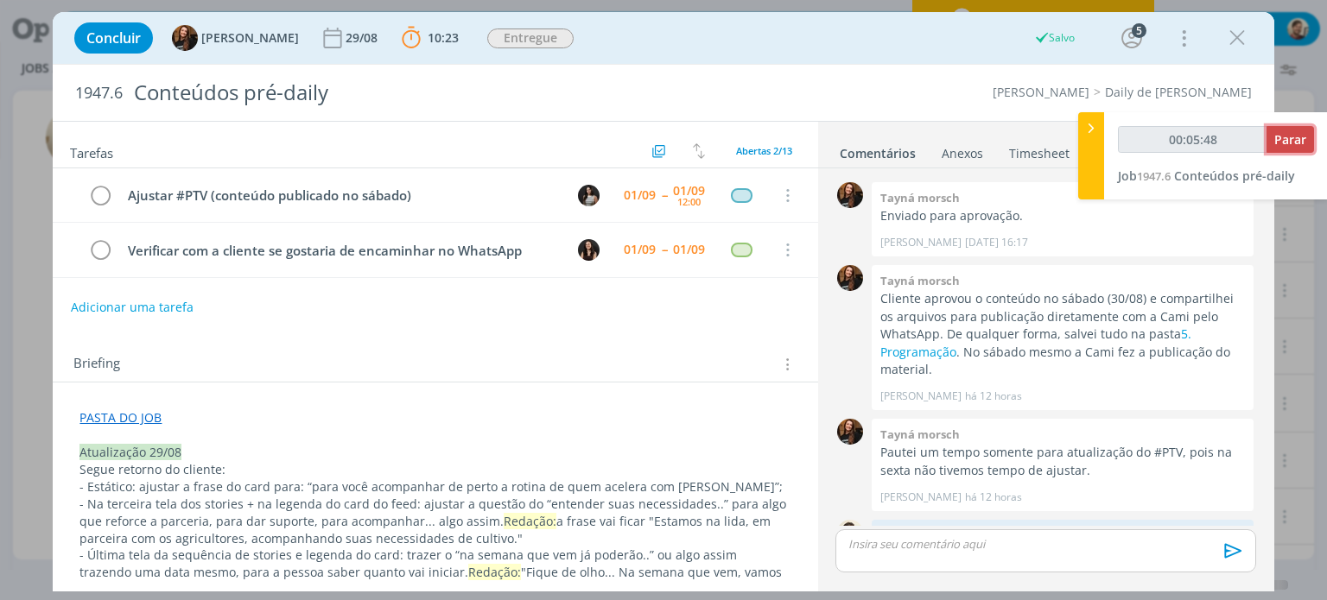
click at [1293, 147] on span "Parar" at bounding box center [1290, 139] width 32 height 16
type input "00:06:00"
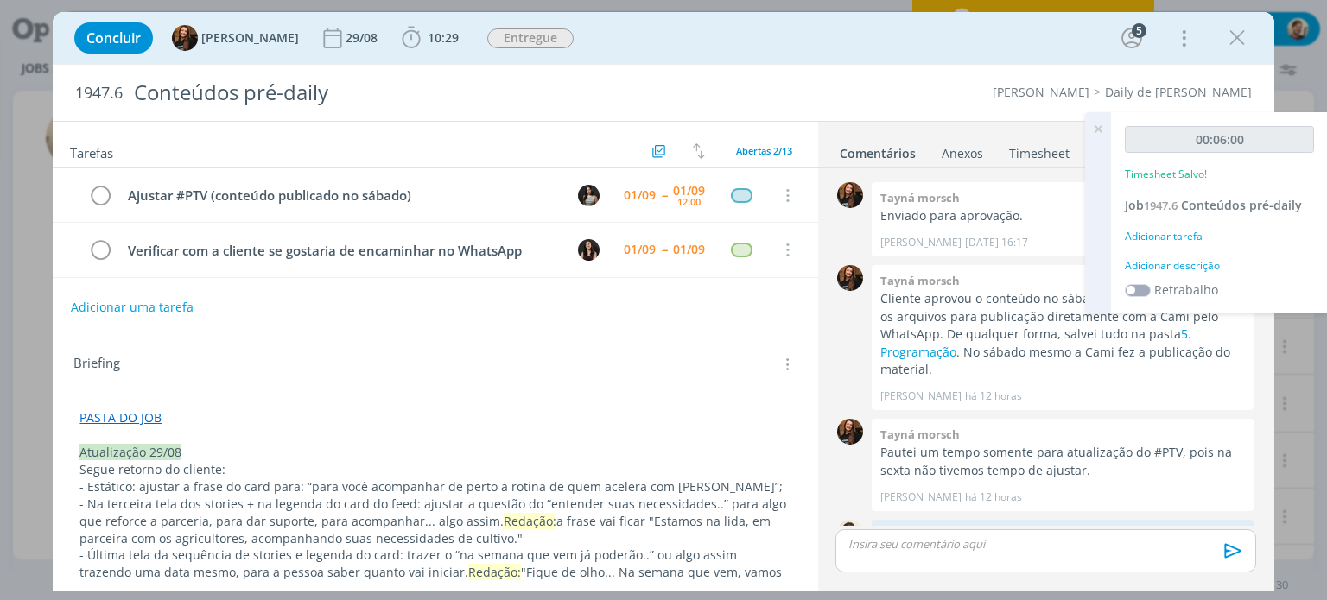
click at [1185, 269] on div "Adicionar descrição" at bounding box center [1219, 266] width 189 height 16
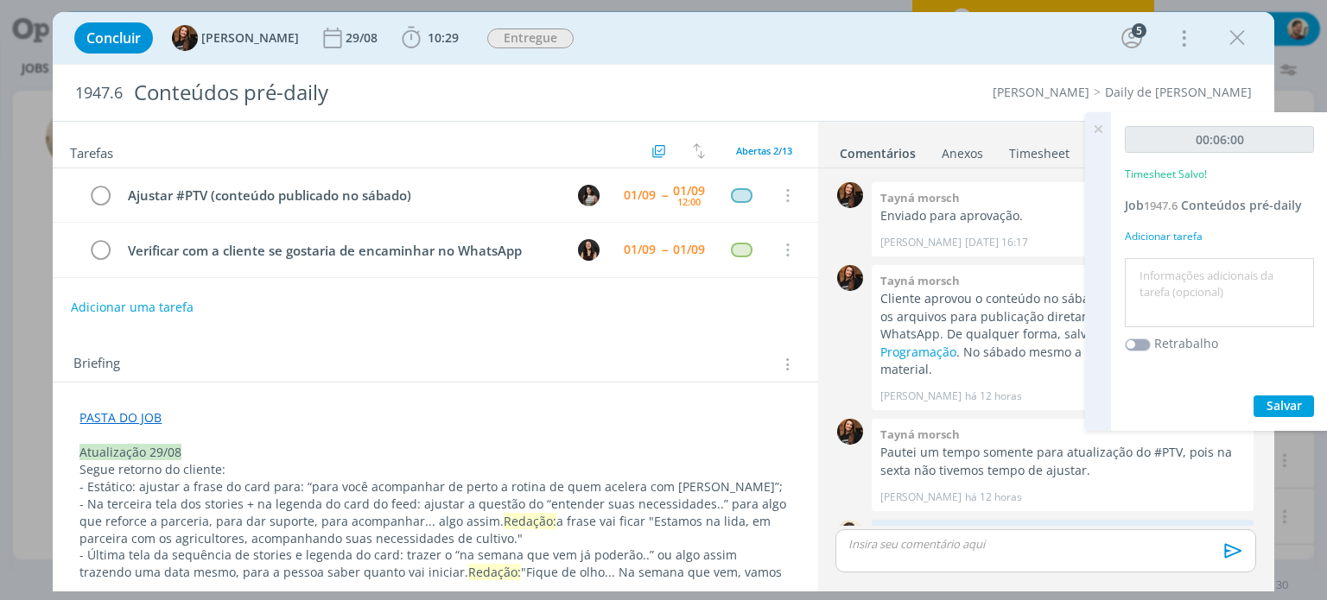
click at [1191, 272] on textarea at bounding box center [1219, 293] width 181 height 61
type textarea "redação"
click at [1293, 402] on span "Salvar" at bounding box center [1284, 405] width 35 height 16
click at [1096, 127] on icon at bounding box center [1098, 129] width 31 height 34
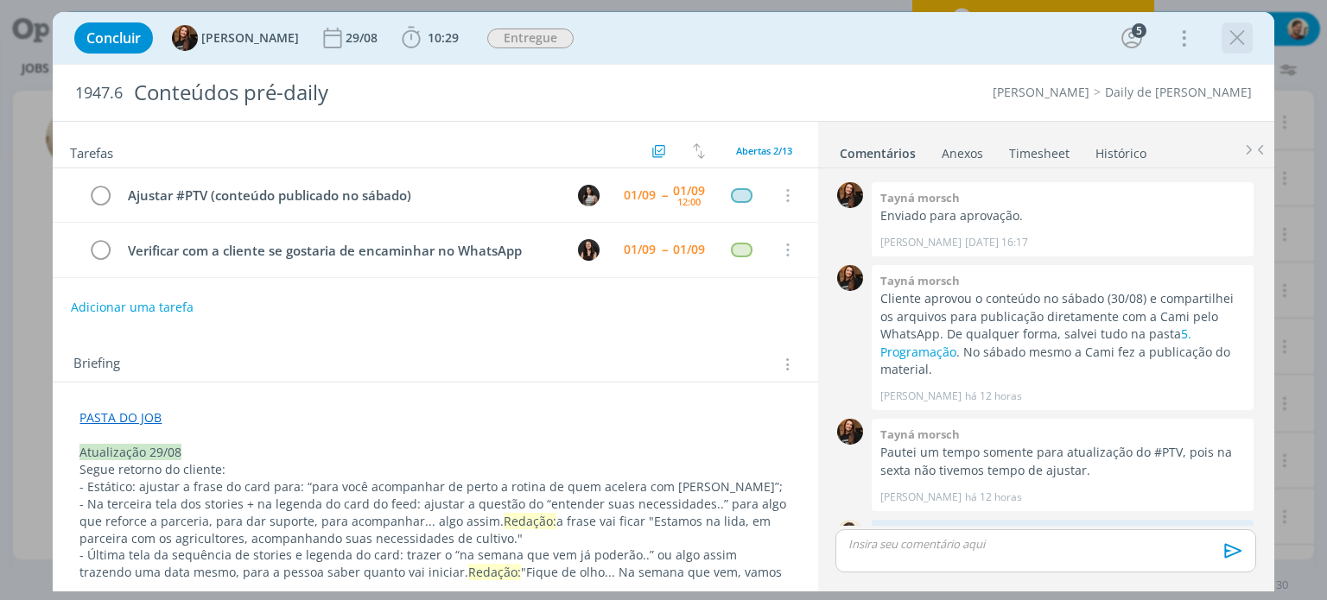
click at [1244, 41] on icon "dialog" at bounding box center [1237, 38] width 26 height 26
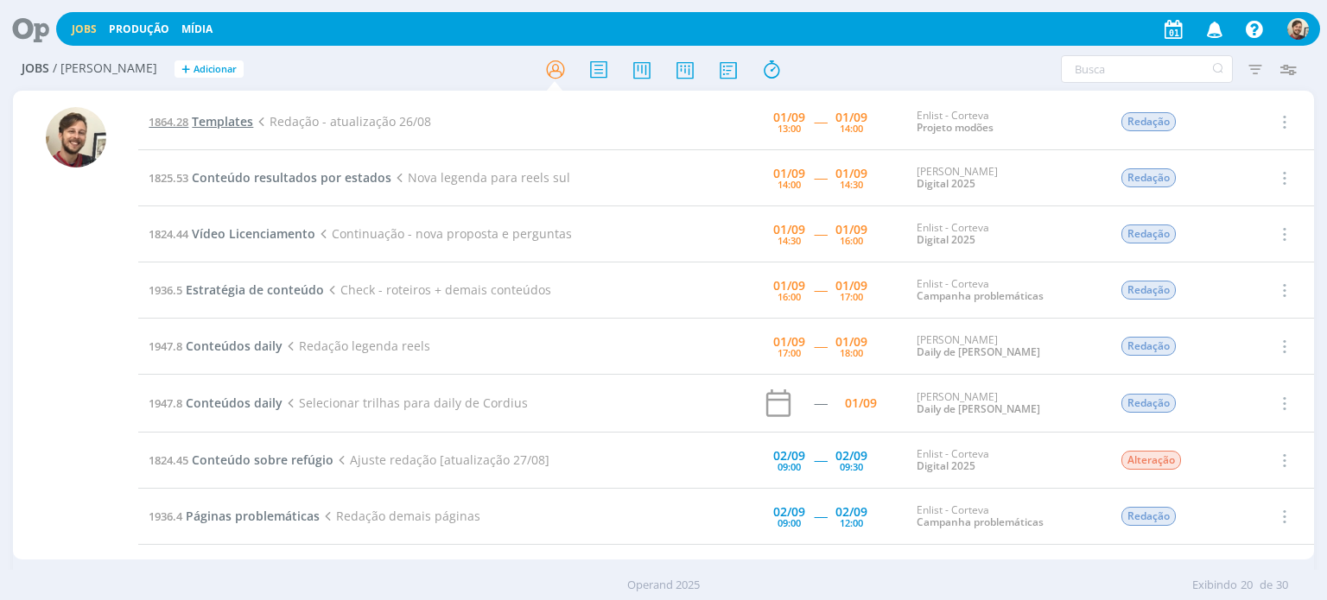
click at [231, 117] on span "Templates" at bounding box center [222, 121] width 61 height 16
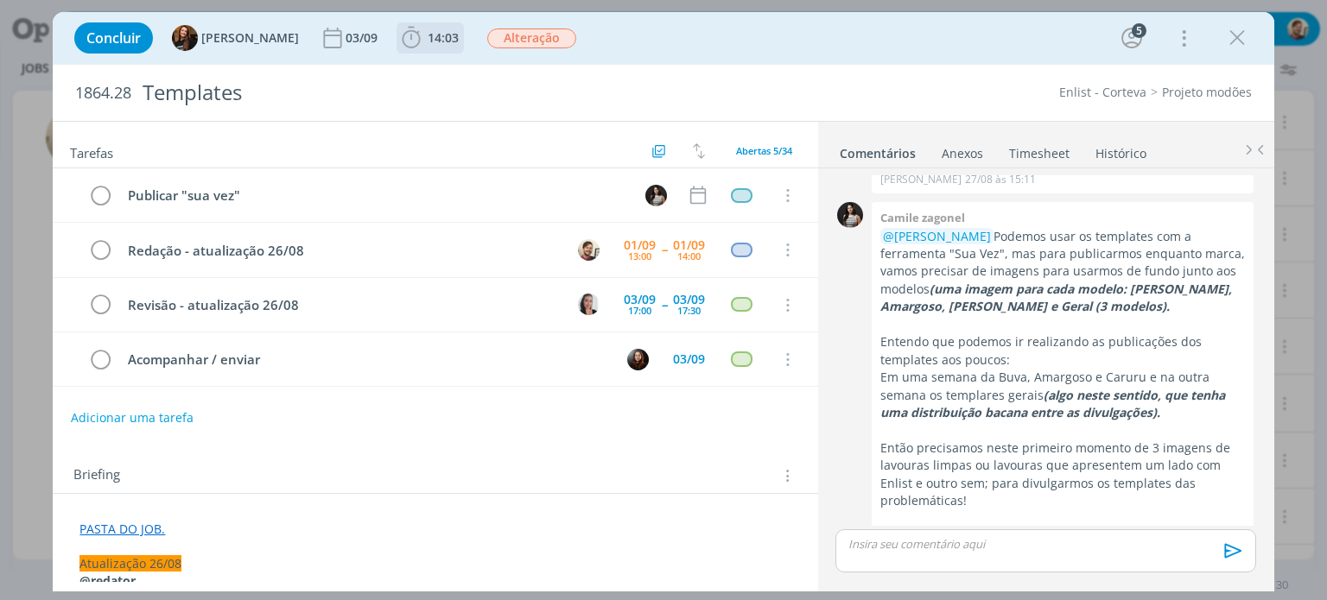
click at [424, 41] on b "14:03" at bounding box center [443, 38] width 38 height 12
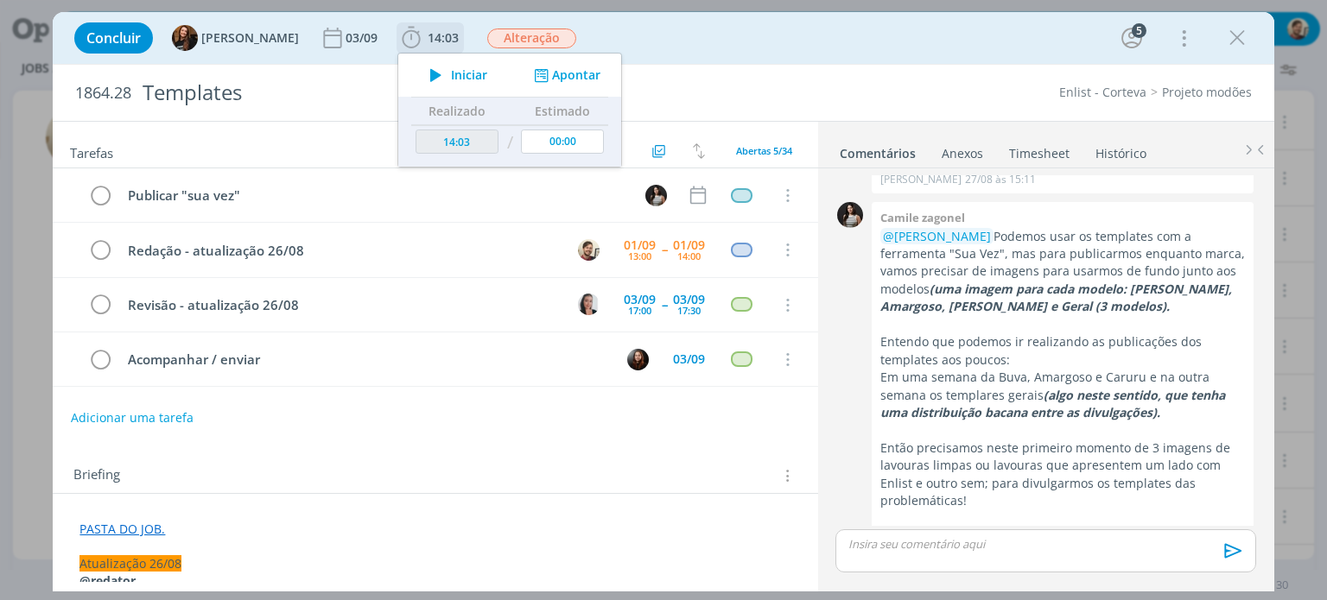
click at [427, 73] on icon "dialog" at bounding box center [436, 75] width 30 height 22
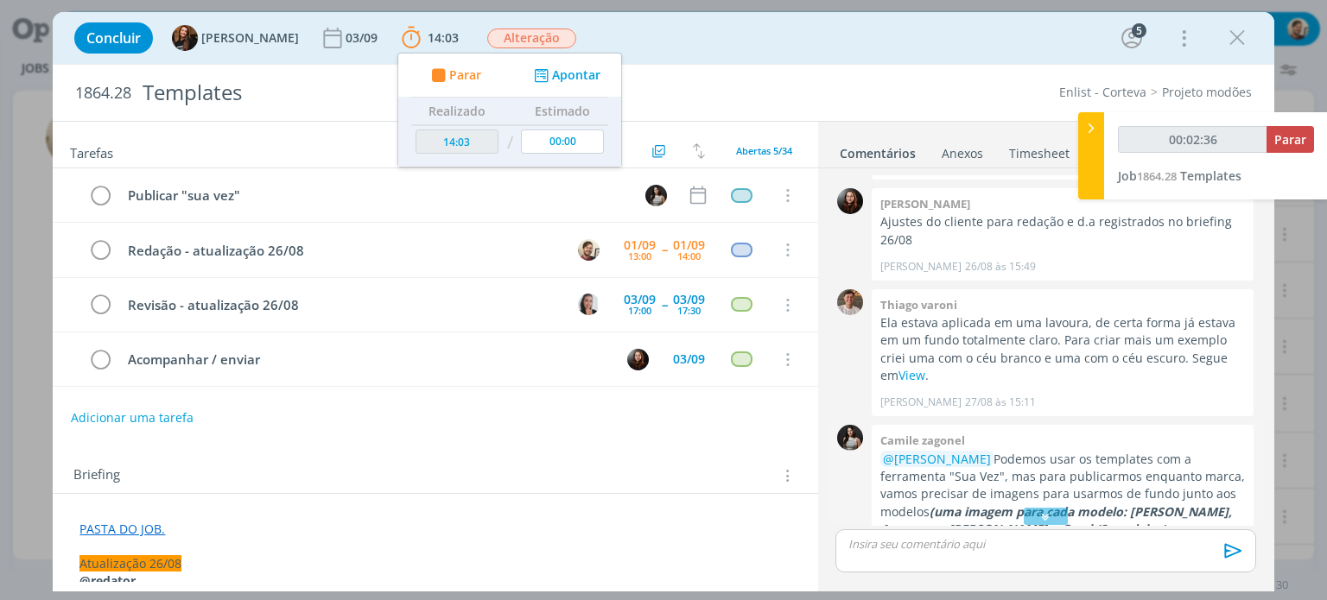
scroll to position [2022, 0]
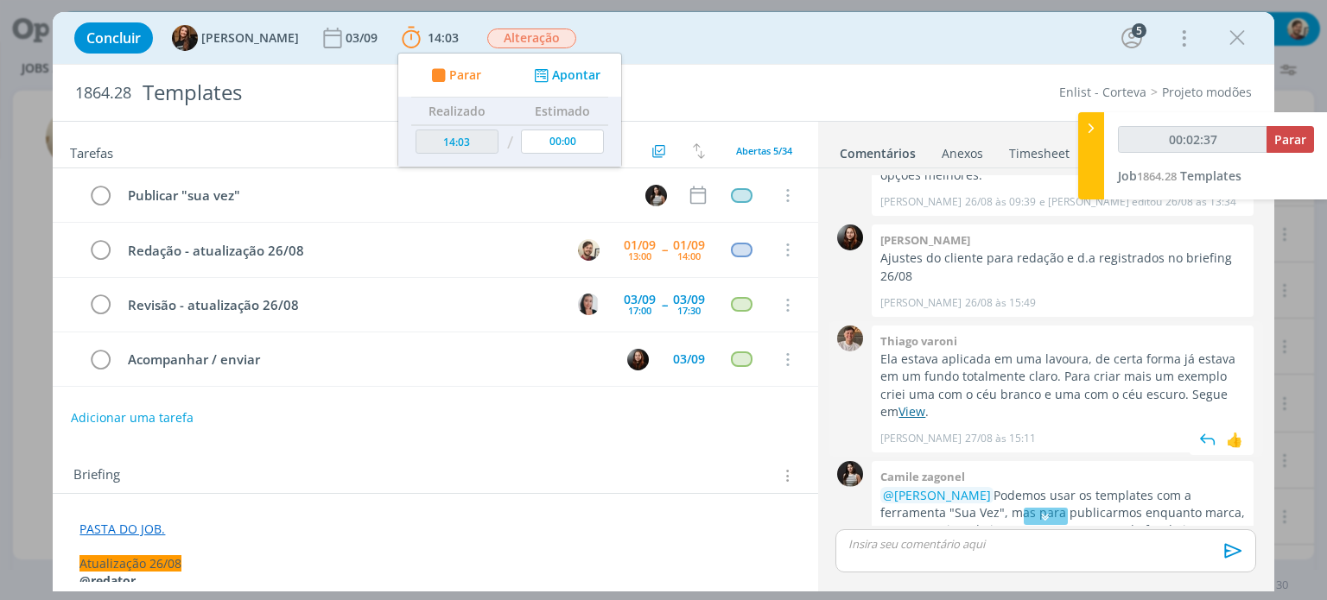
click at [919, 403] on link "View" at bounding box center [912, 411] width 27 height 16
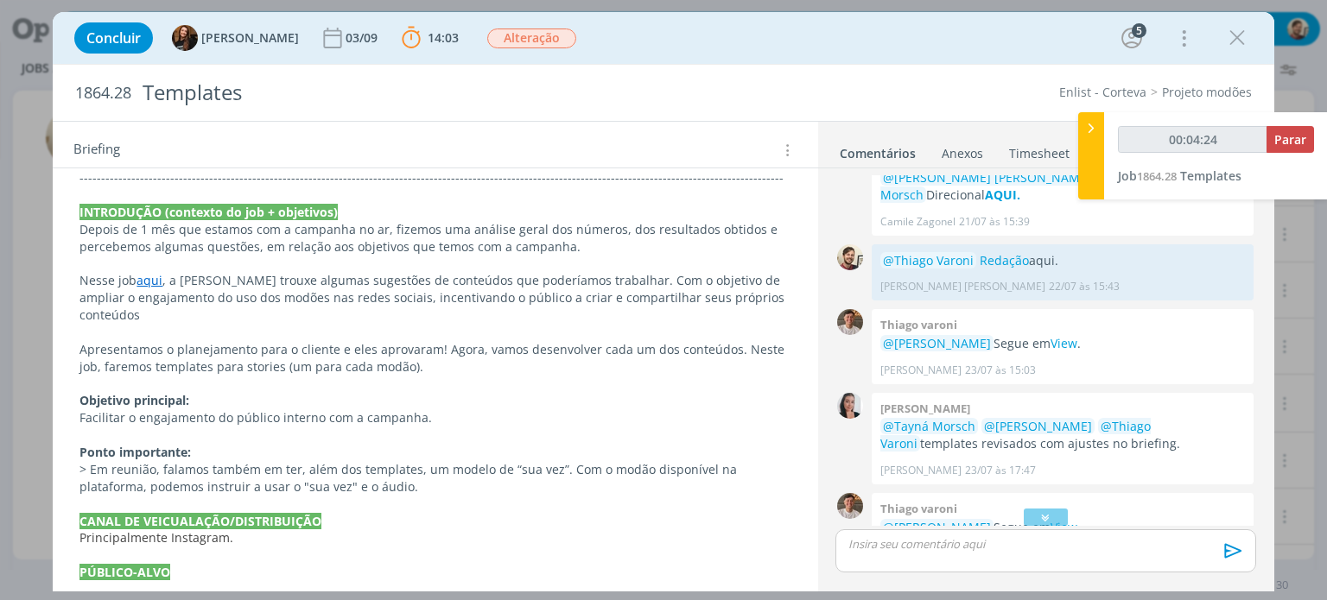
scroll to position [13, 0]
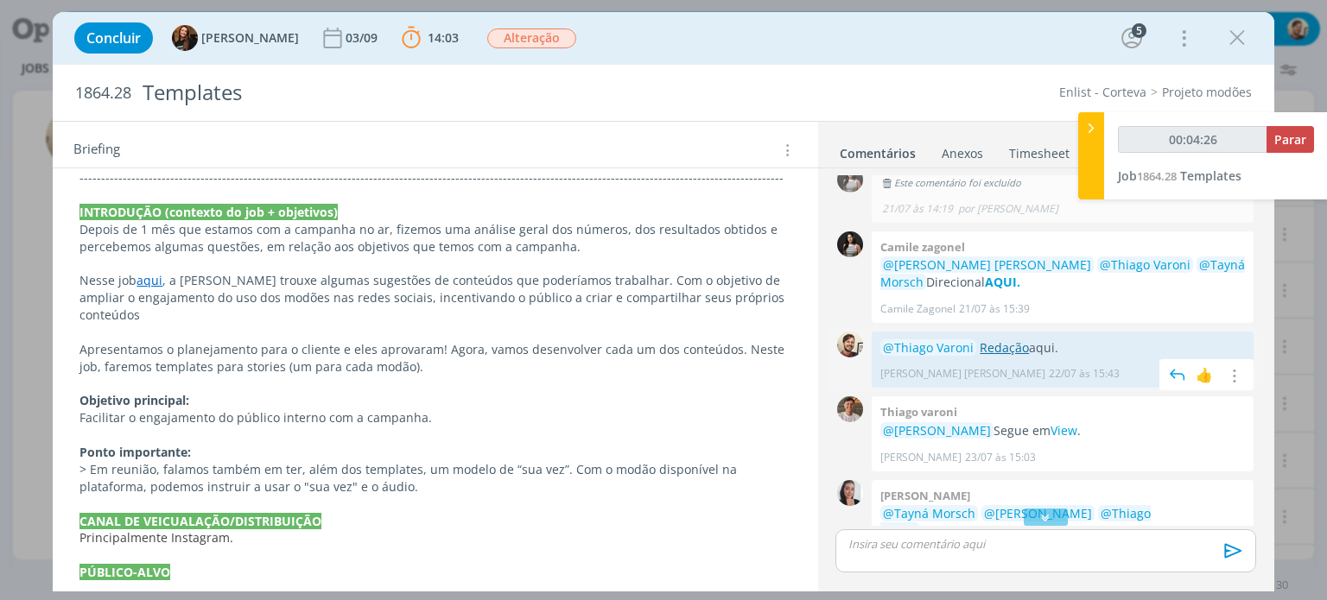
click at [996, 345] on link "Redação" at bounding box center [1004, 348] width 49 height 16
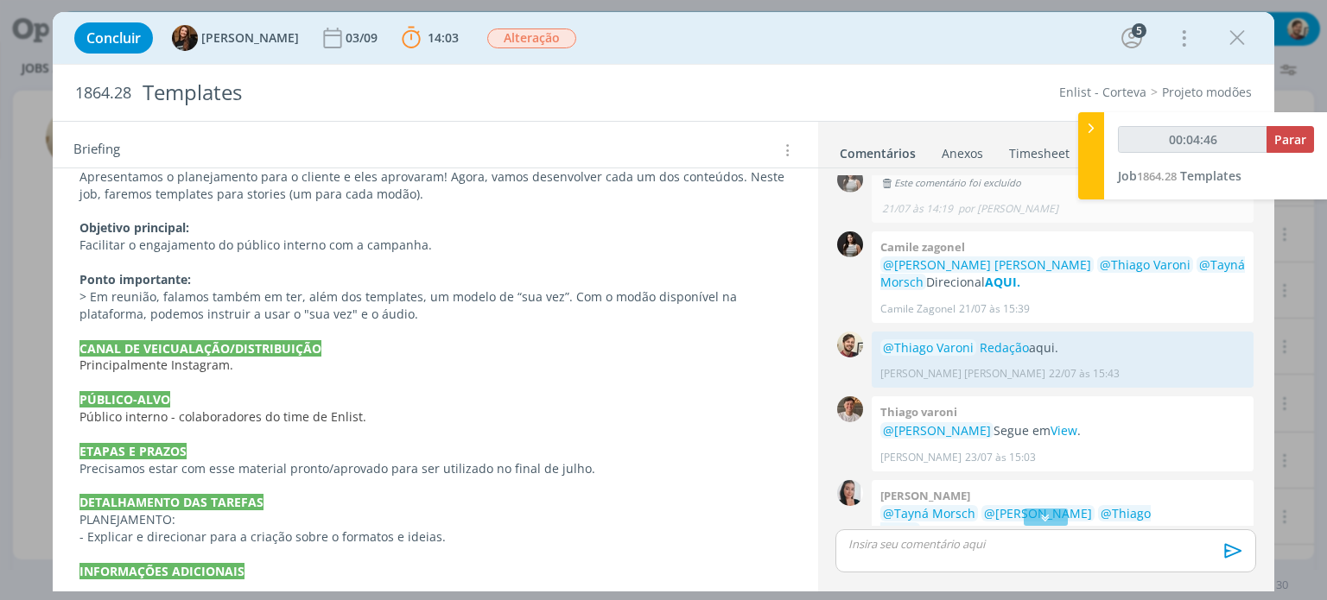
scroll to position [1513, 0]
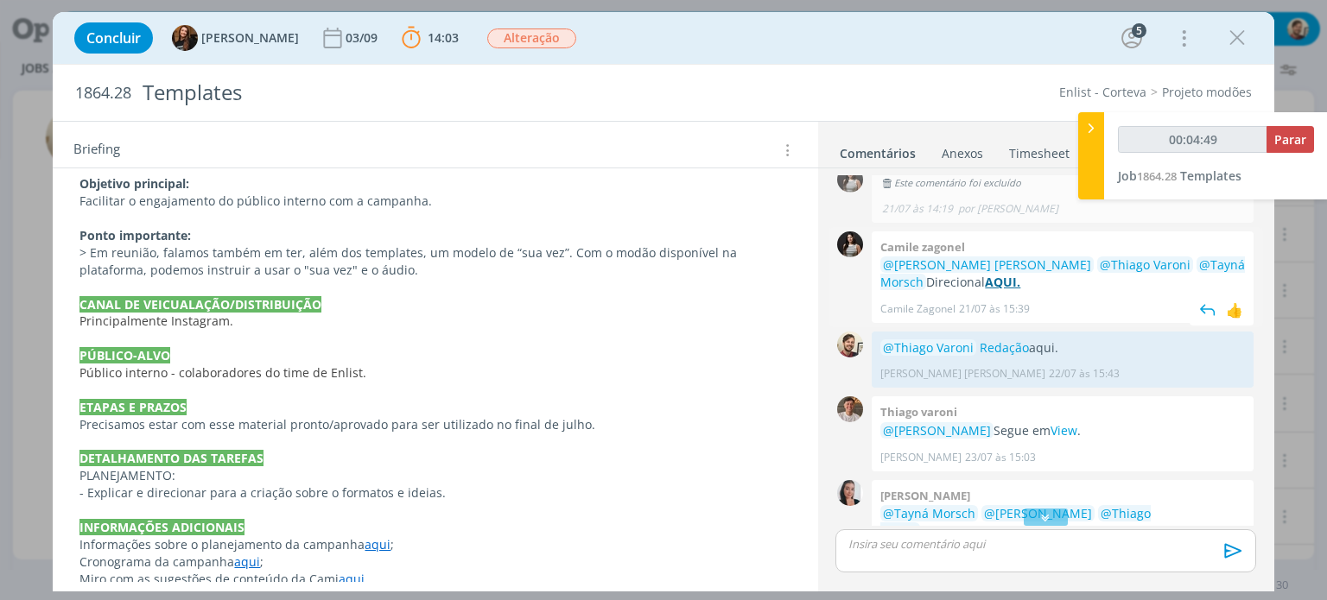
click at [985, 284] on strong "AQUI." at bounding box center [1002, 282] width 35 height 16
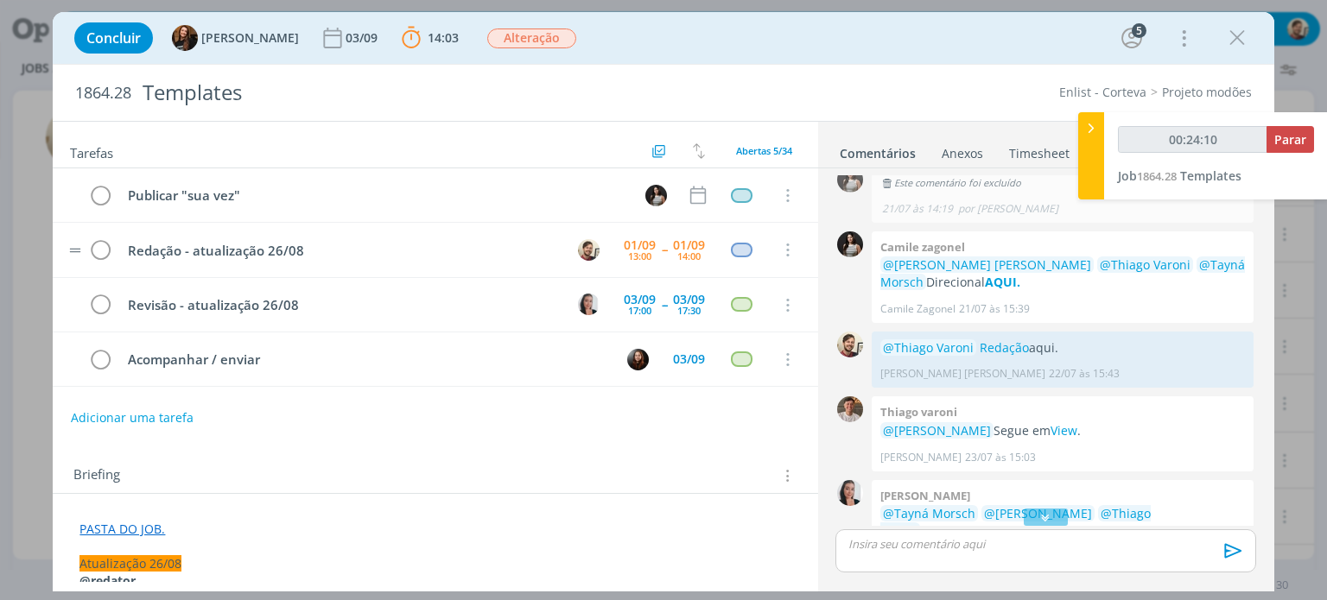
scroll to position [0, 0]
click at [1040, 518] on icon "dialog" at bounding box center [1046, 517] width 18 height 17
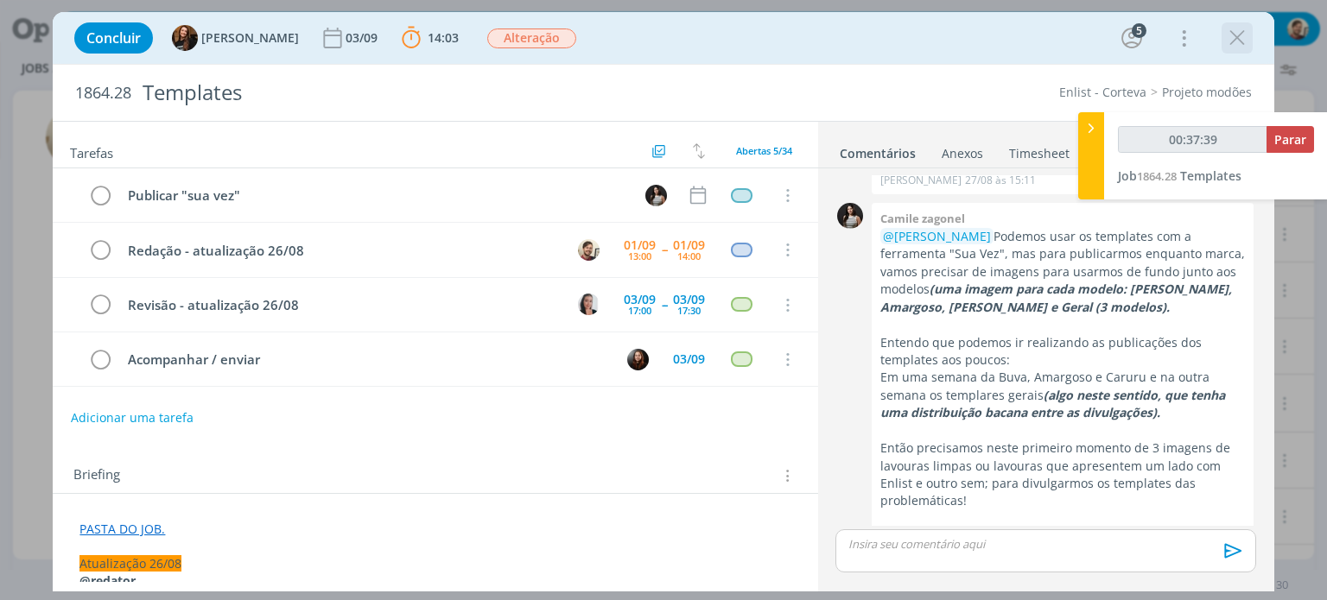
click at [1244, 50] on button "dialog" at bounding box center [1237, 38] width 26 height 26
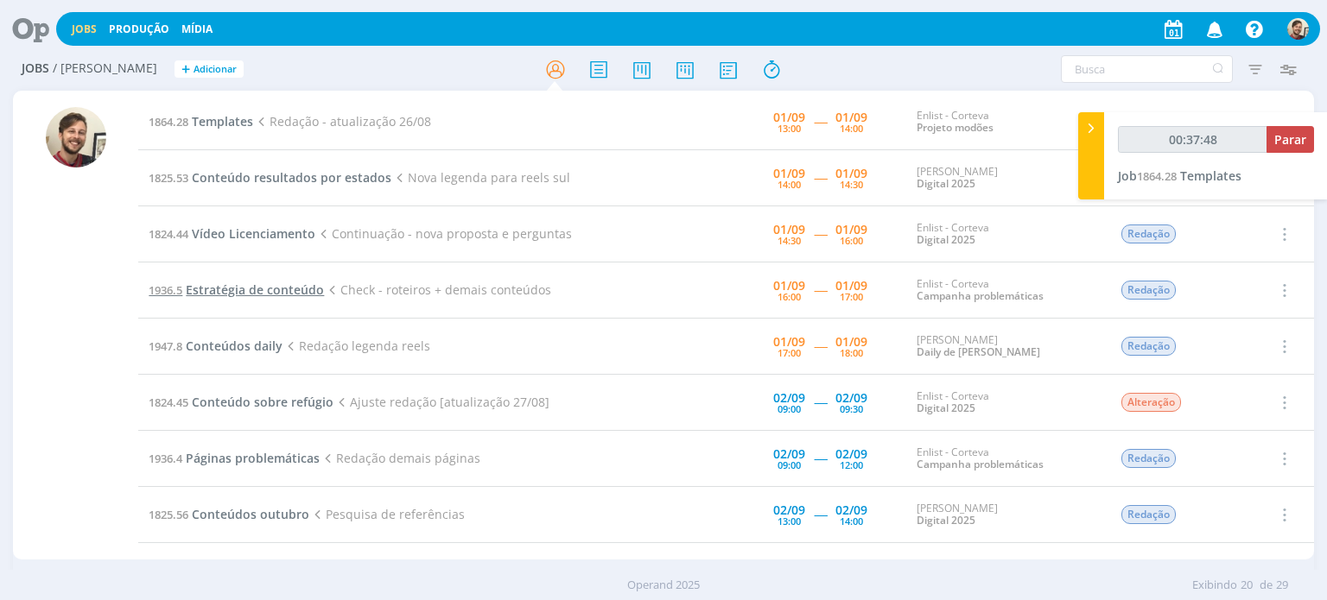
click at [295, 291] on span "Estratégia de conteúdo" at bounding box center [255, 290] width 138 height 16
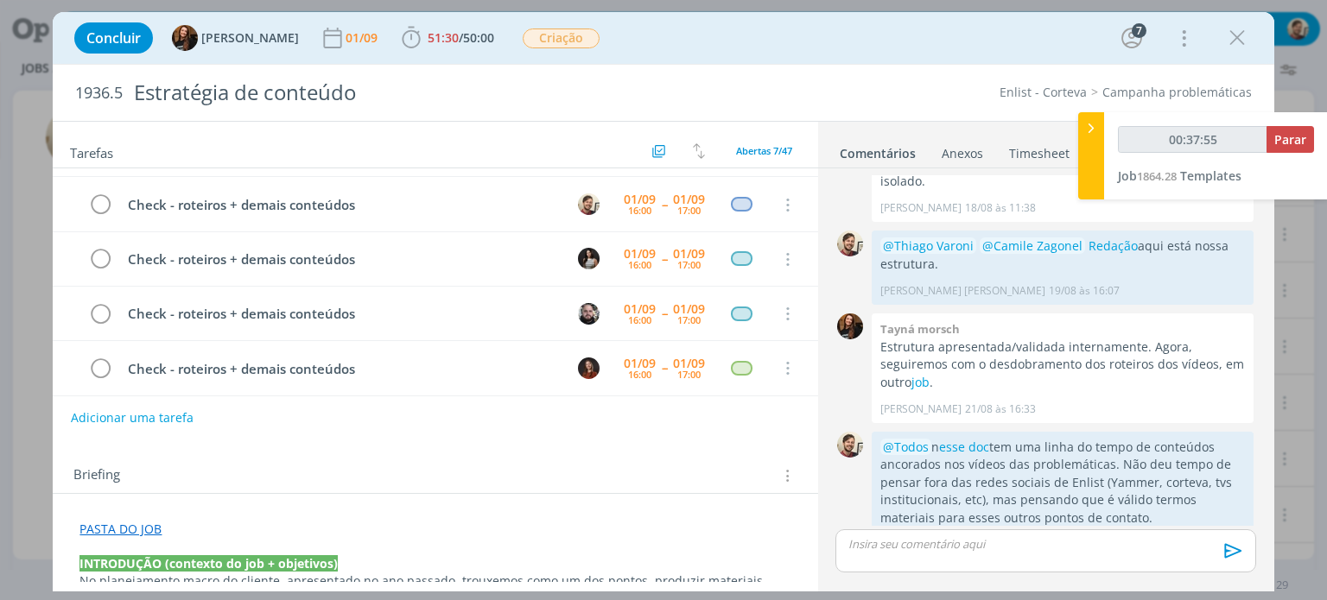
scroll to position [176, 0]
click at [1242, 37] on icon "dialog" at bounding box center [1237, 38] width 26 height 26
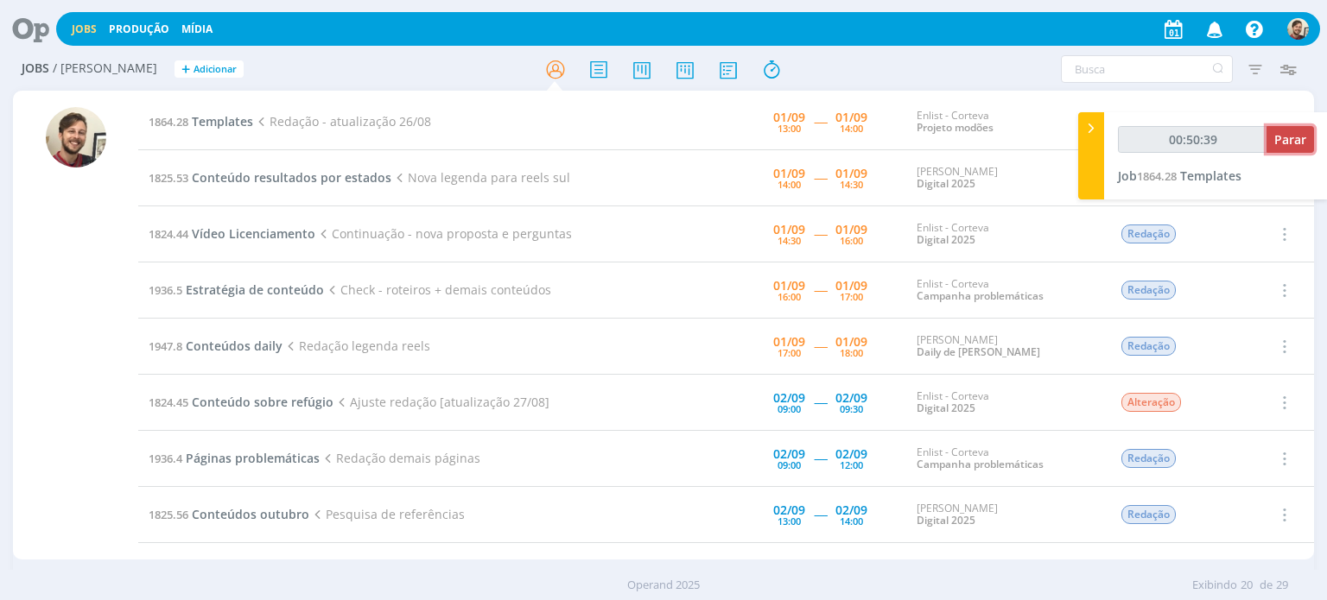
click at [1296, 137] on span "Parar" at bounding box center [1290, 139] width 32 height 16
type input "00:51:00"
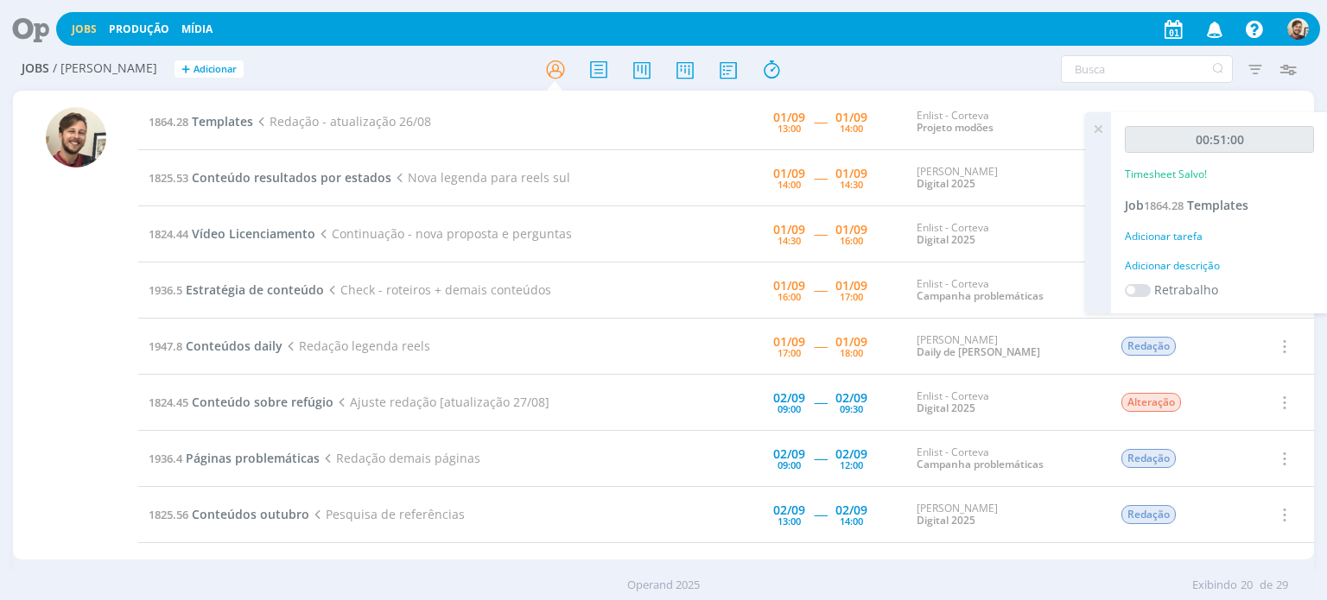
click at [1202, 267] on div "Adicionar descrição" at bounding box center [1219, 266] width 189 height 16
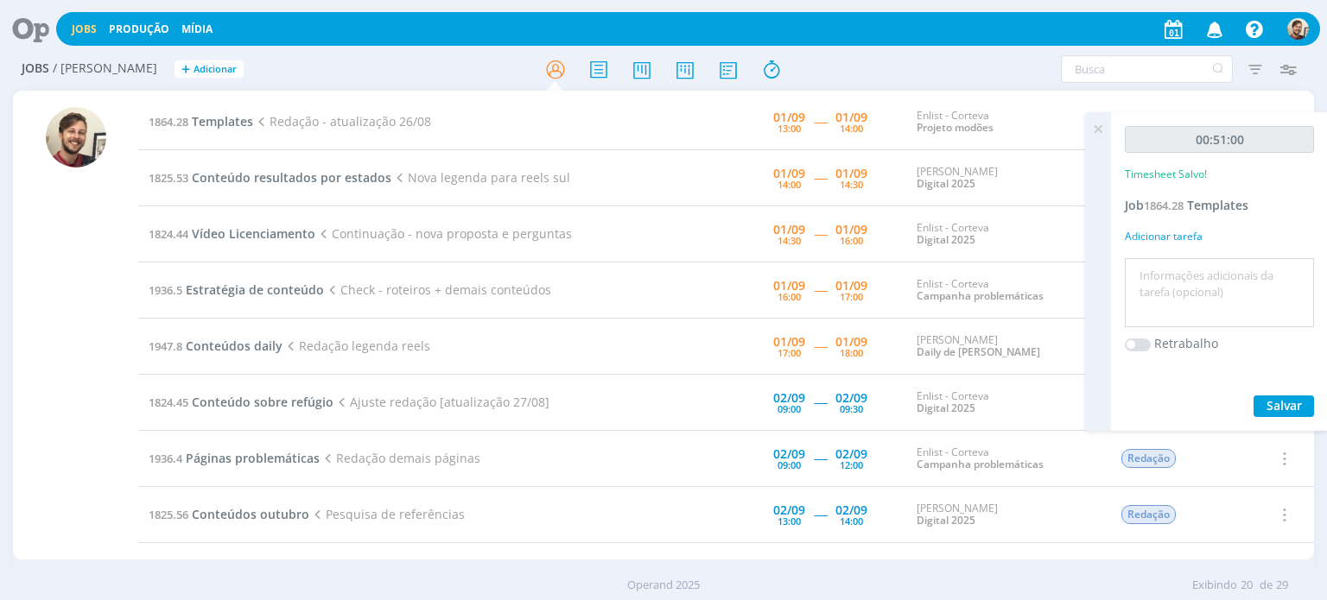
click at [1202, 269] on textarea at bounding box center [1219, 293] width 181 height 61
type textarea "redação"
click at [1280, 403] on span "Salvar" at bounding box center [1284, 405] width 35 height 16
